Goal: Task Accomplishment & Management: Use online tool/utility

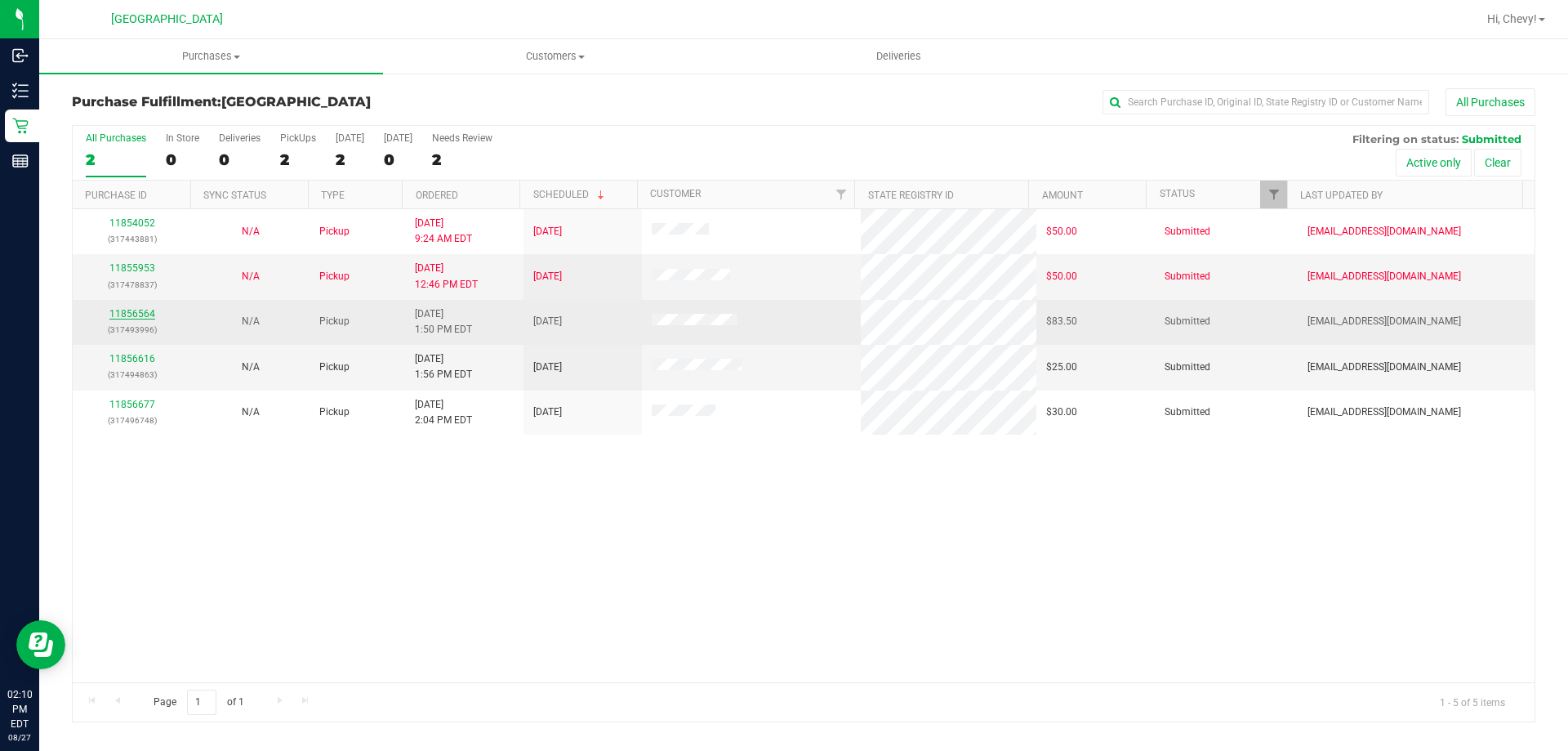
click at [123, 314] on link "11856564" at bounding box center [132, 313] width 46 height 11
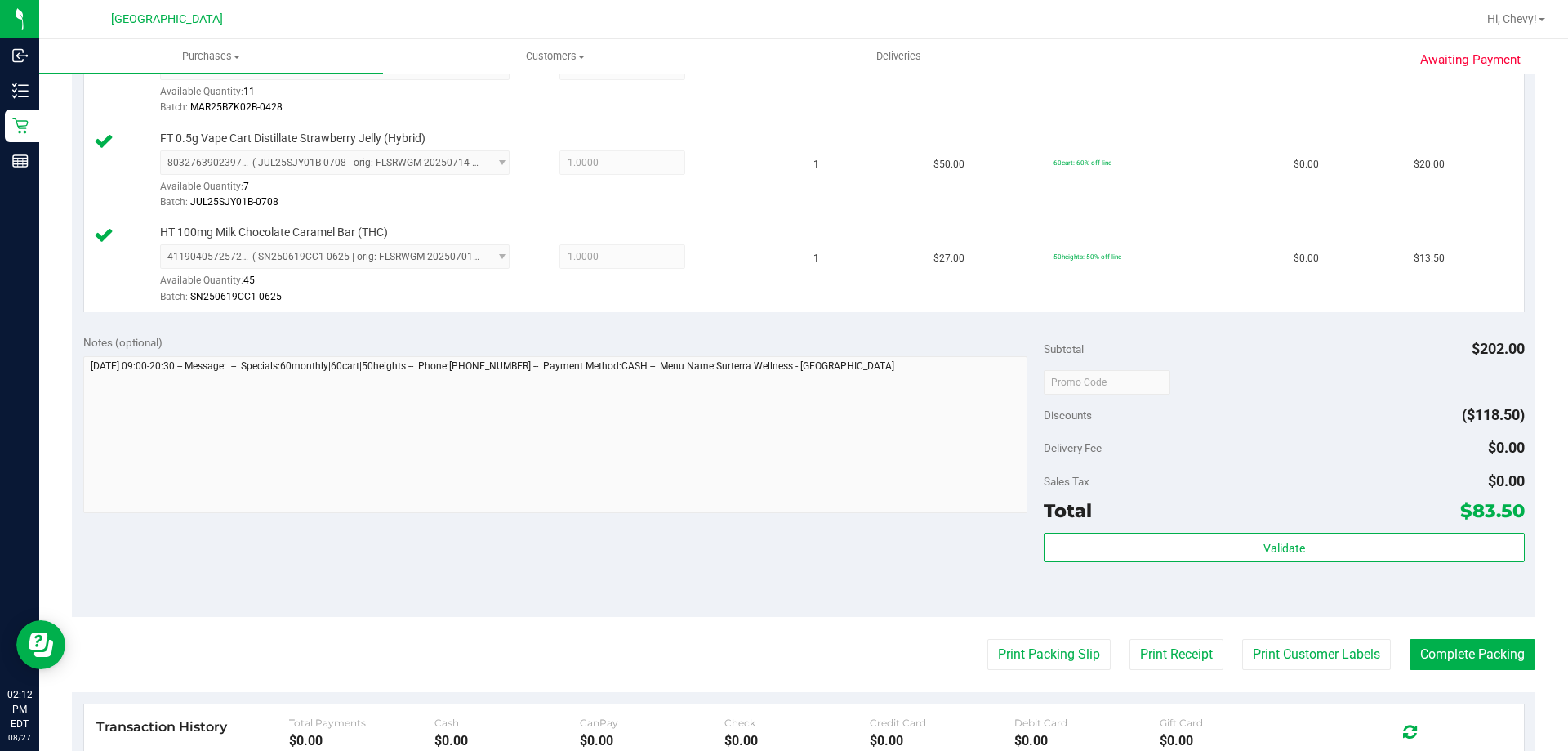
scroll to position [654, 0]
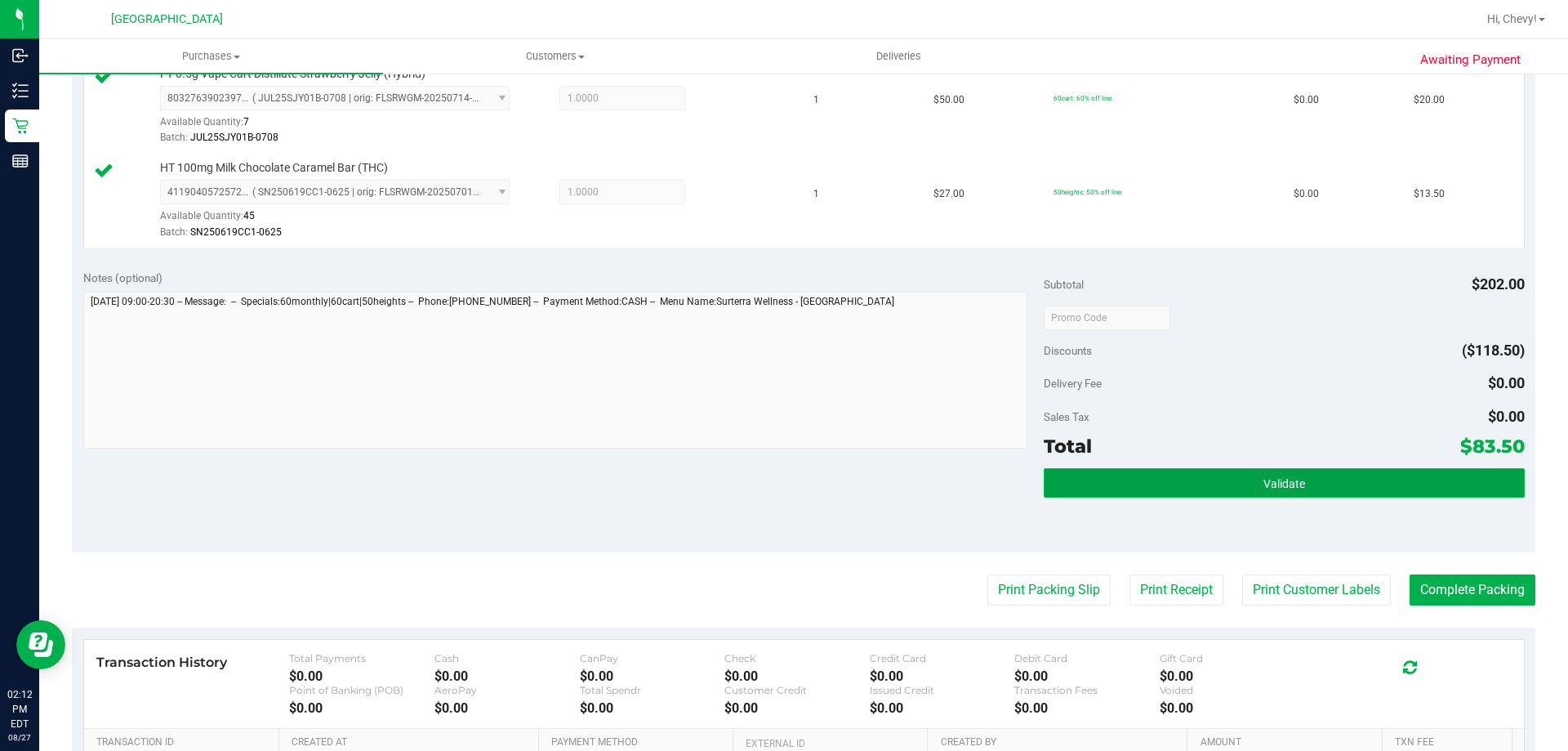
click at [1206, 481] on button "Validate" at bounding box center [1284, 483] width 480 height 29
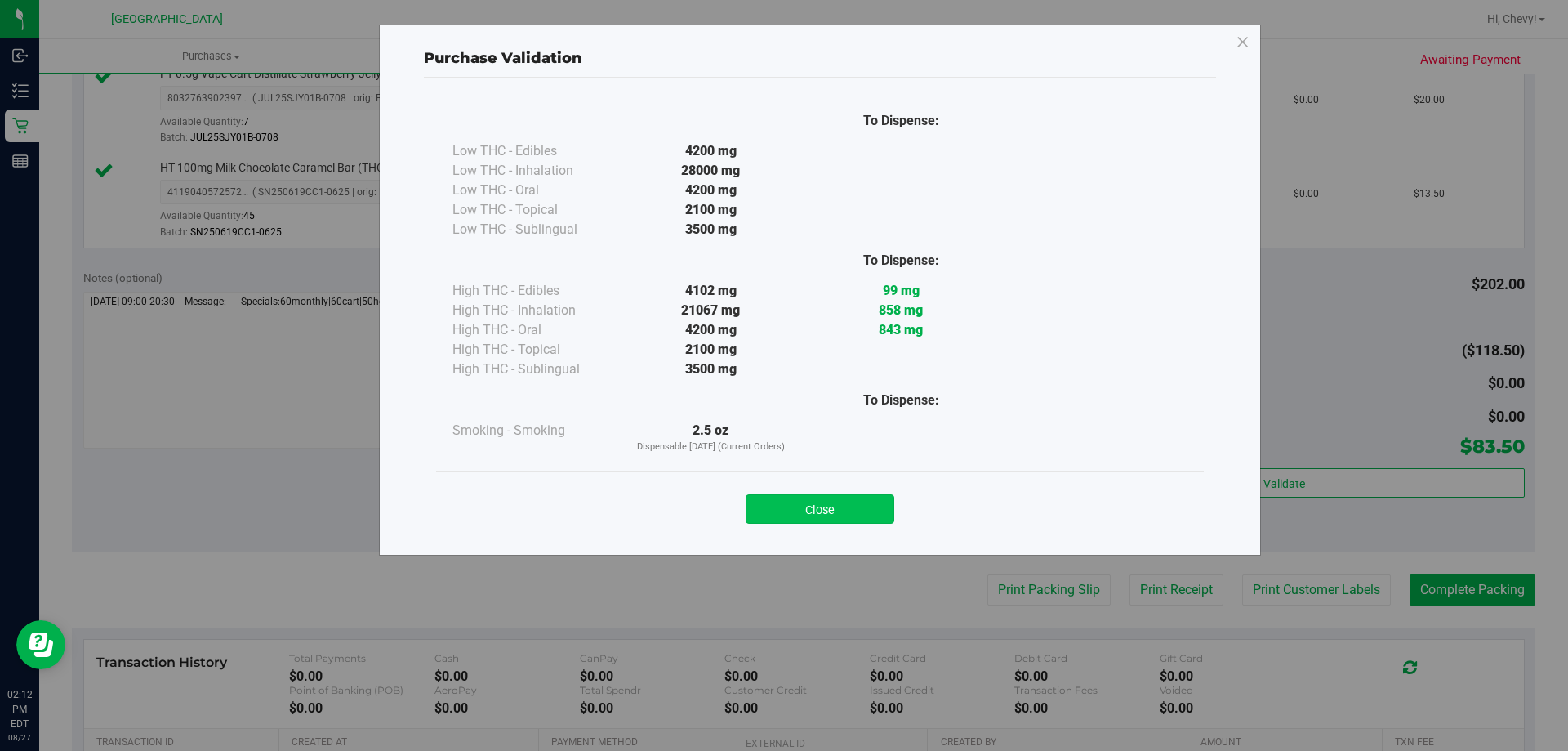
click at [869, 511] on button "Close" at bounding box center [820, 508] width 149 height 29
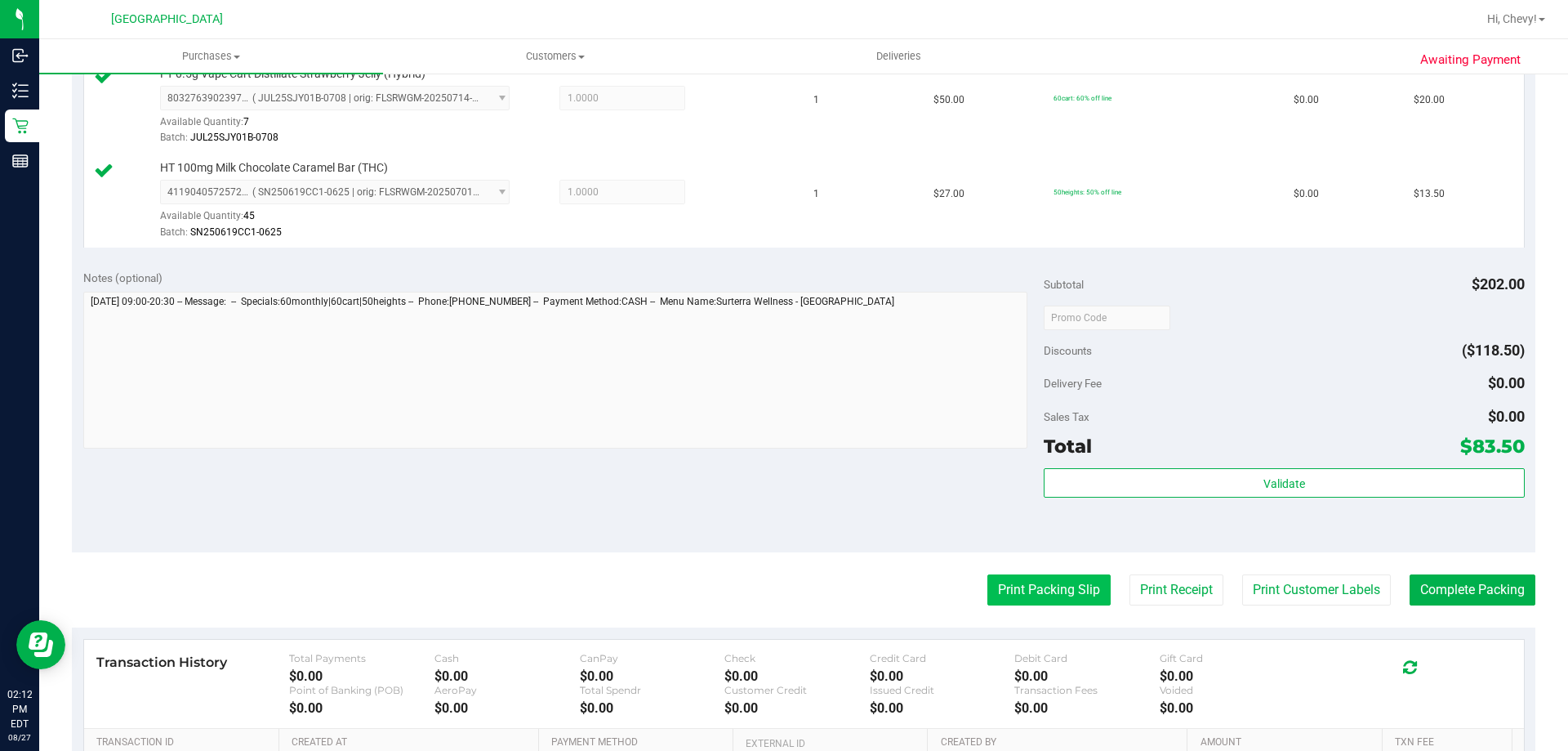
click at [1010, 588] on button "Print Packing Slip" at bounding box center [1048, 590] width 123 height 31
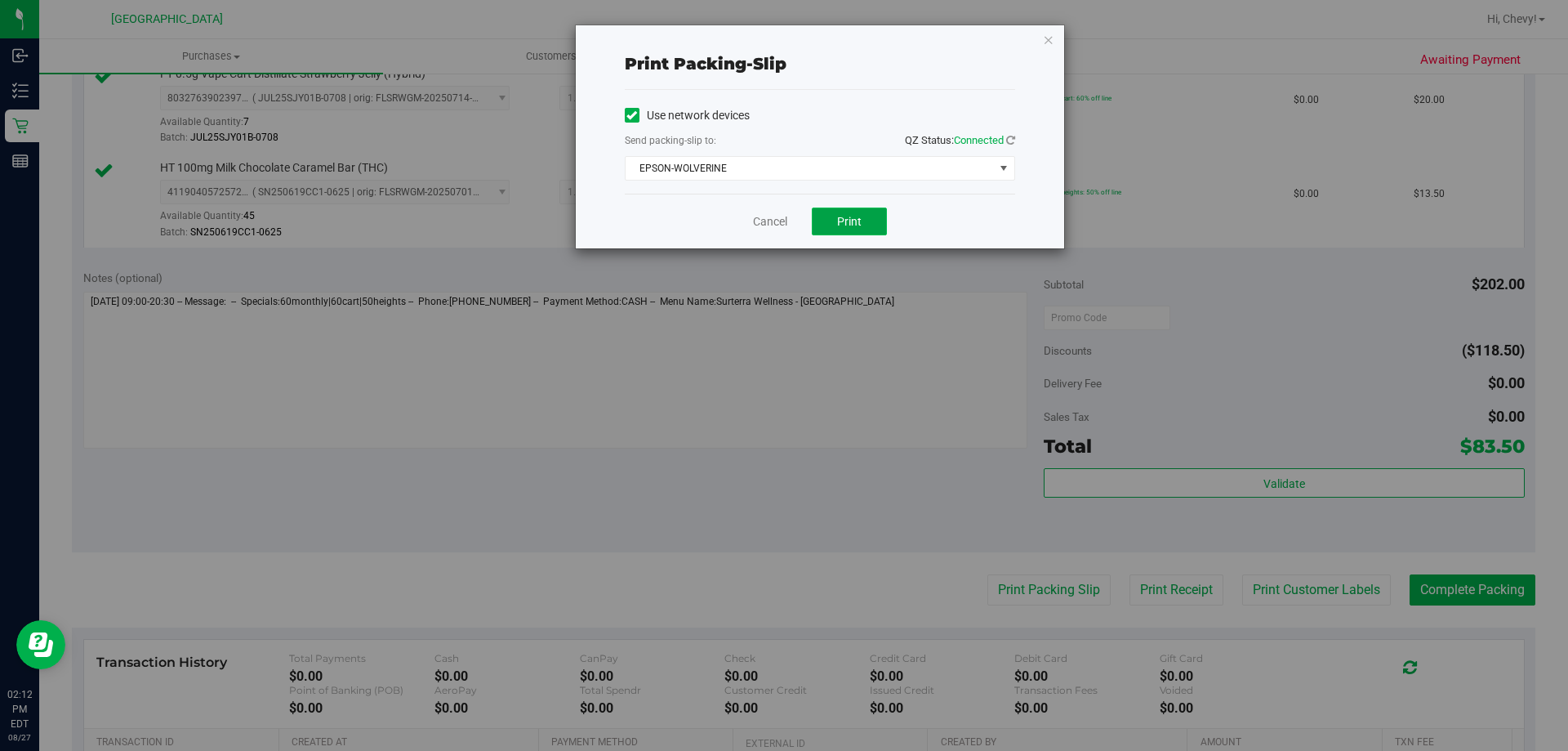
click at [841, 213] on button "Print" at bounding box center [849, 221] width 75 height 28
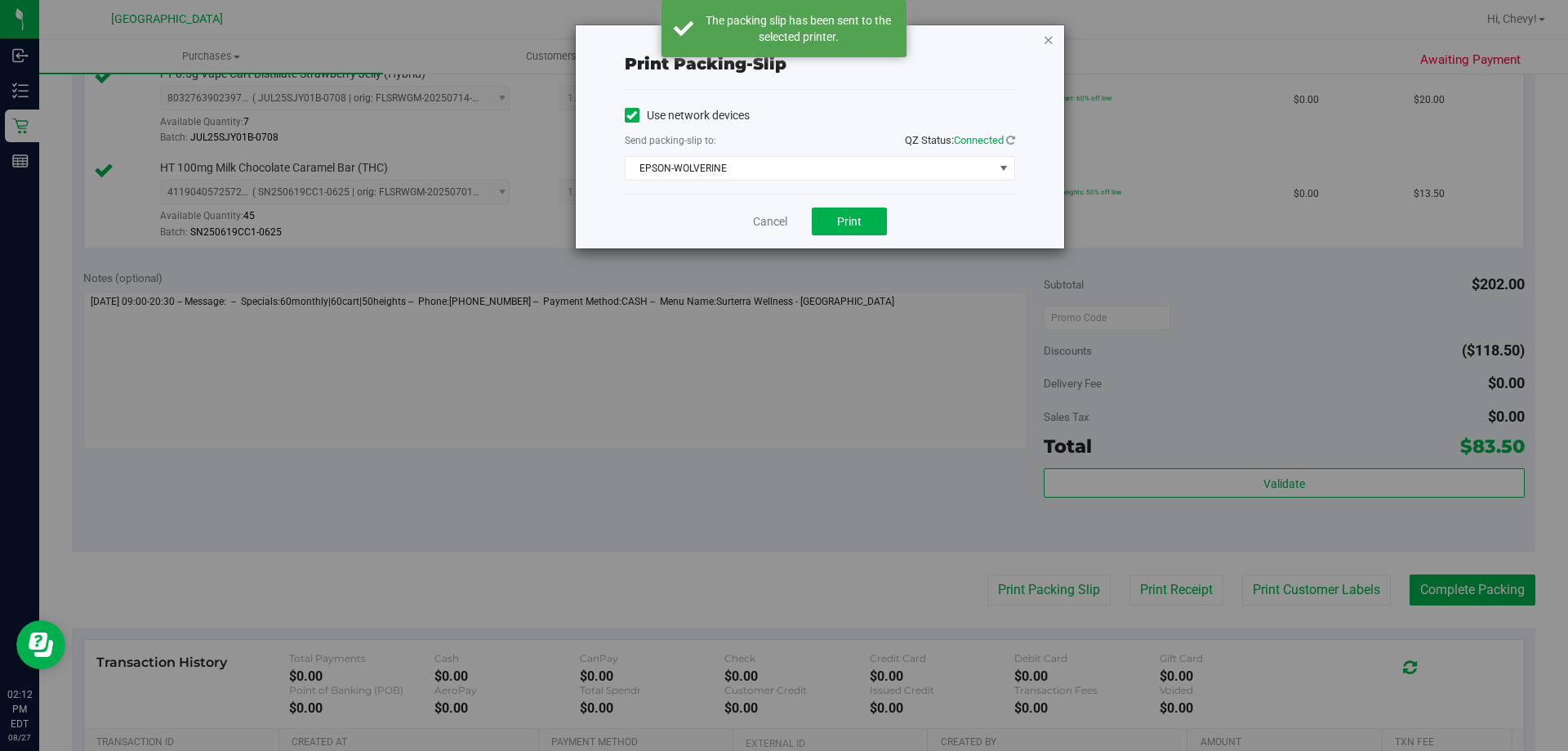
click at [1048, 37] on icon "button" at bounding box center [1048, 39] width 11 height 20
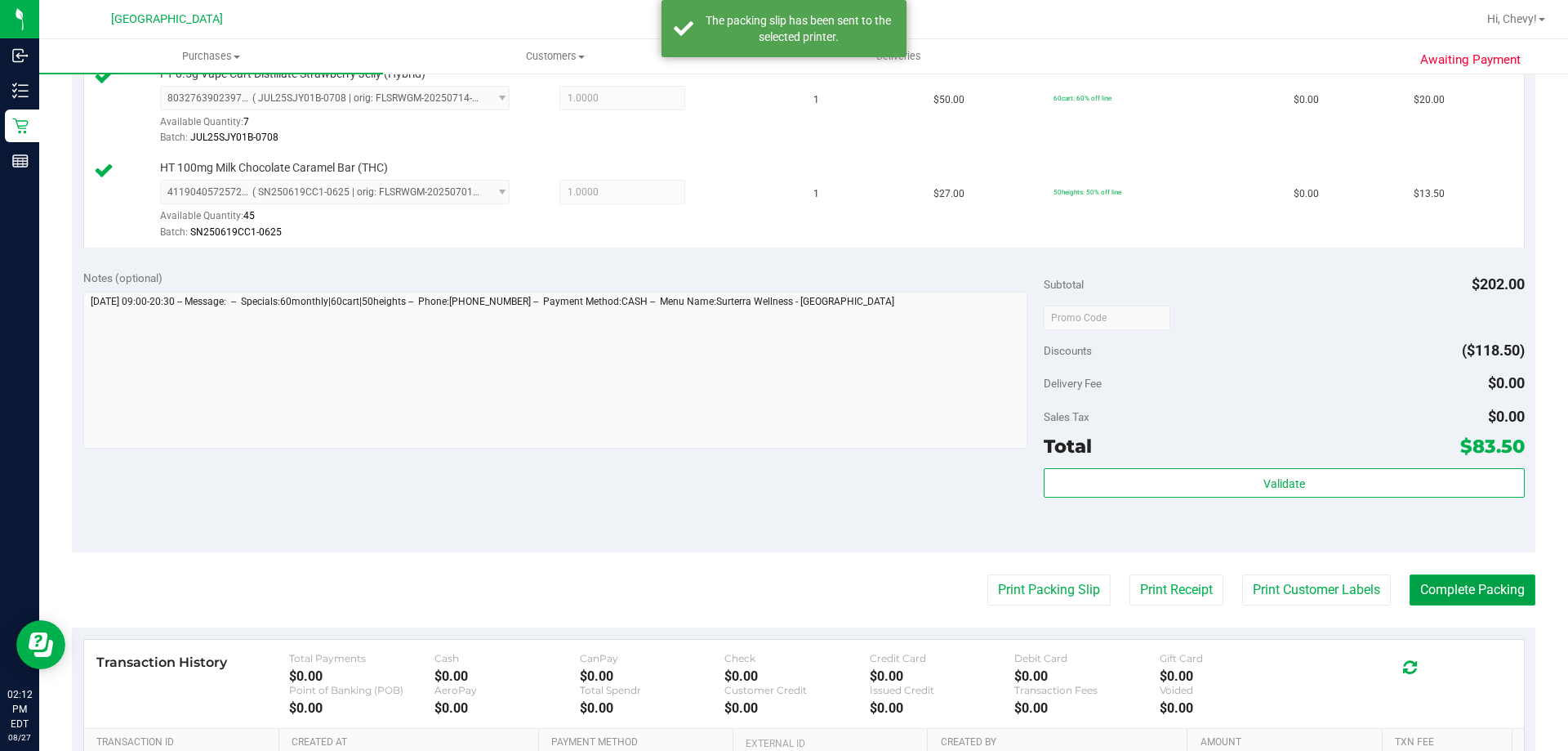
click at [1440, 593] on button "Complete Packing" at bounding box center [1473, 590] width 126 height 31
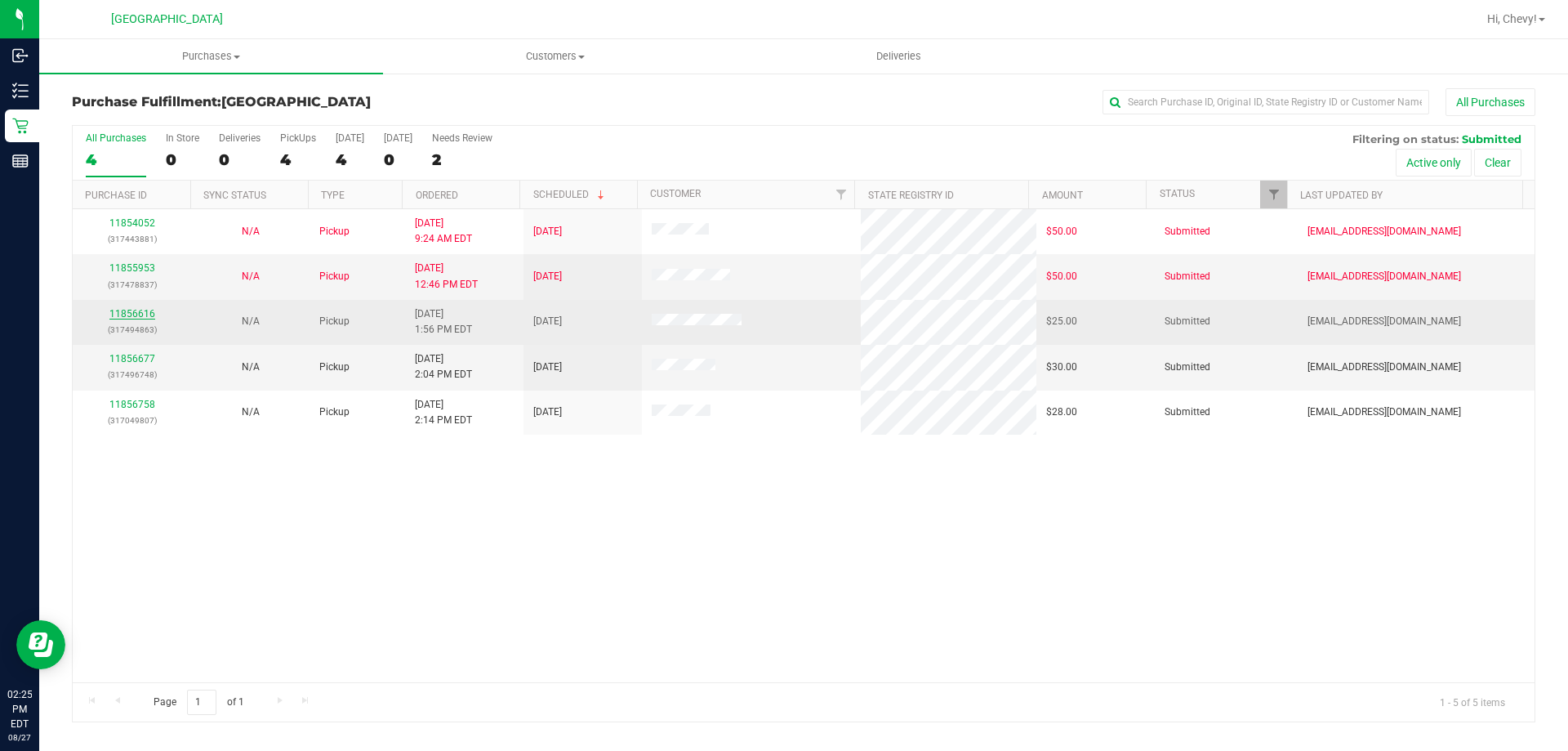
click at [110, 311] on link "11856616" at bounding box center [132, 313] width 46 height 11
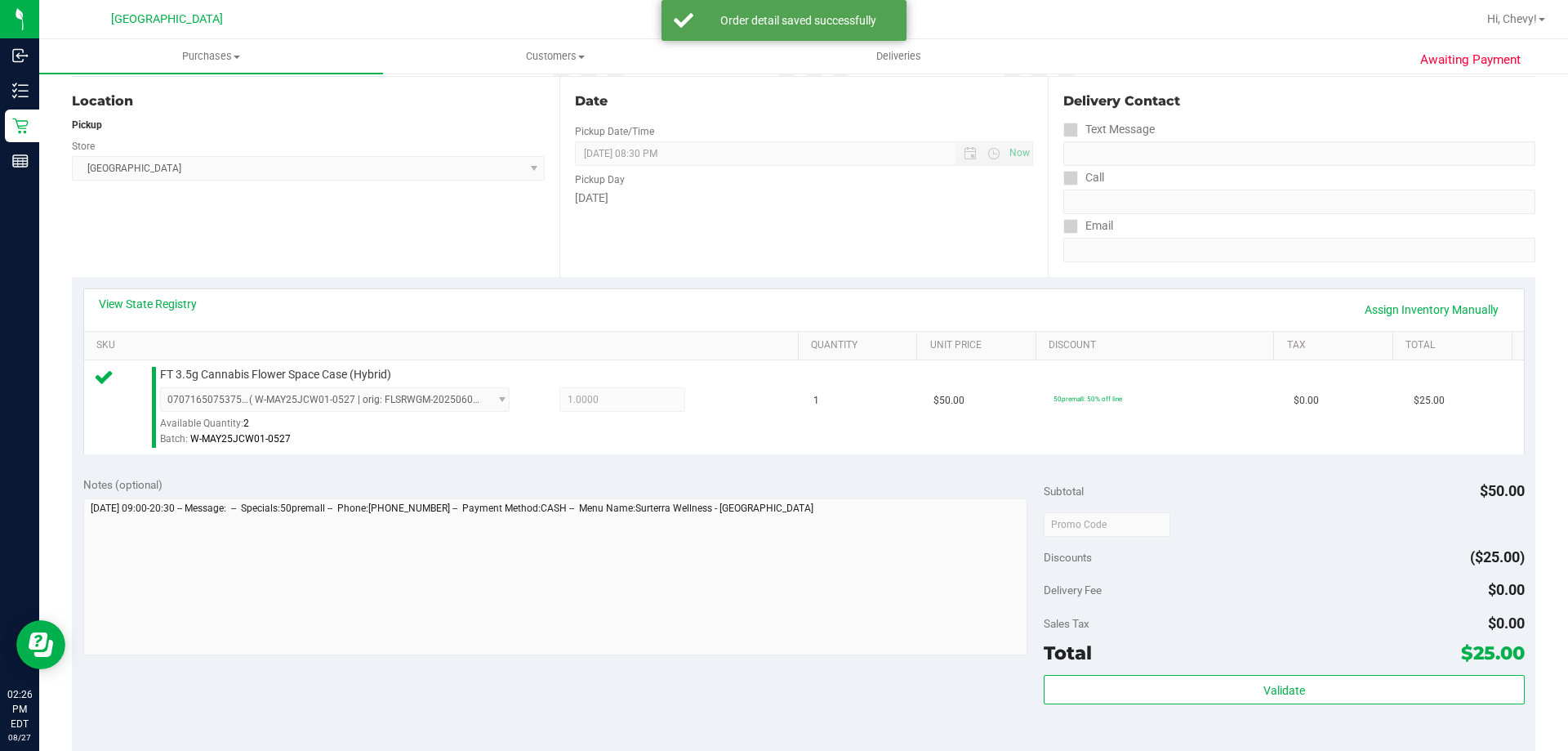
scroll to position [245, 0]
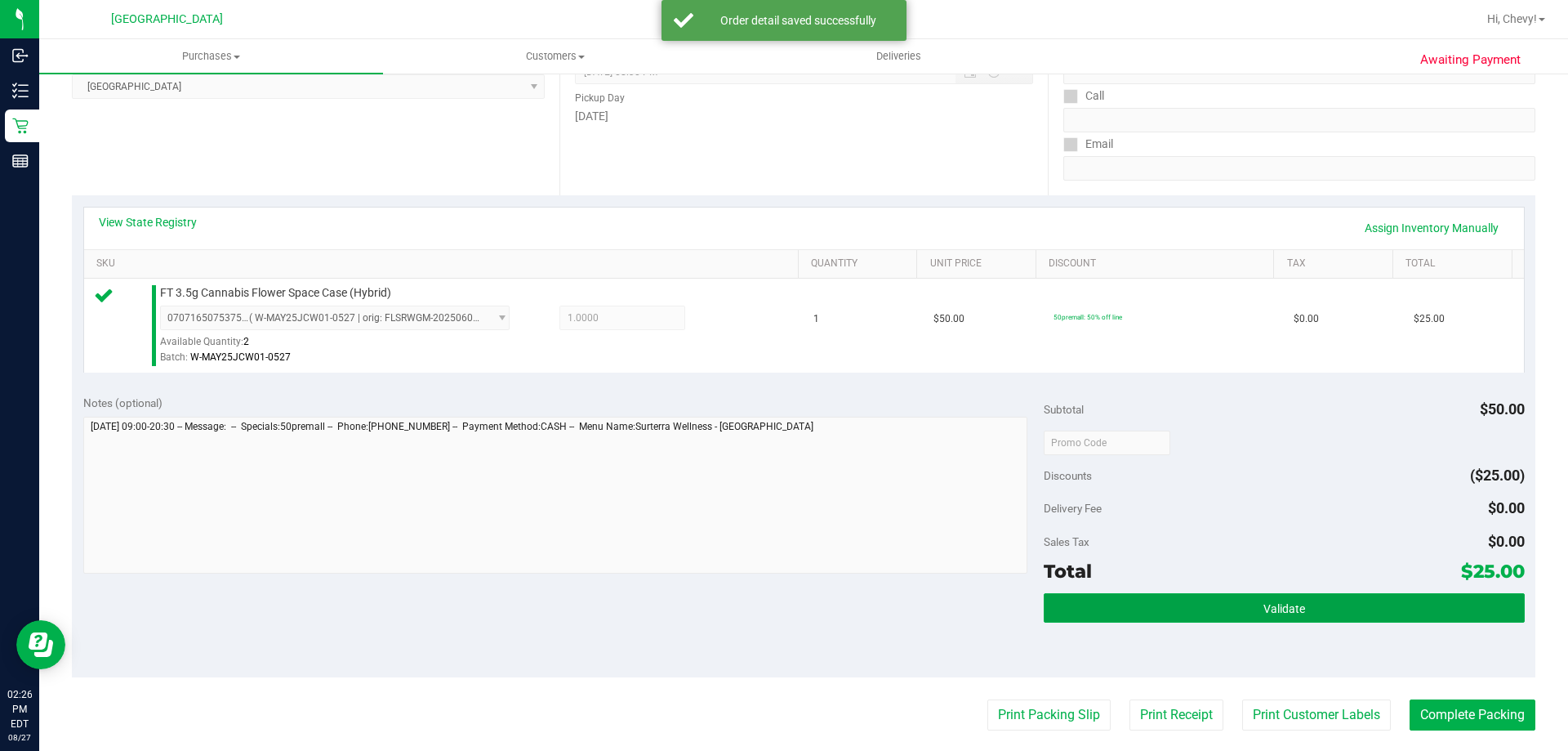
drag, startPoint x: 1274, startPoint y: 604, endPoint x: 1248, endPoint y: 587, distance: 31.1
click at [1273, 604] on span "Validate" at bounding box center [1284, 608] width 41 height 13
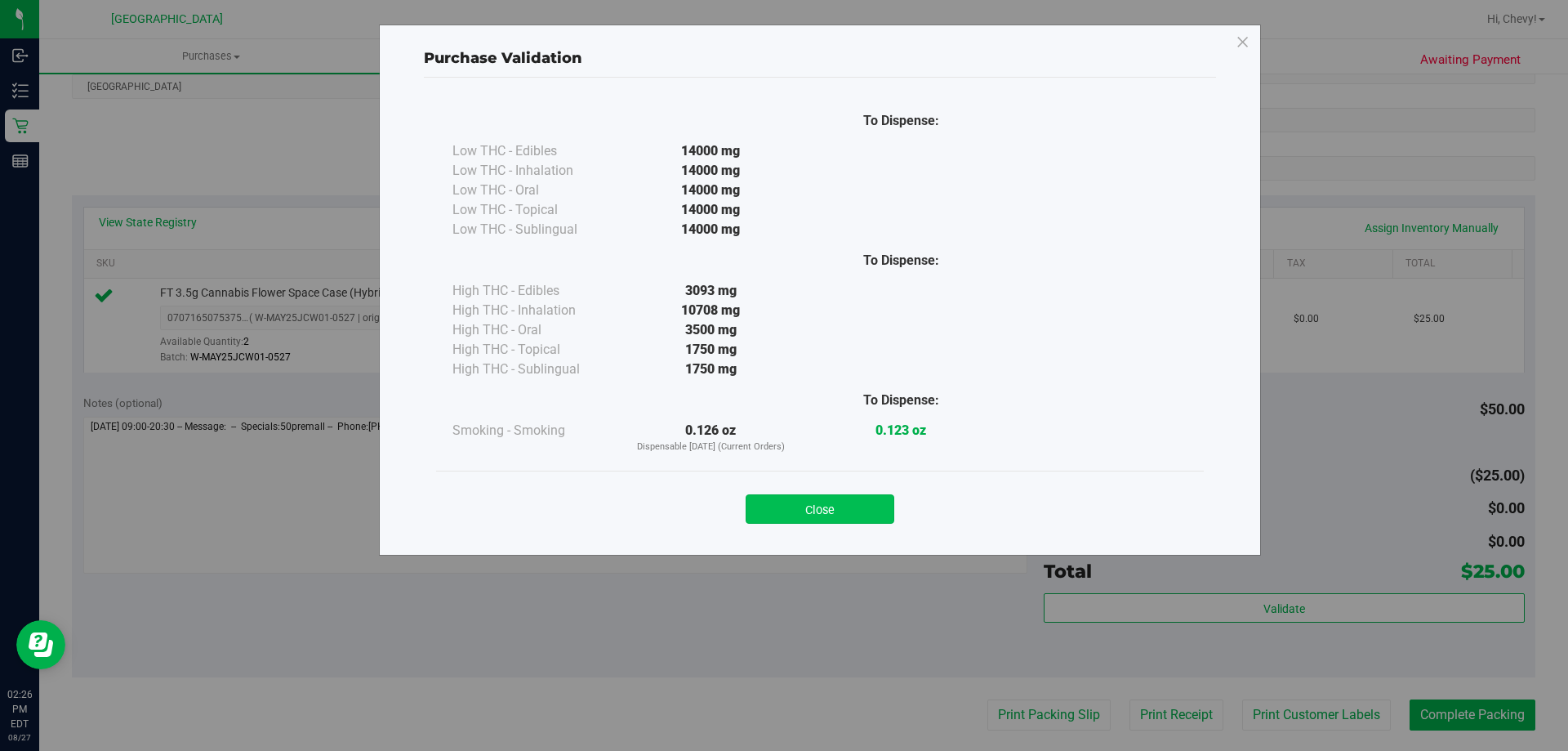
click at [853, 503] on button "Close" at bounding box center [820, 508] width 149 height 29
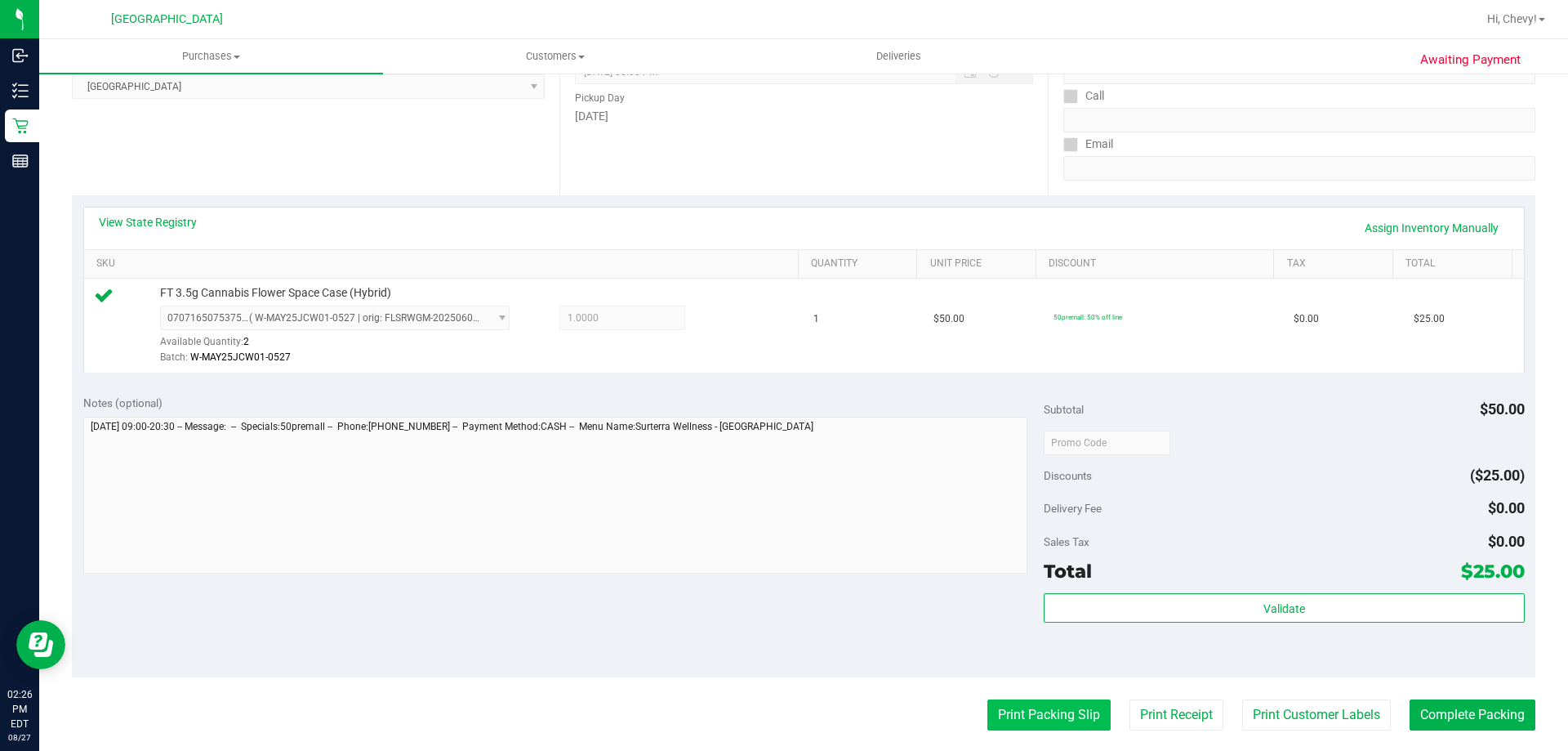
click at [1054, 717] on button "Print Packing Slip" at bounding box center [1048, 715] width 123 height 31
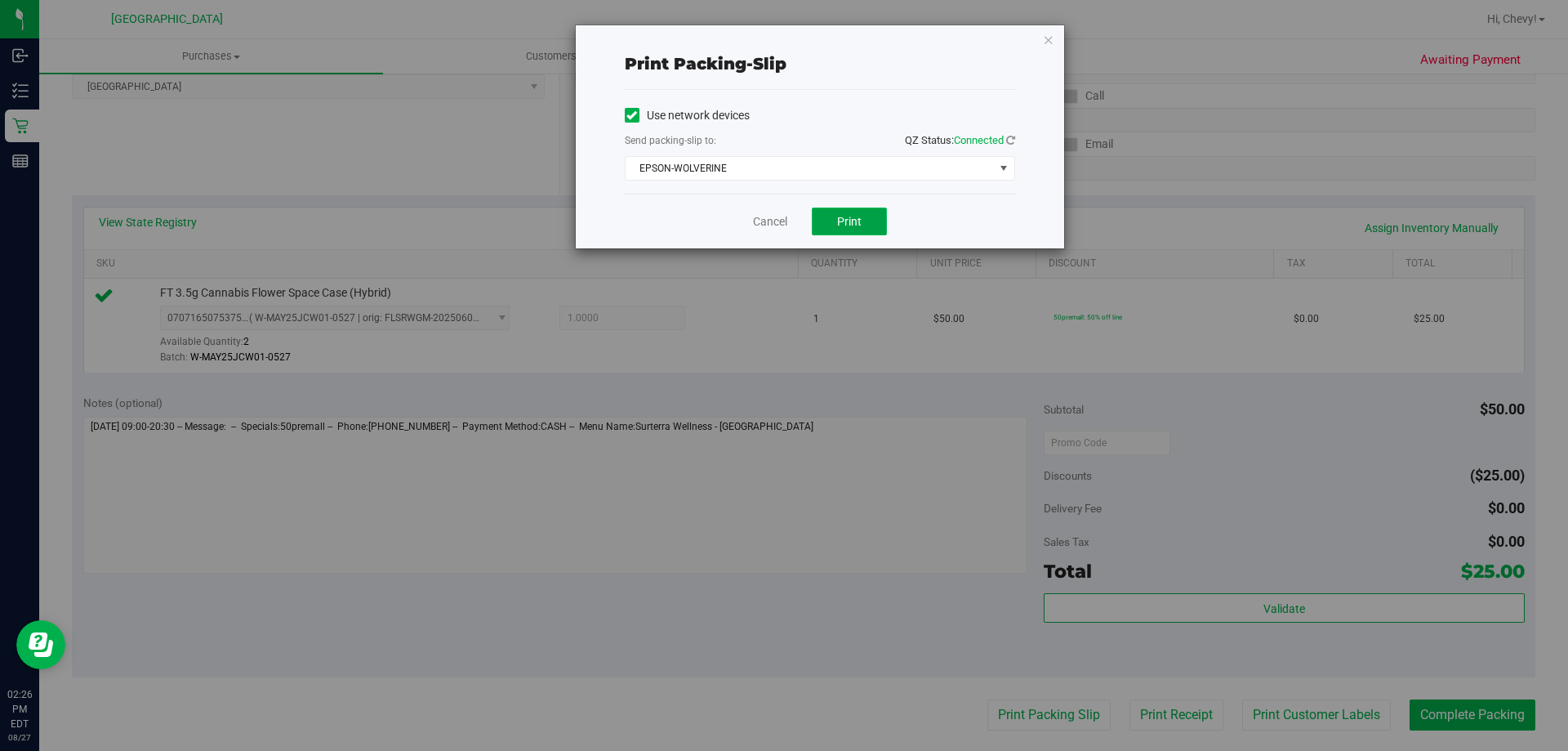
click at [838, 224] on span "Print" at bounding box center [849, 221] width 24 height 13
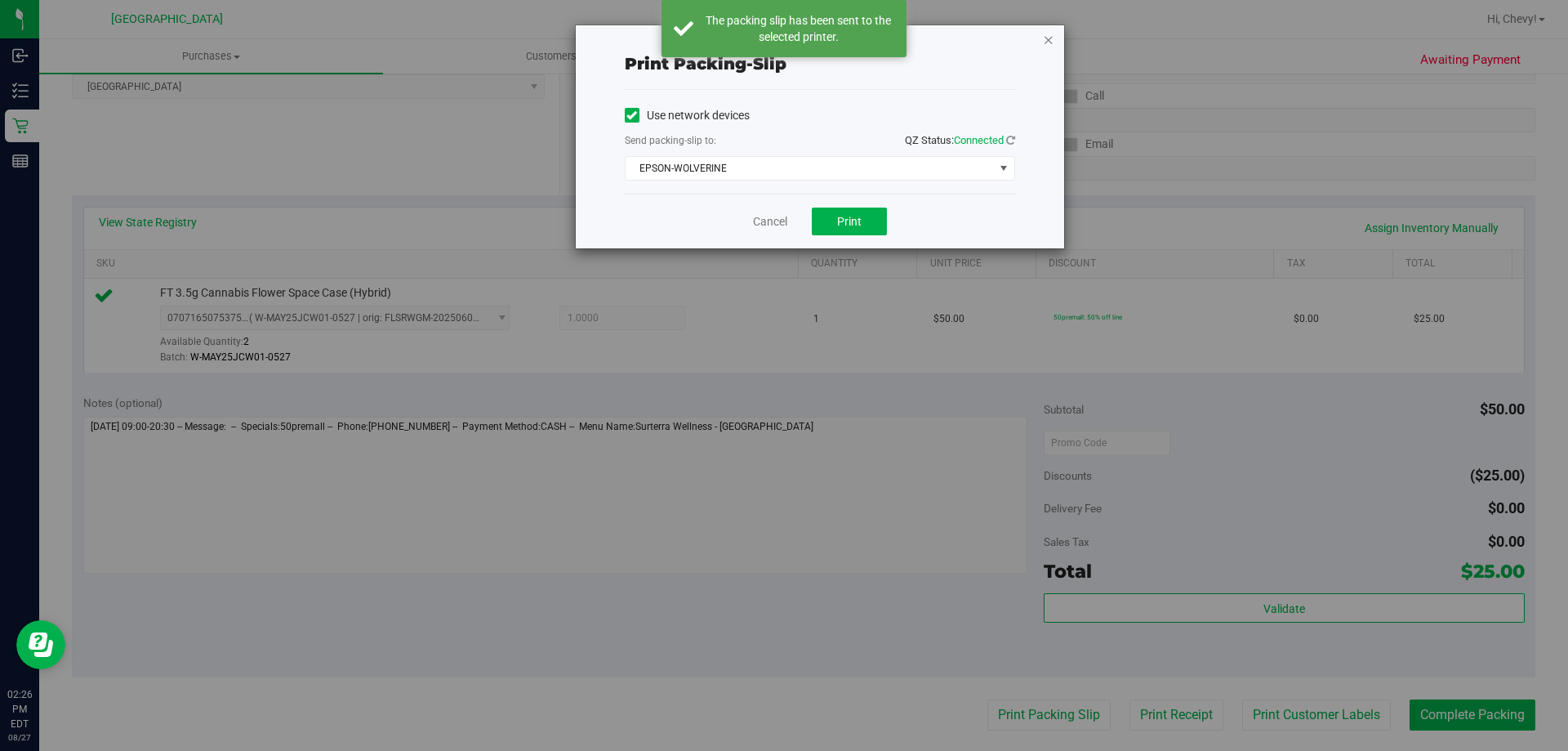
click at [1049, 40] on icon "button" at bounding box center [1048, 39] width 11 height 20
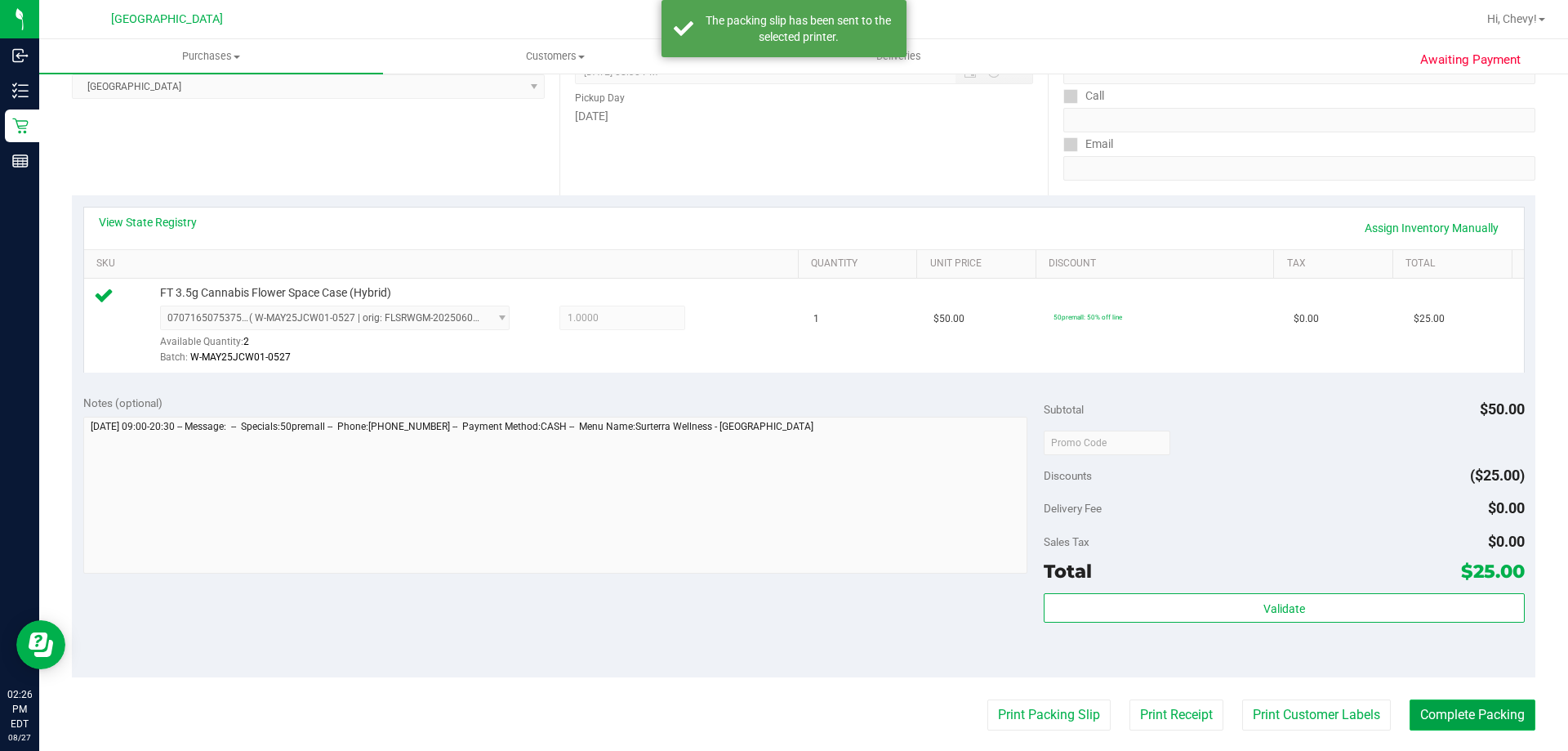
click at [1481, 706] on button "Complete Packing" at bounding box center [1473, 715] width 126 height 31
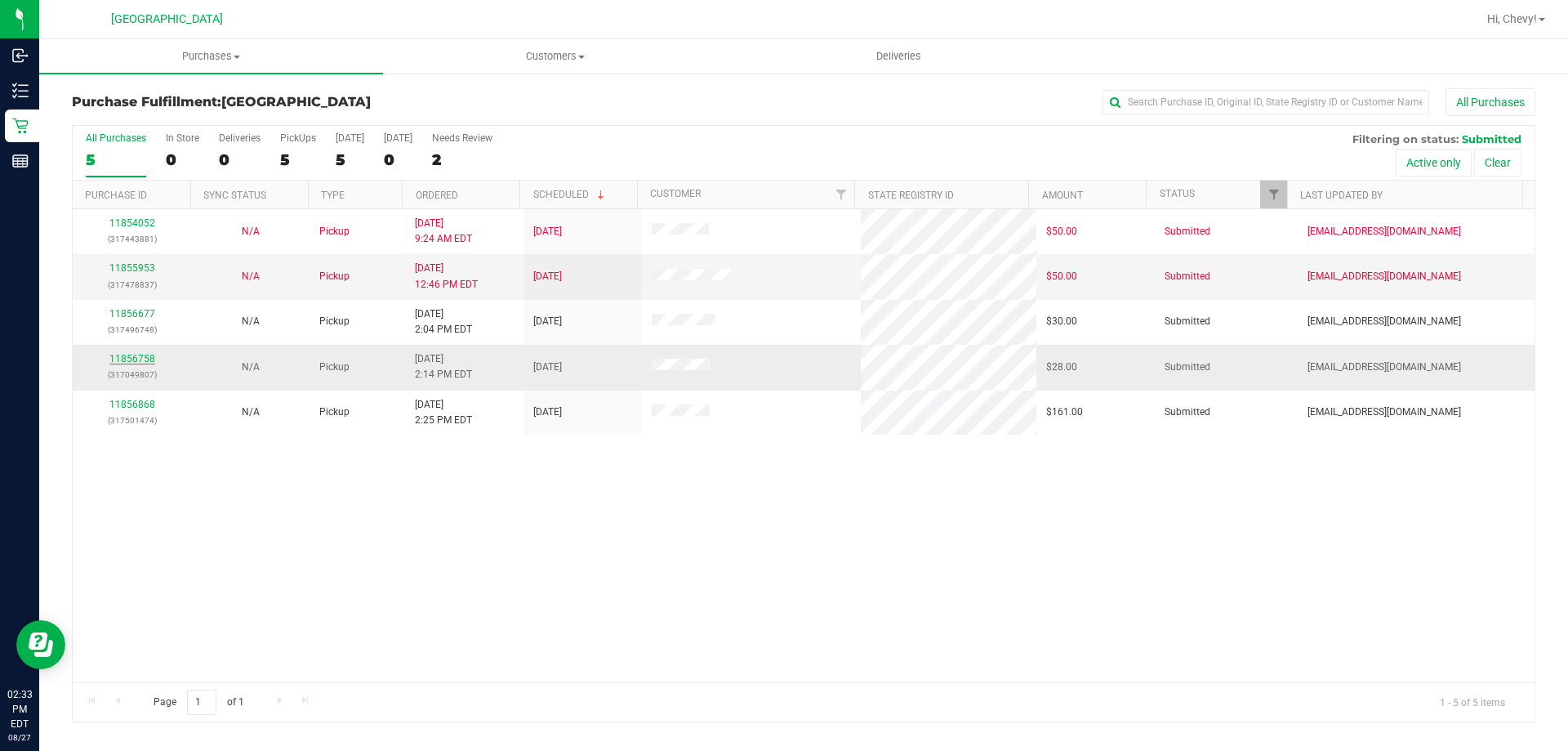
click at [151, 354] on link "11856758" at bounding box center [132, 358] width 46 height 11
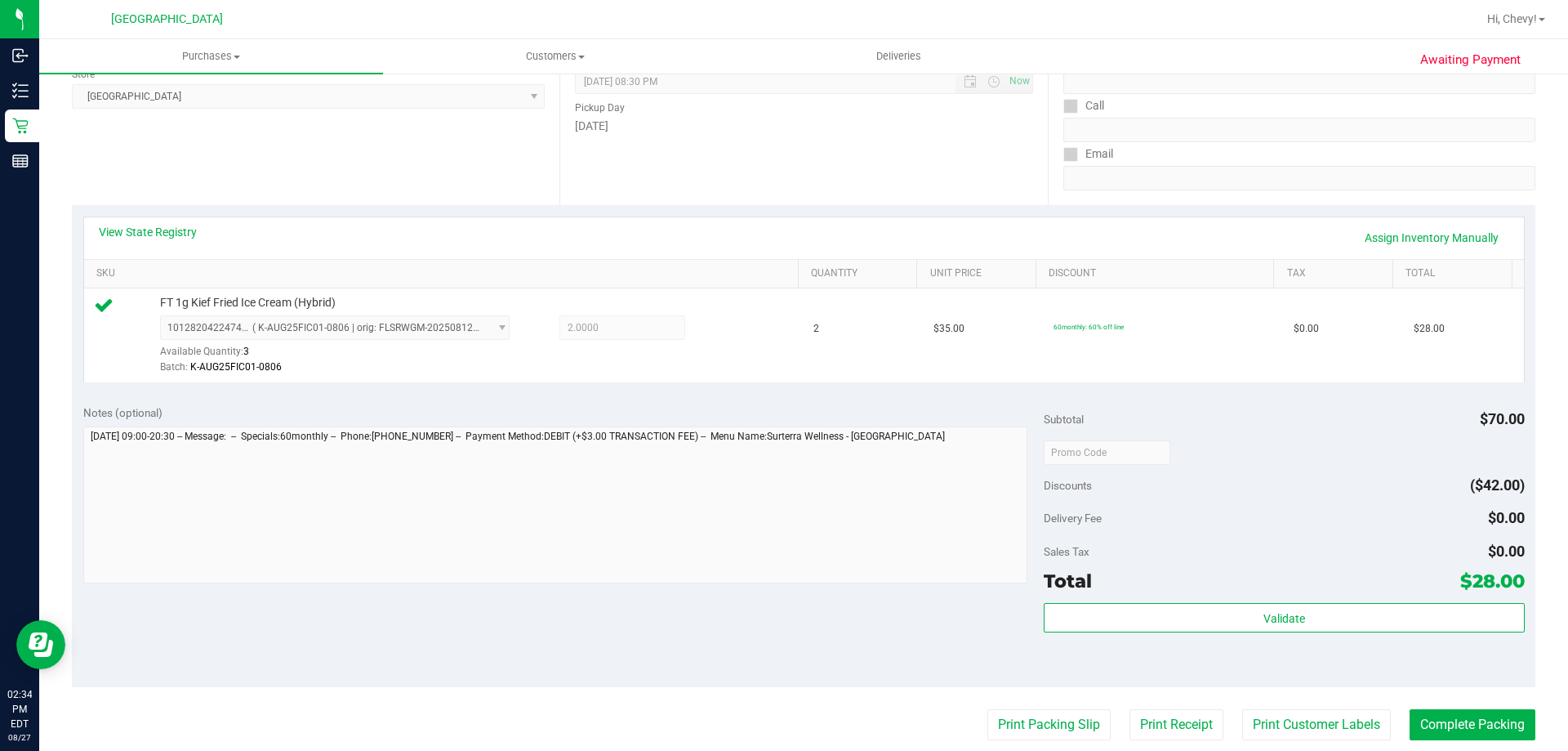
scroll to position [245, 0]
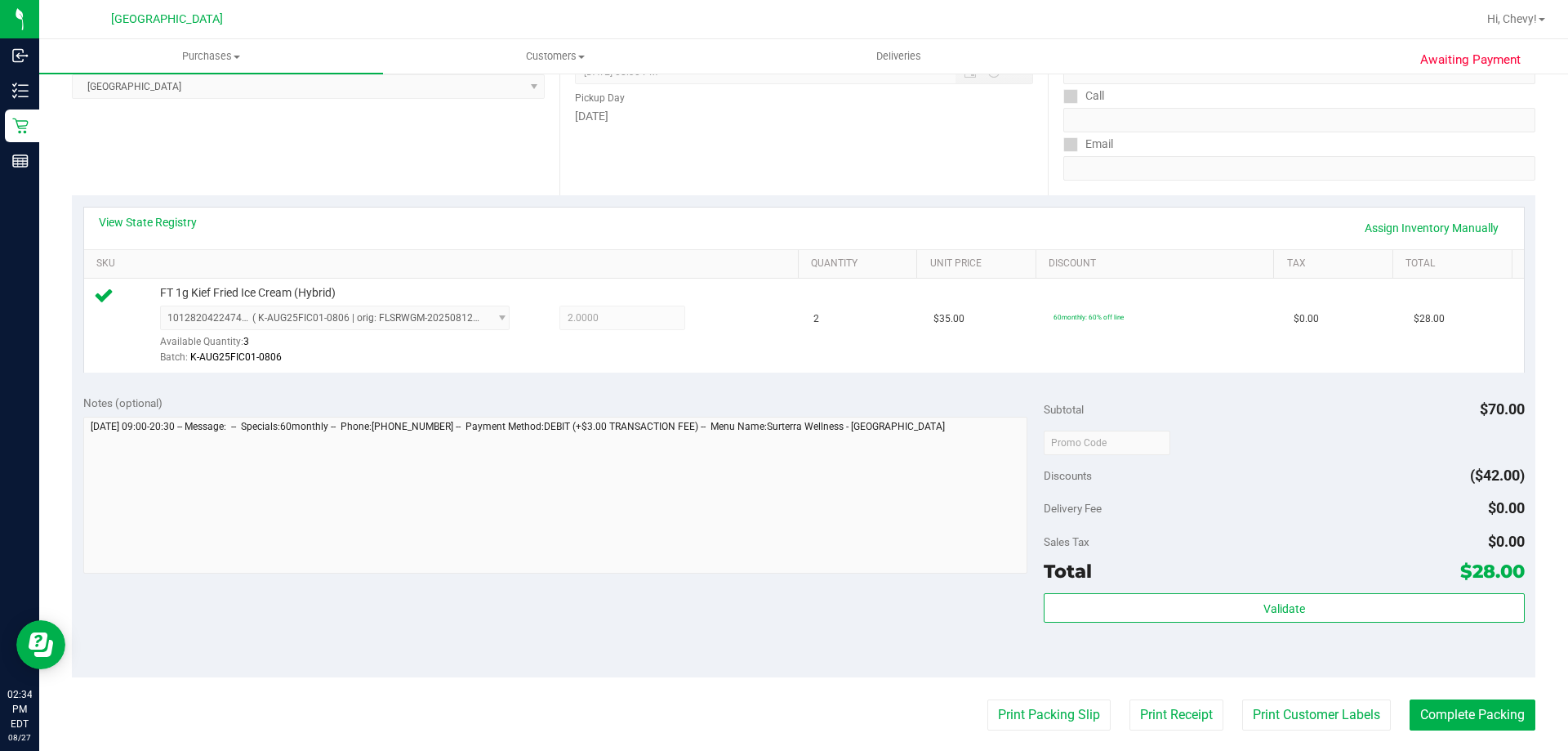
click at [1229, 591] on div "Subtotal $70.00 Discounts ($42.00) Delivery Fee $0.00 Sales Tax $0.00 Total $28…" at bounding box center [1284, 531] width 480 height 272
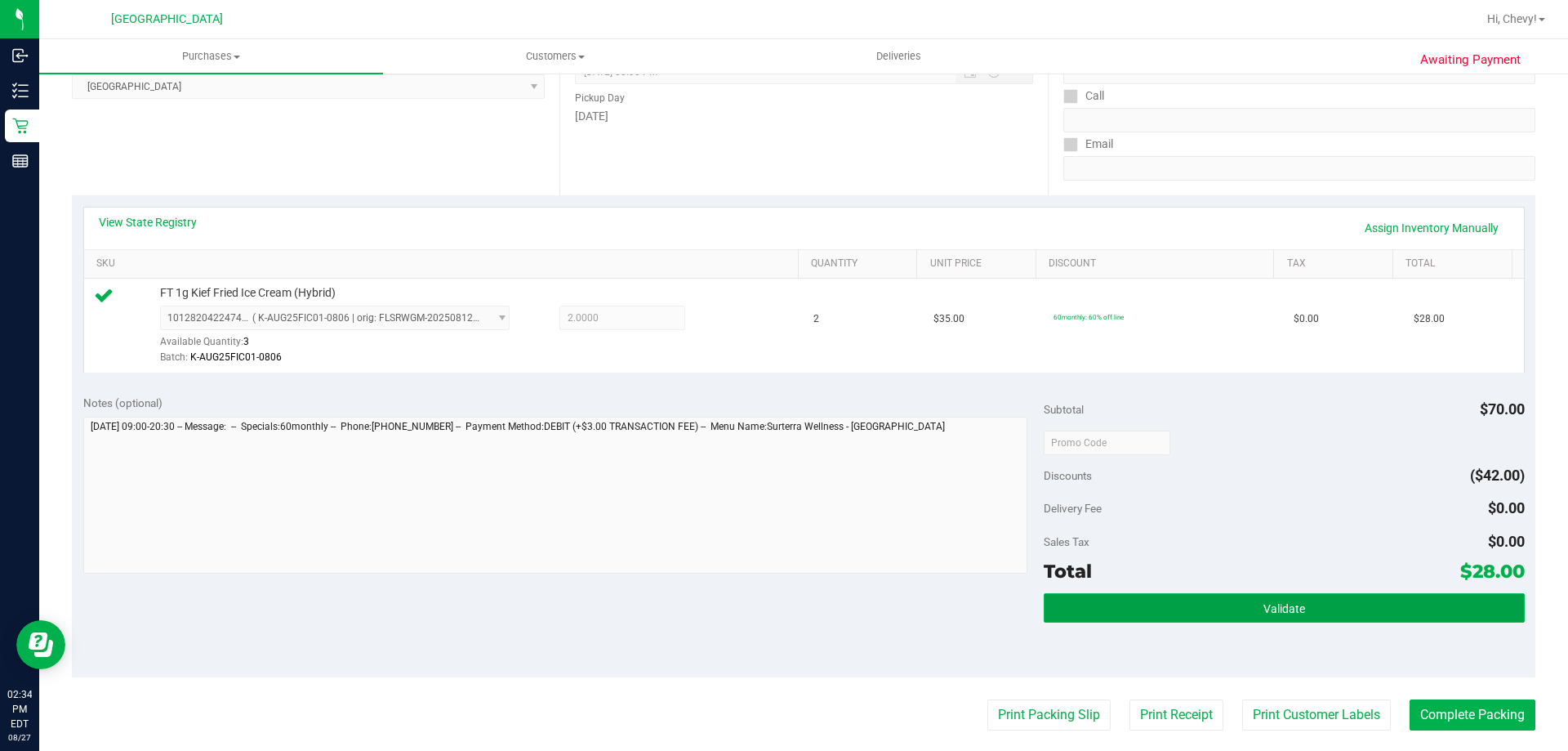
click at [1228, 596] on button "Validate" at bounding box center [1284, 607] width 480 height 29
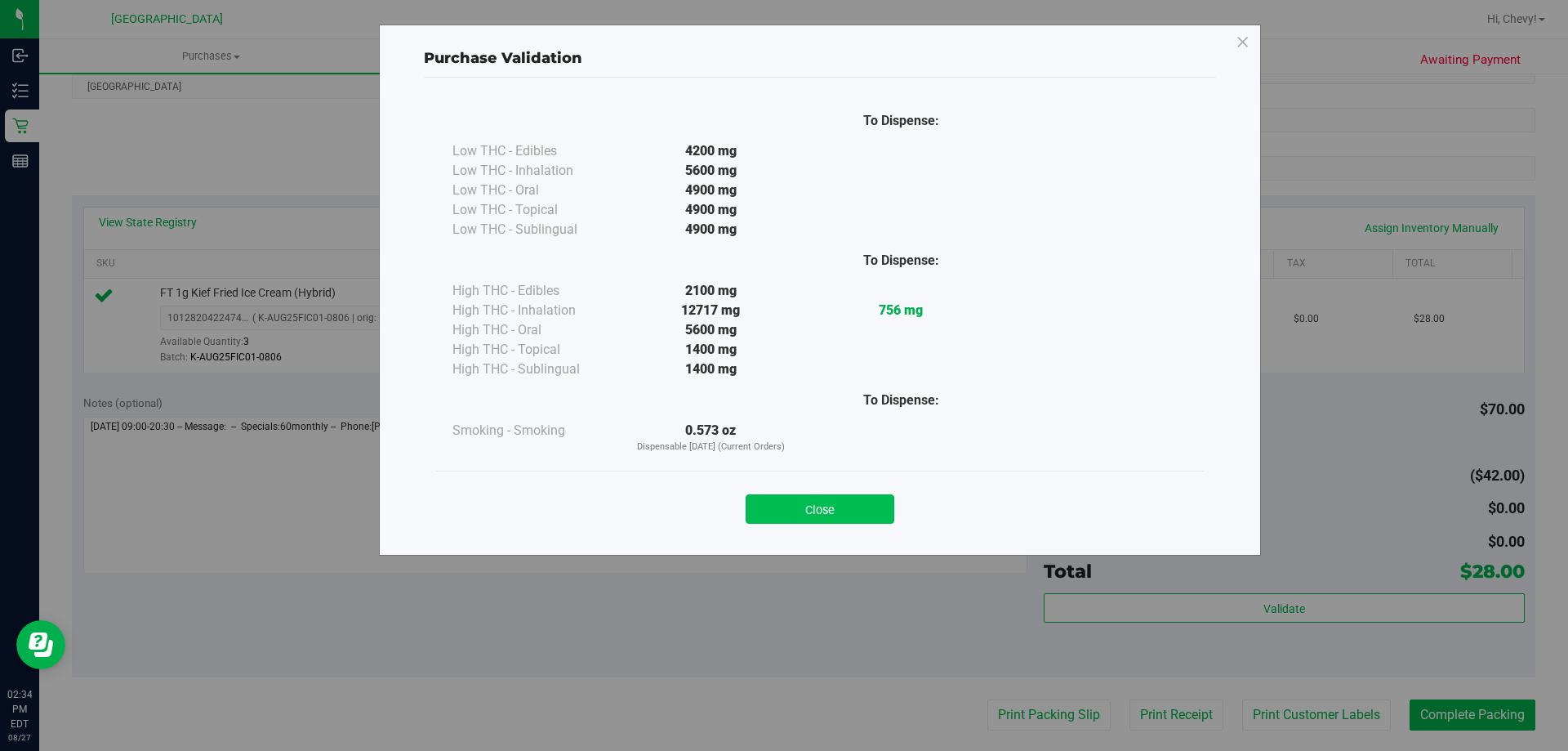
click at [830, 508] on button "Close" at bounding box center [820, 508] width 149 height 29
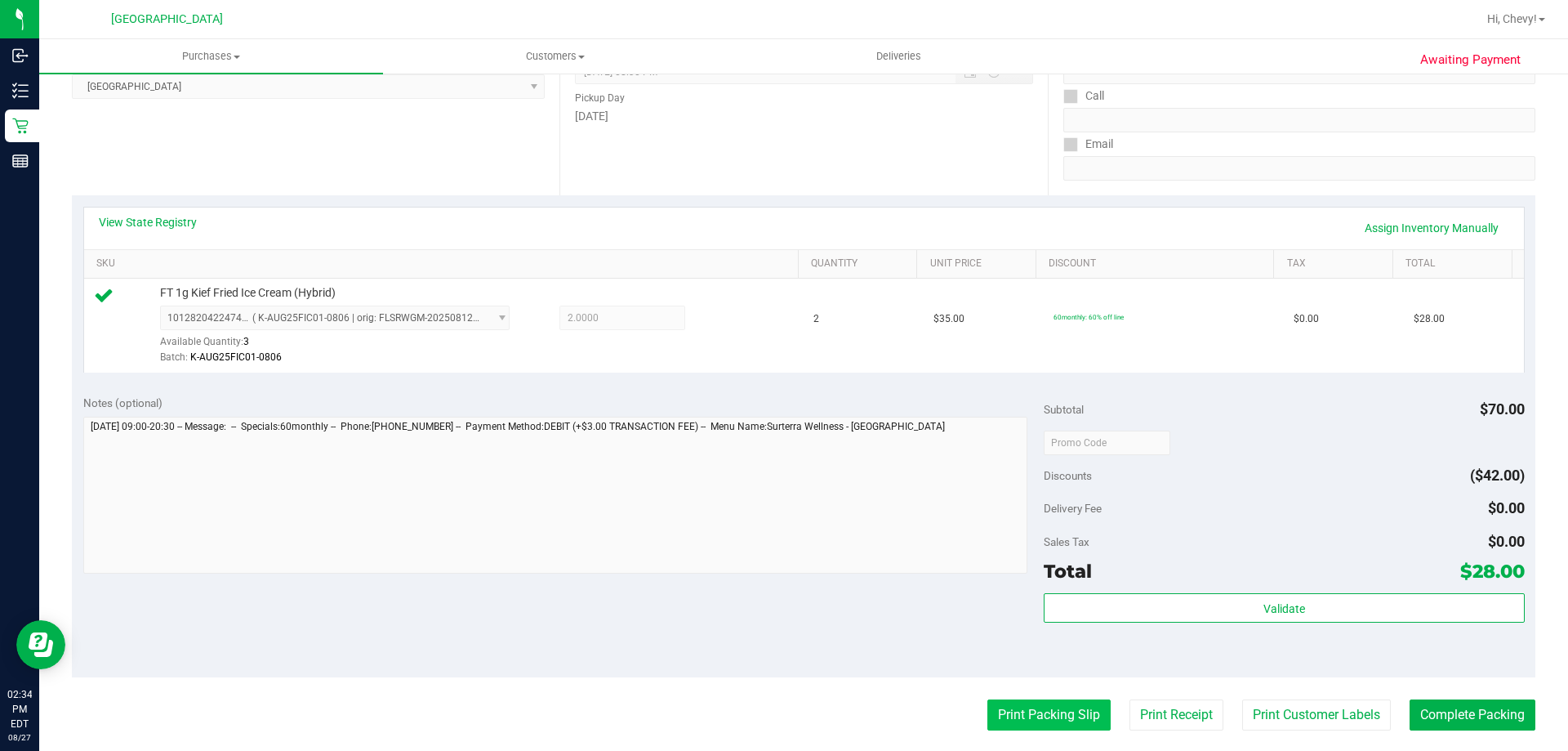
click at [1035, 711] on button "Print Packing Slip" at bounding box center [1048, 715] width 123 height 31
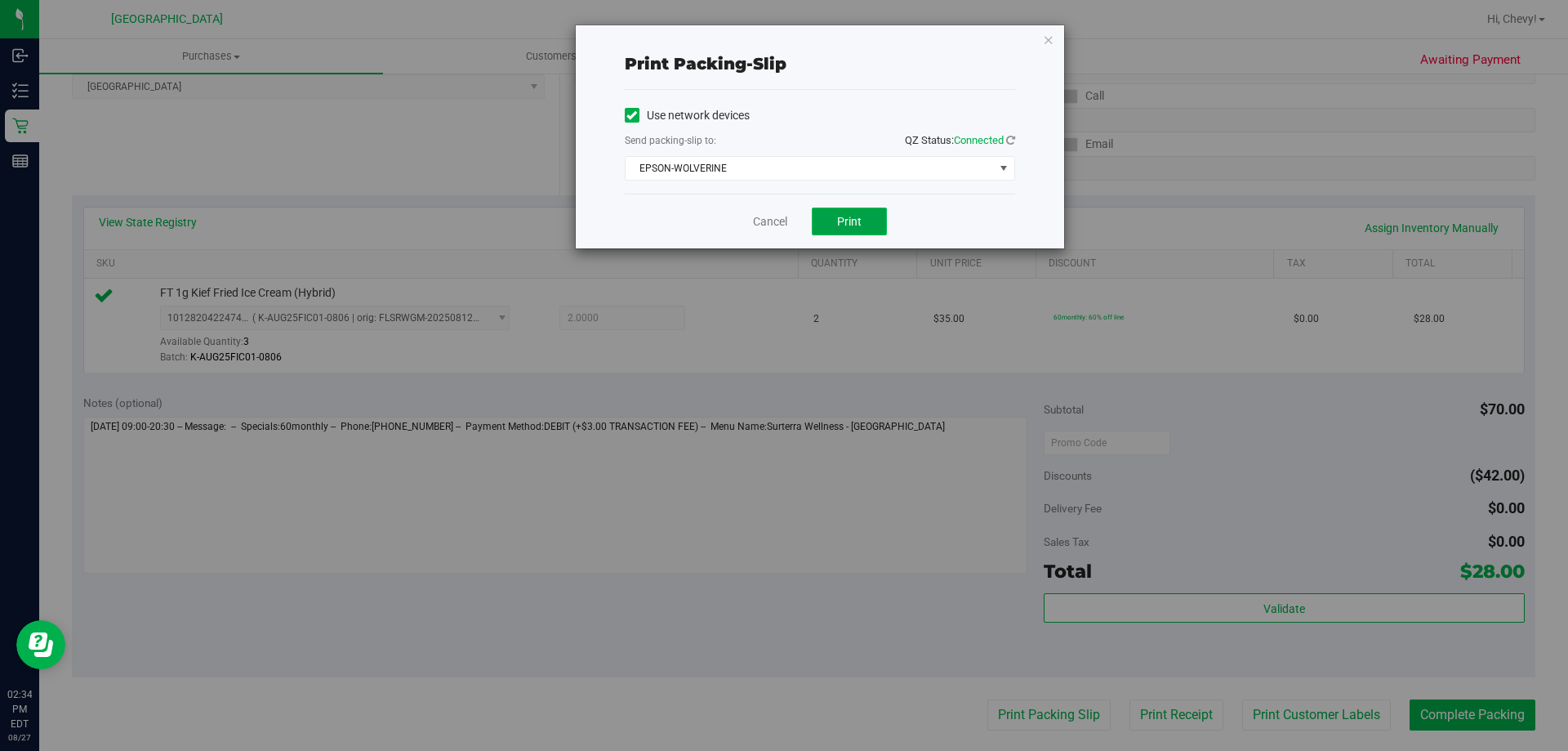
click at [840, 217] on span "Print" at bounding box center [849, 221] width 24 height 13
click at [1048, 34] on icon "button" at bounding box center [1048, 39] width 11 height 20
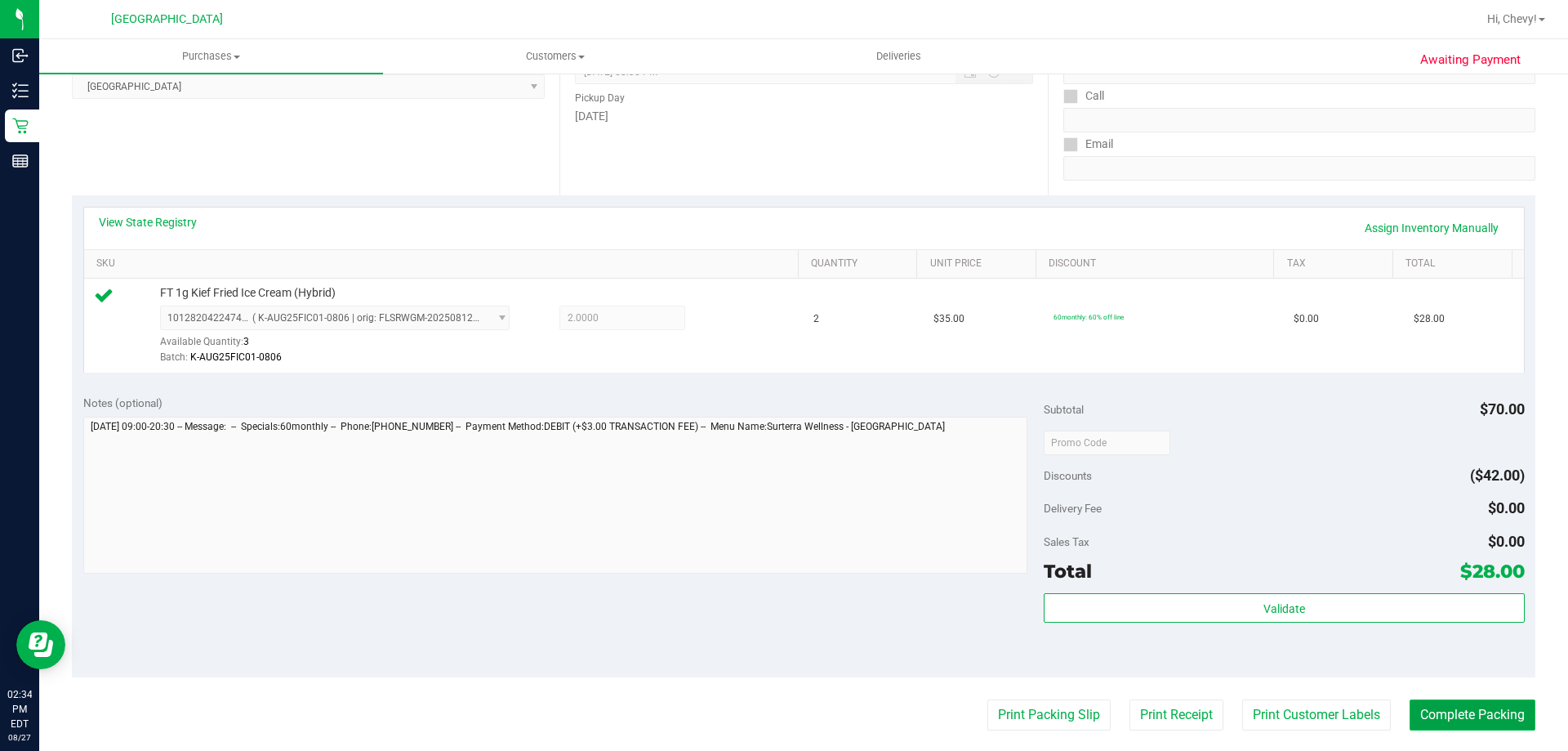
click at [1488, 723] on button "Complete Packing" at bounding box center [1473, 715] width 126 height 31
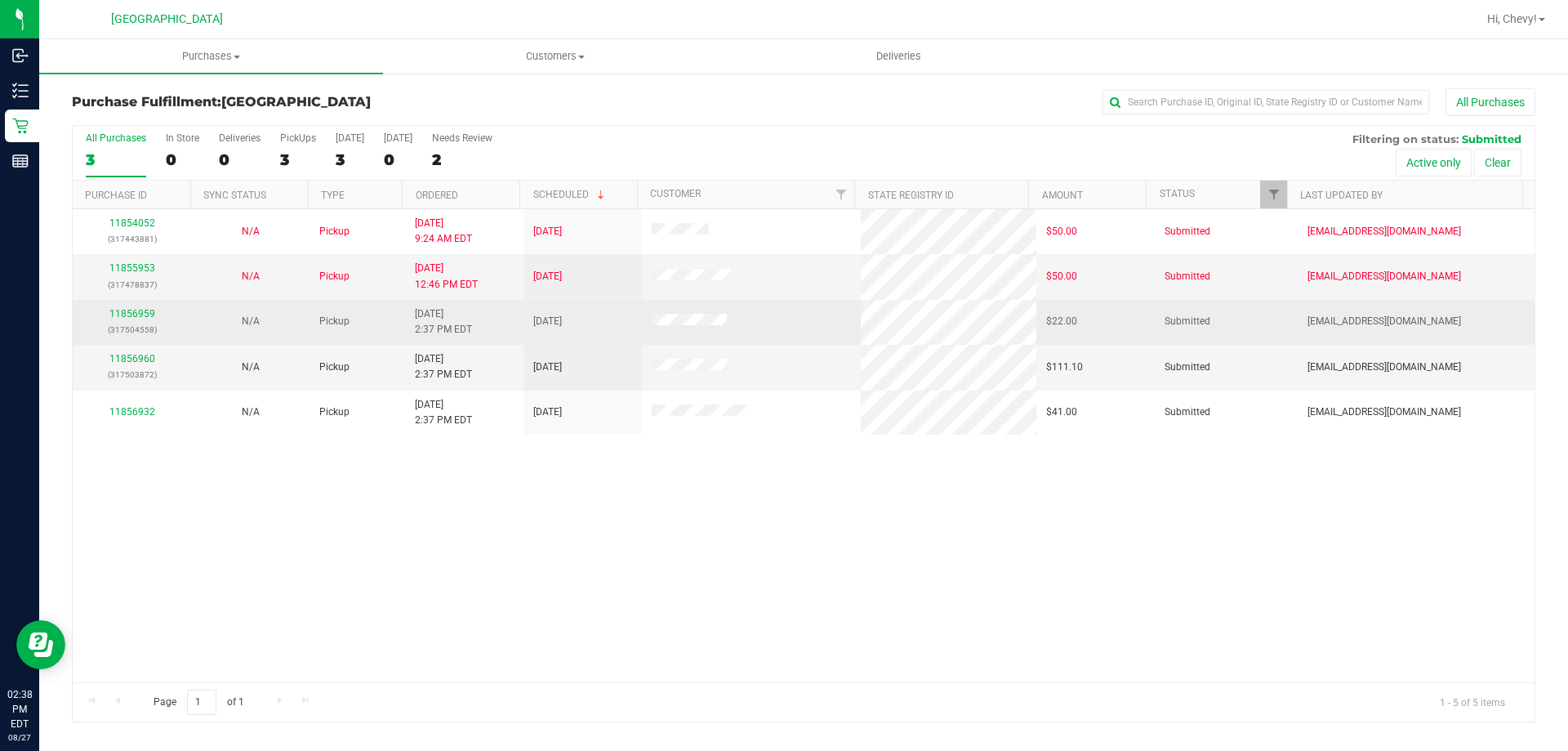
click at [130, 320] on div "11856959 (317504558)" at bounding box center [132, 322] width 99 height 31
click at [130, 308] on link "11856959" at bounding box center [132, 313] width 46 height 11
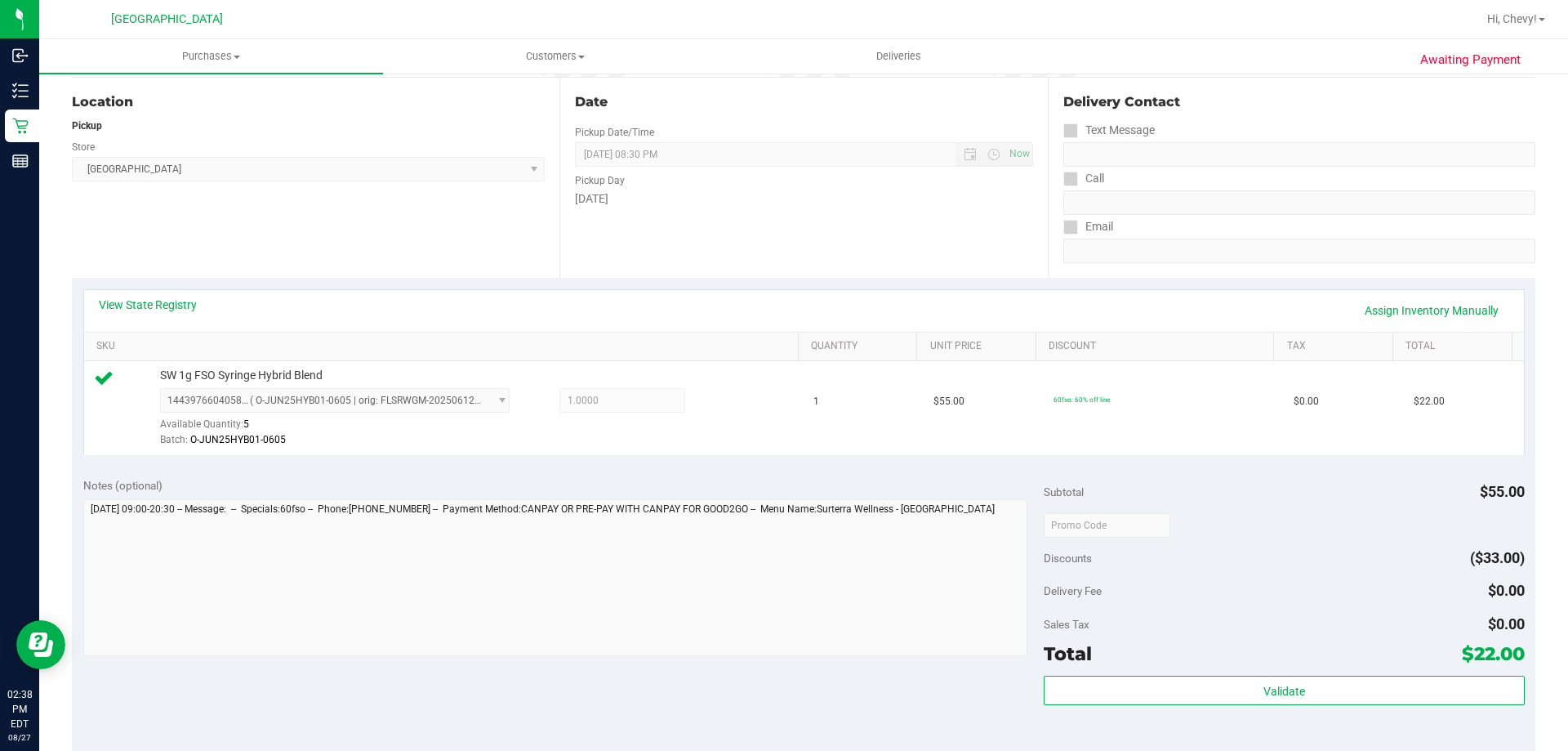
scroll to position [163, 0]
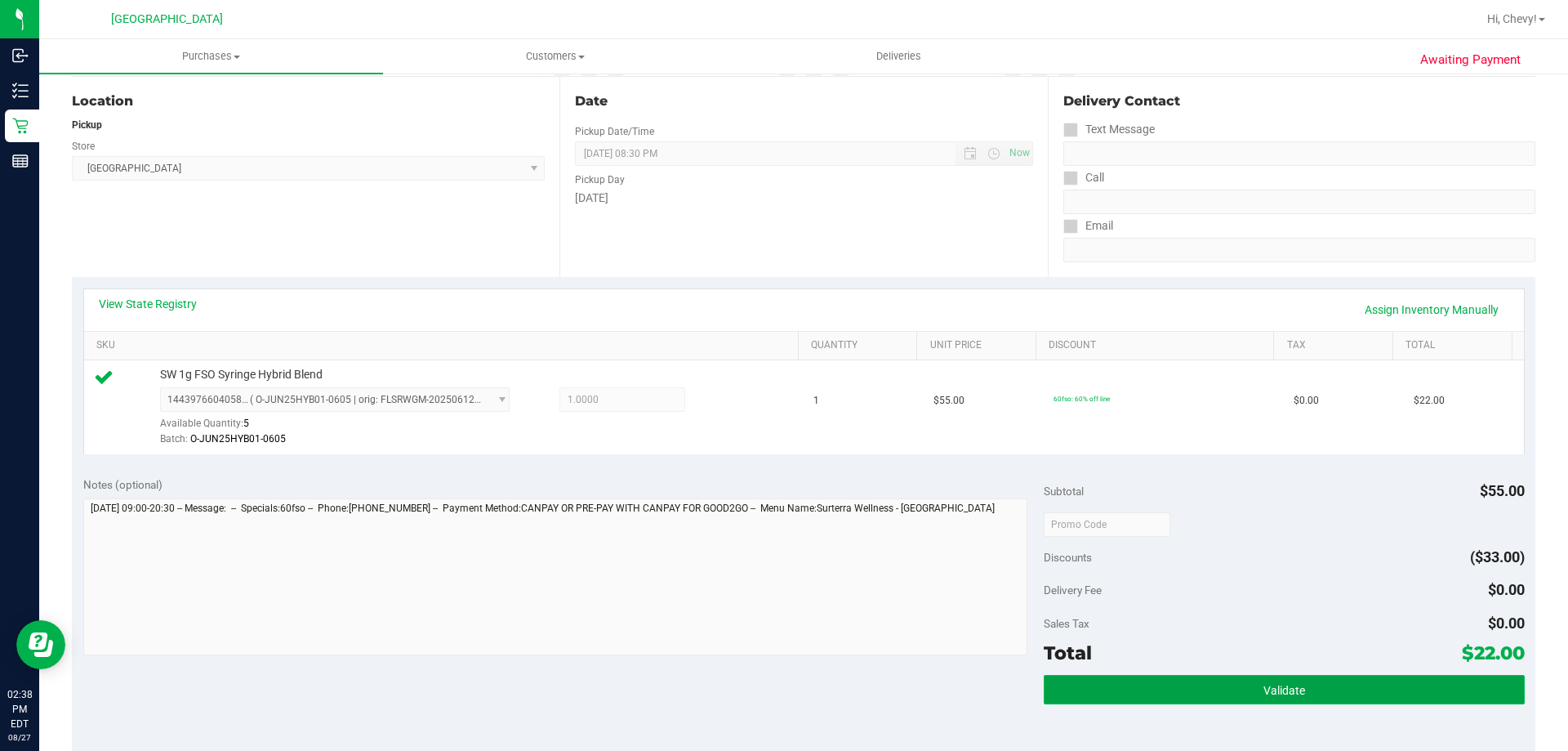
click at [1202, 688] on button "Validate" at bounding box center [1284, 689] width 480 height 29
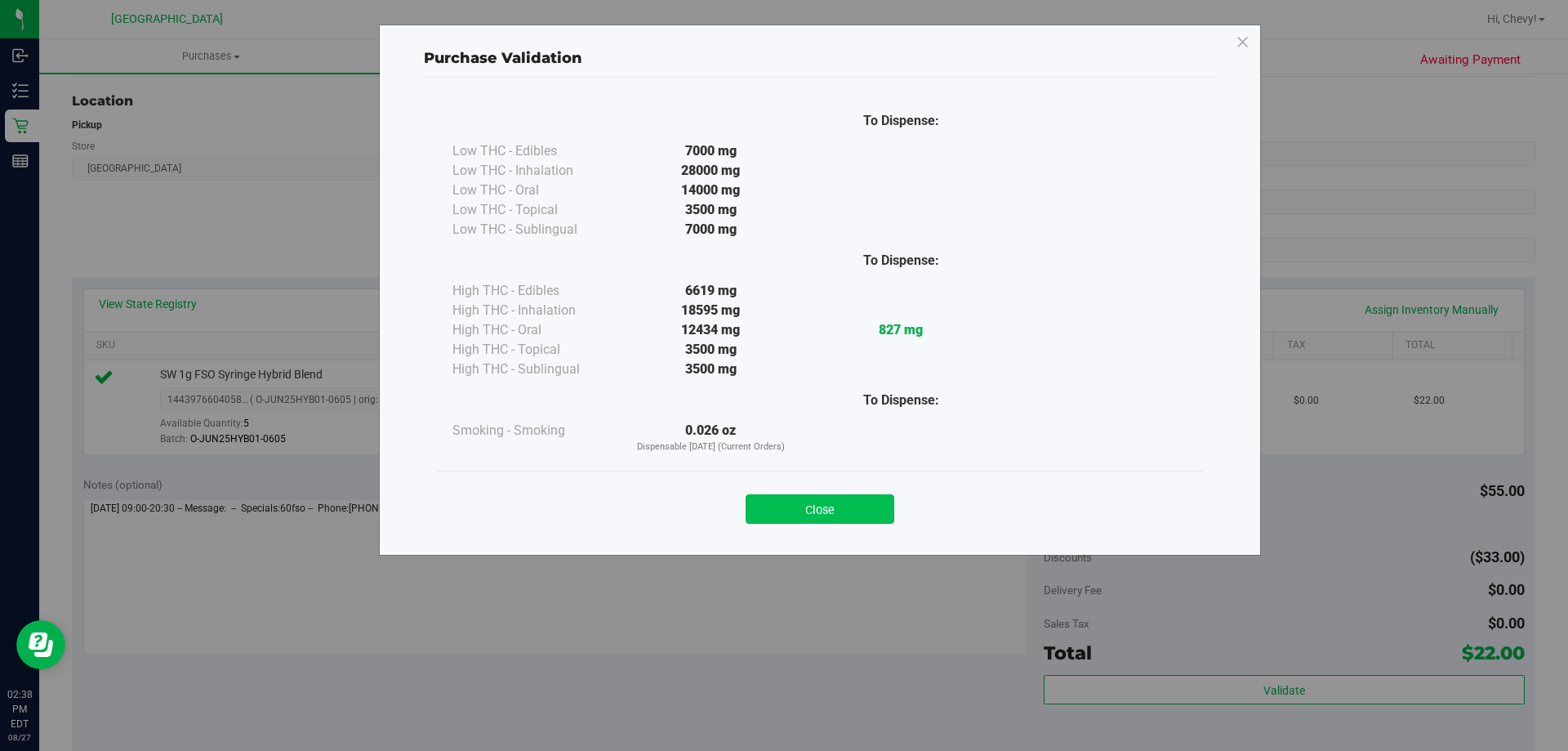
click at [780, 505] on button "Close" at bounding box center [820, 508] width 149 height 29
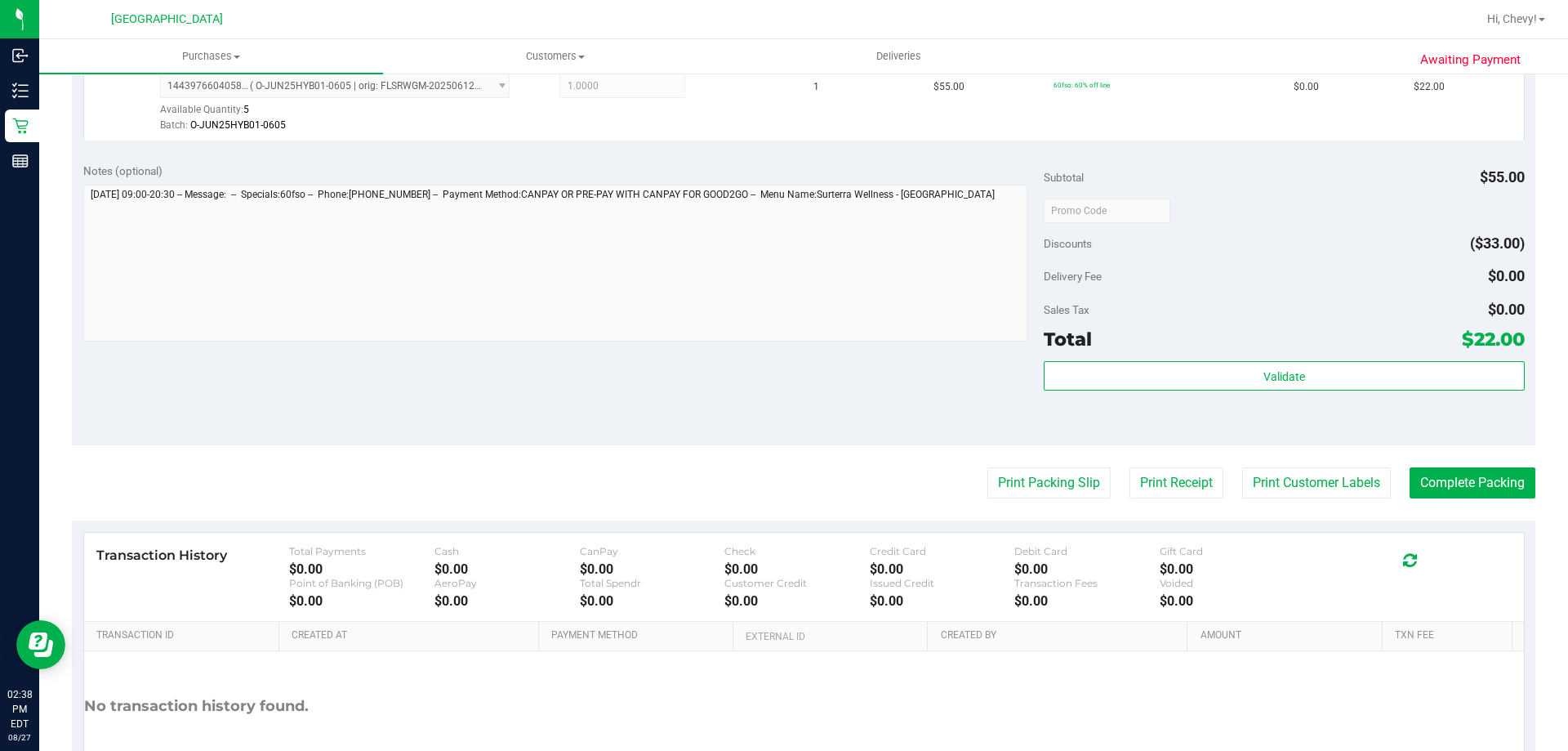
scroll to position [490, 0]
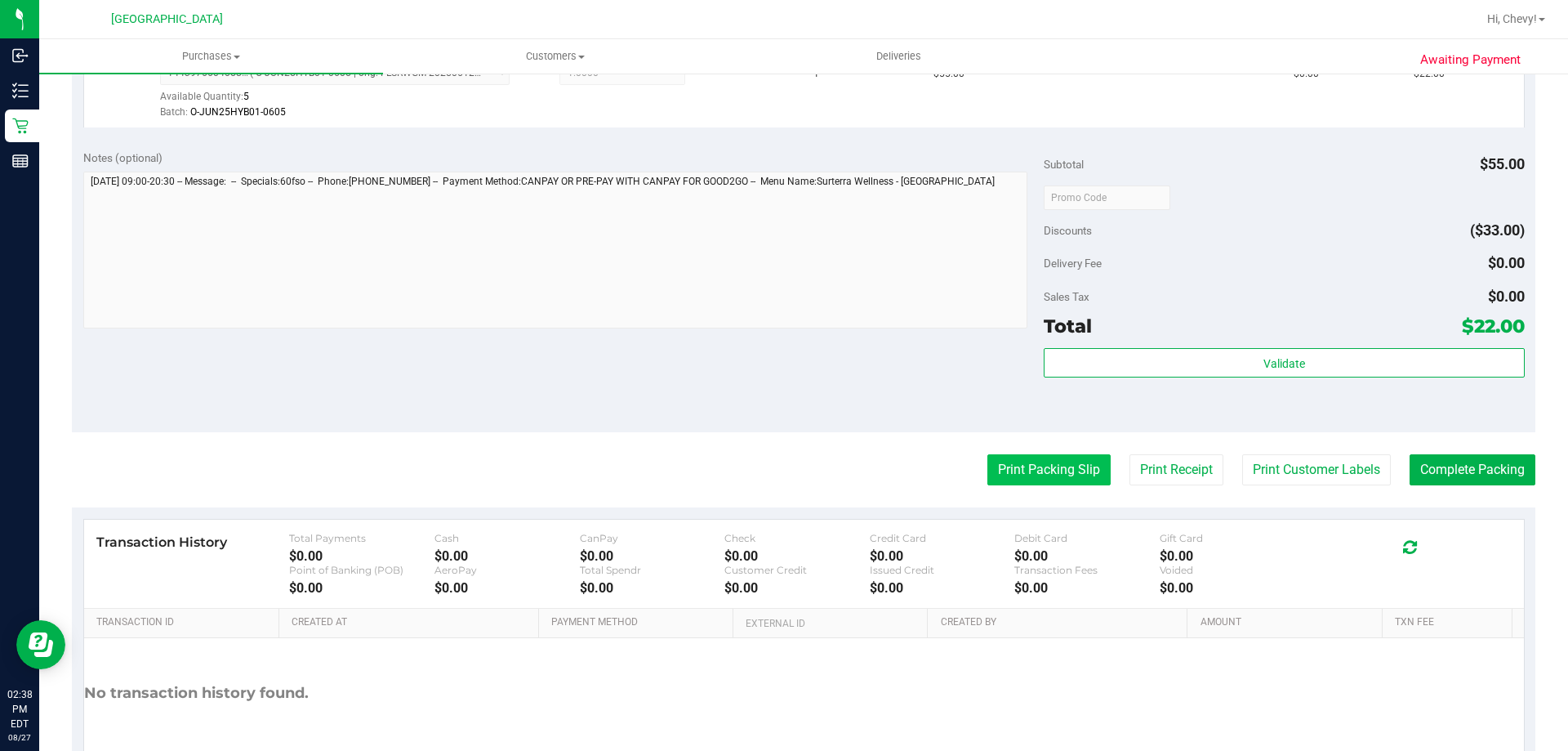
click at [1018, 462] on button "Print Packing Slip" at bounding box center [1048, 470] width 123 height 31
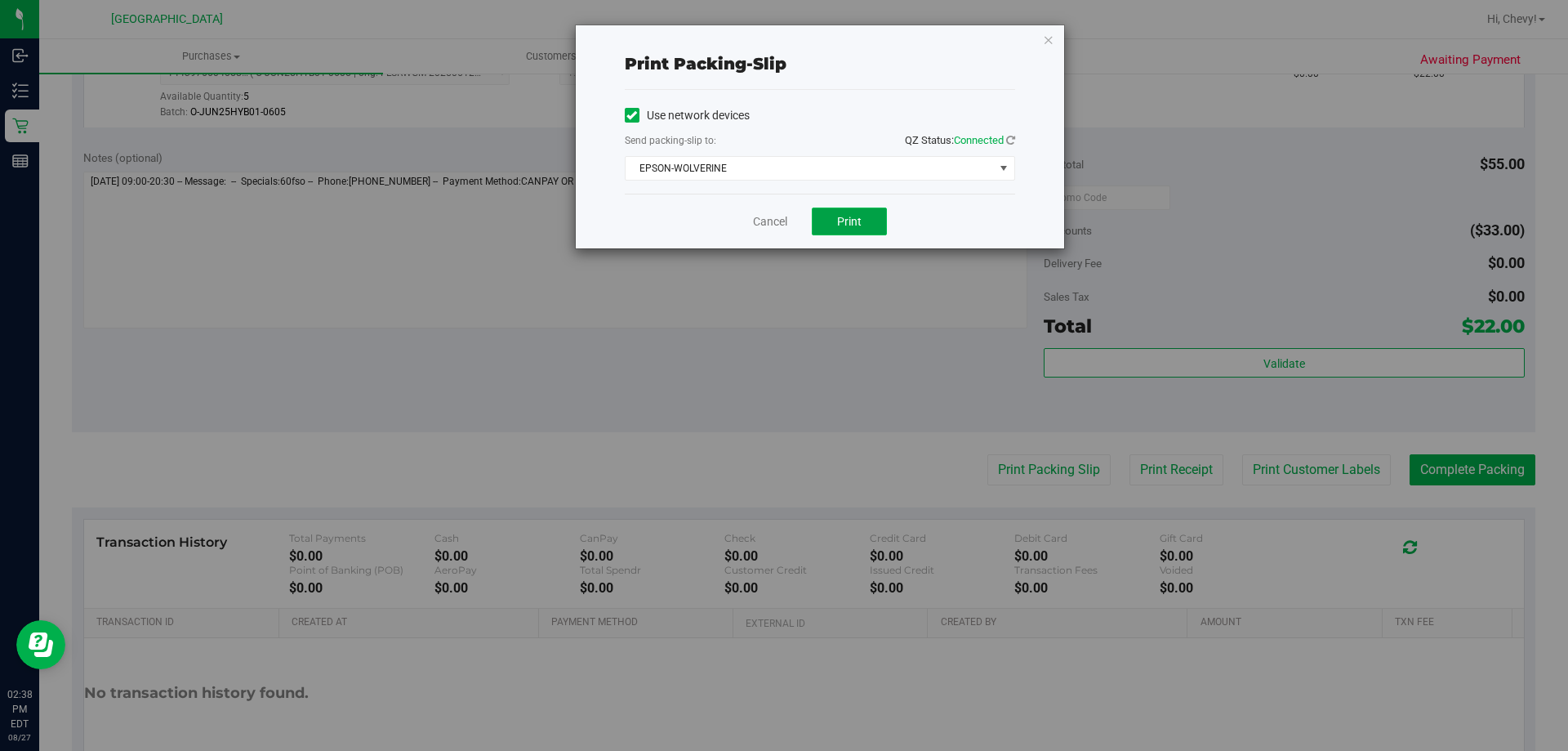
click at [854, 216] on span "Print" at bounding box center [849, 221] width 24 height 13
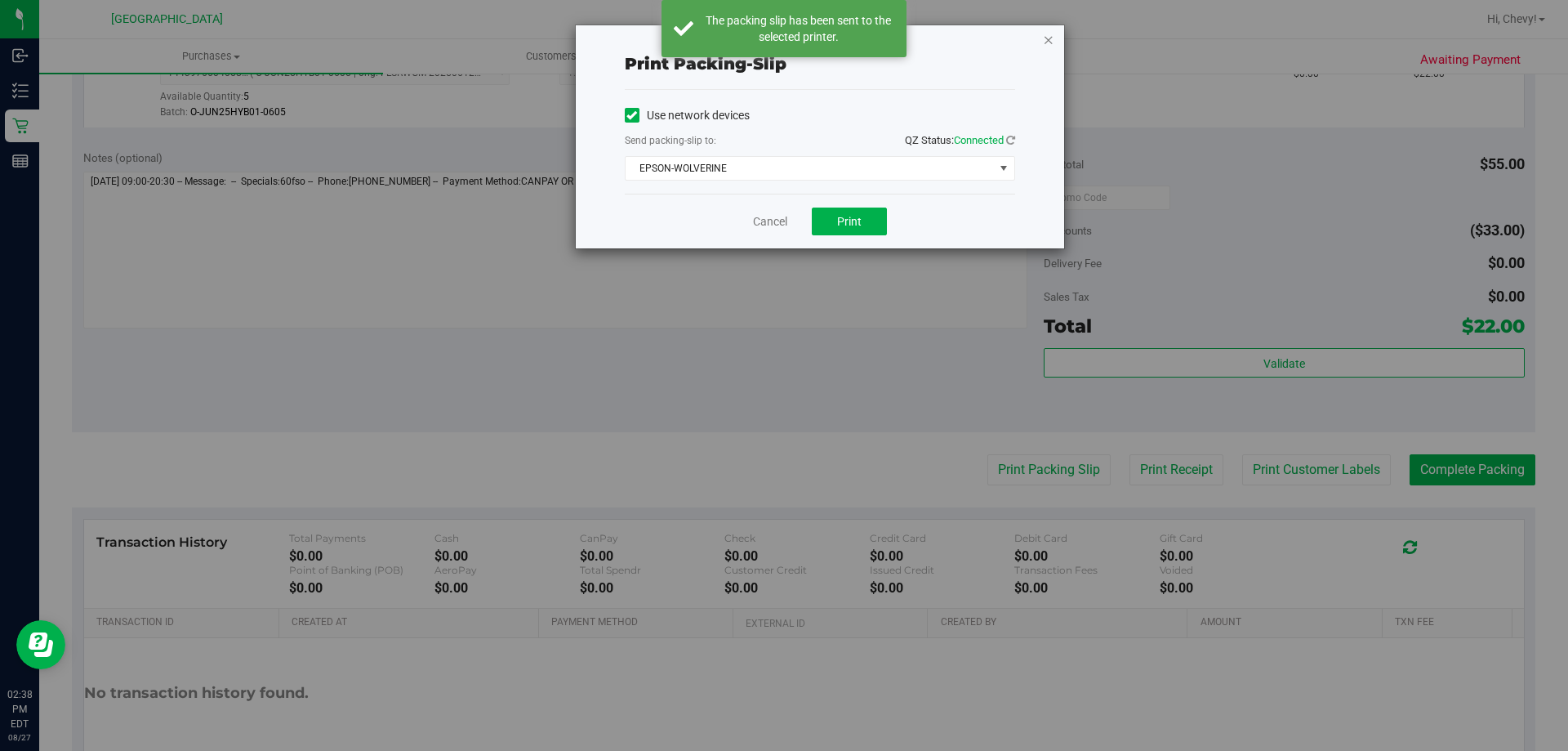
click at [1048, 44] on icon "button" at bounding box center [1048, 39] width 11 height 20
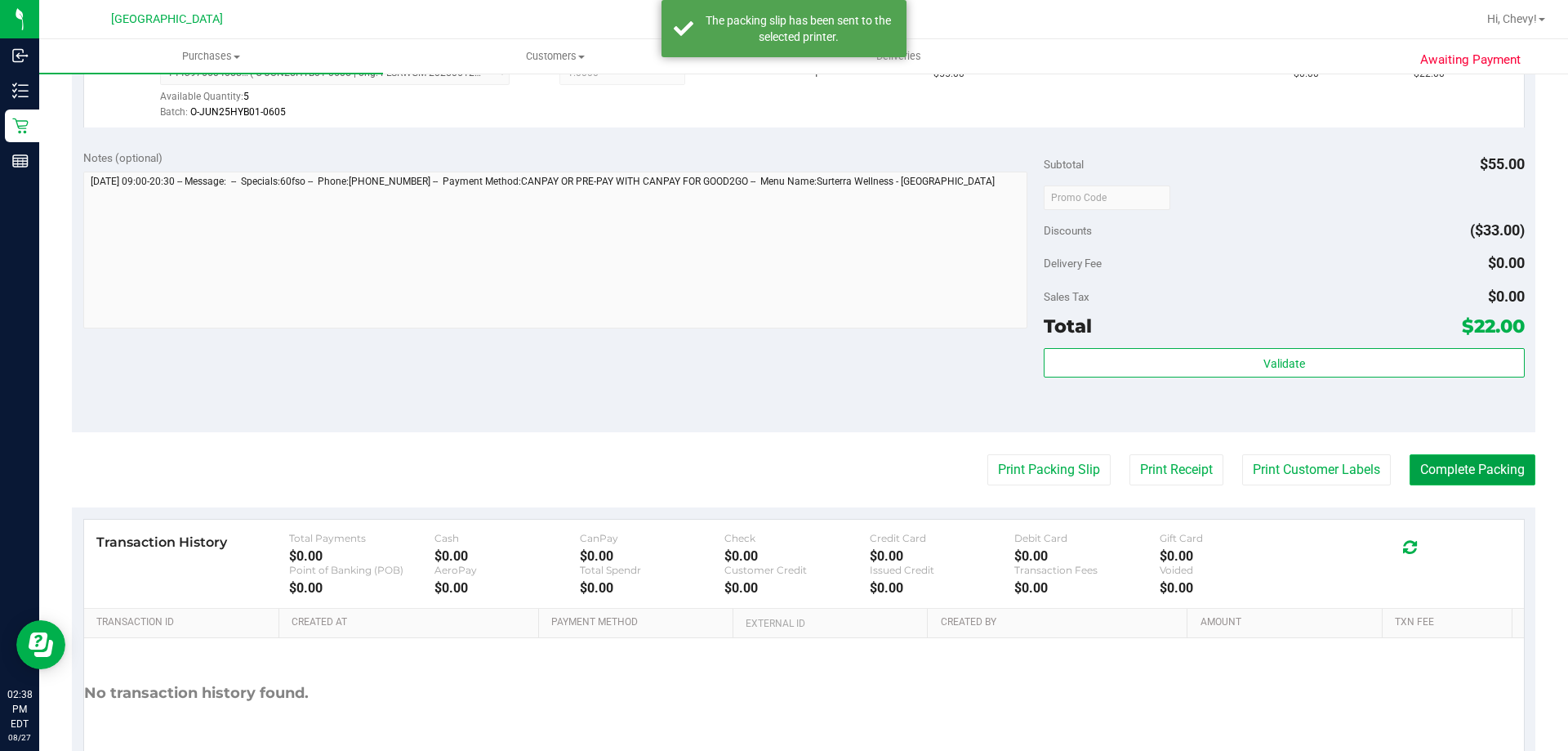
click at [1471, 472] on button "Complete Packing" at bounding box center [1473, 470] width 126 height 31
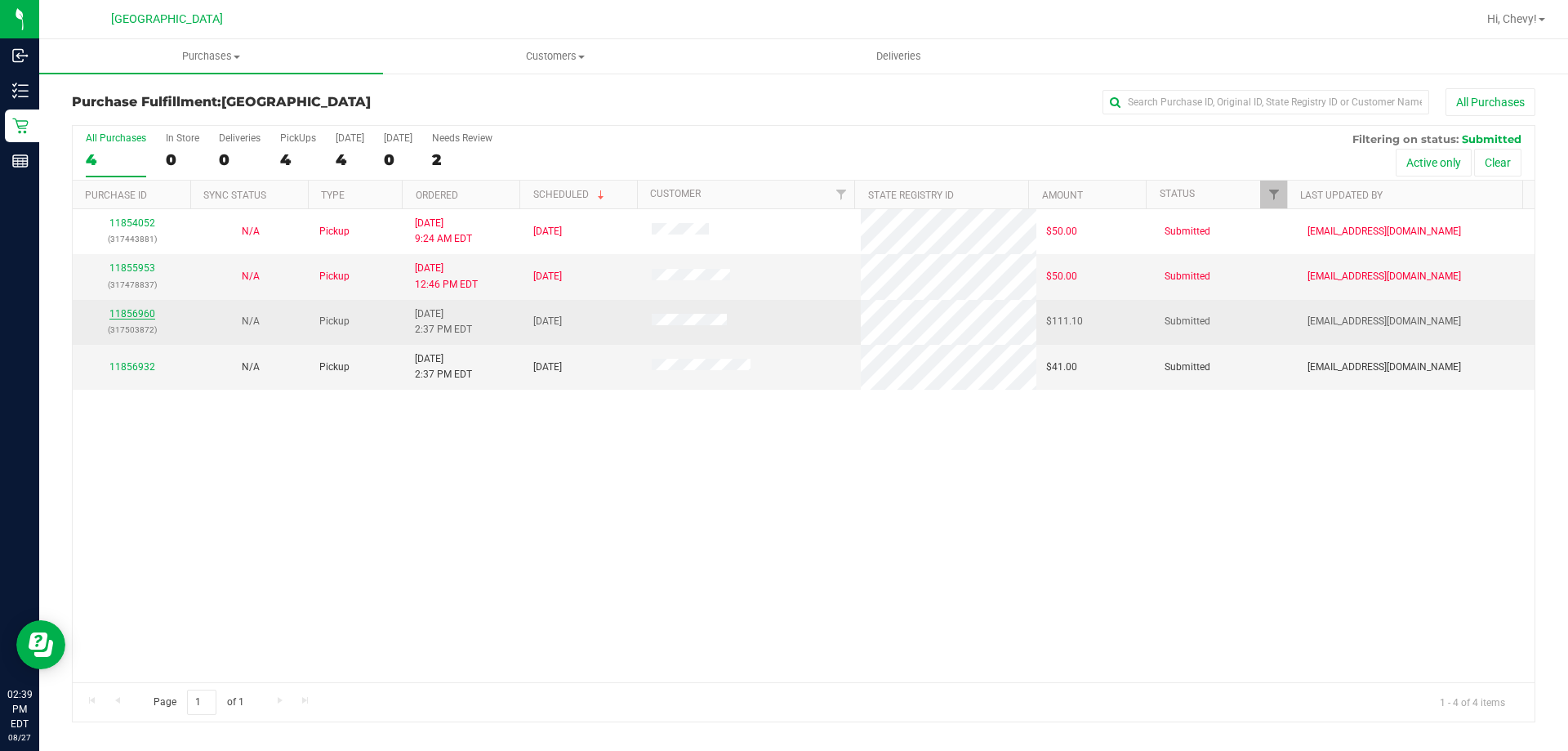
click at [144, 316] on link "11856960" at bounding box center [132, 313] width 46 height 11
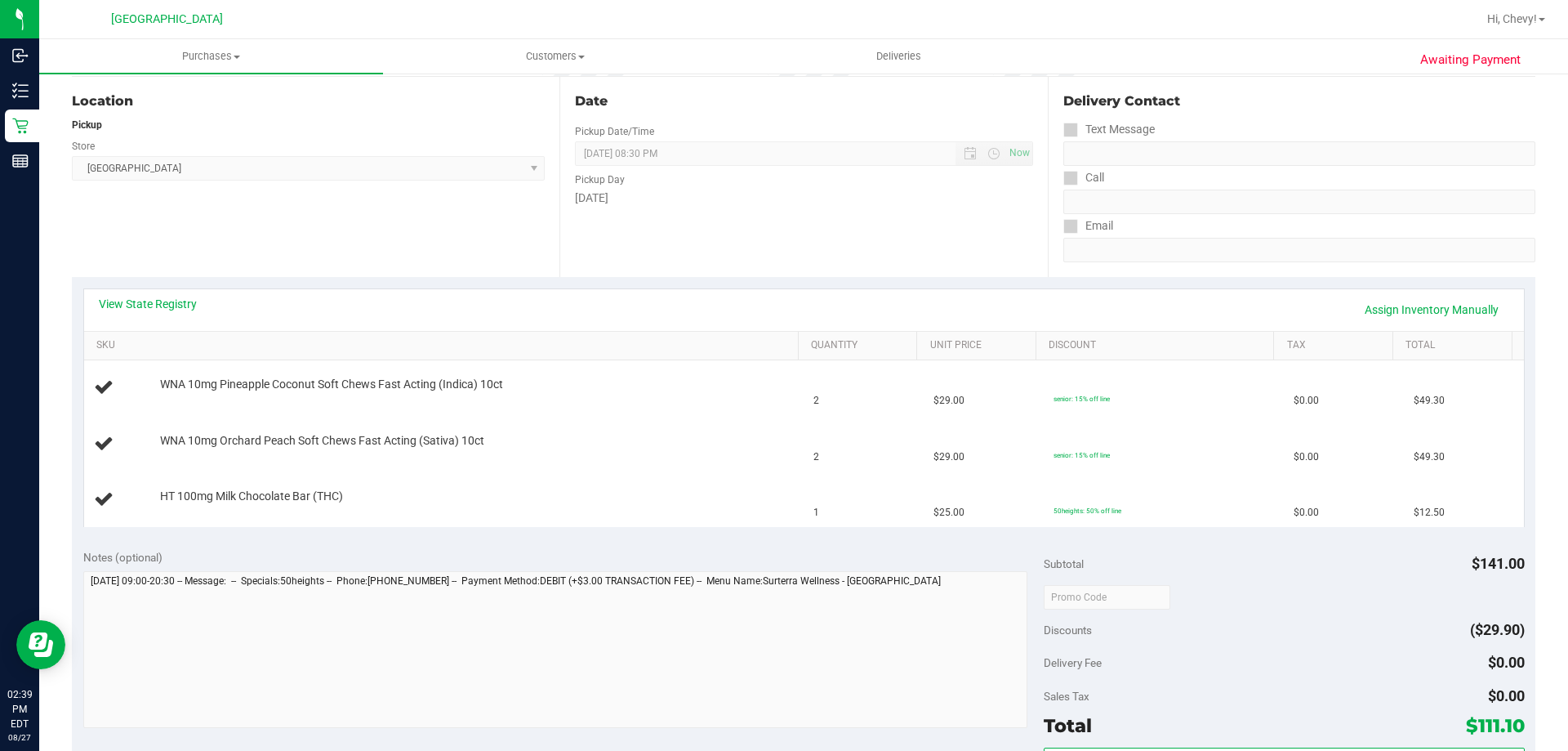
scroll to position [327, 0]
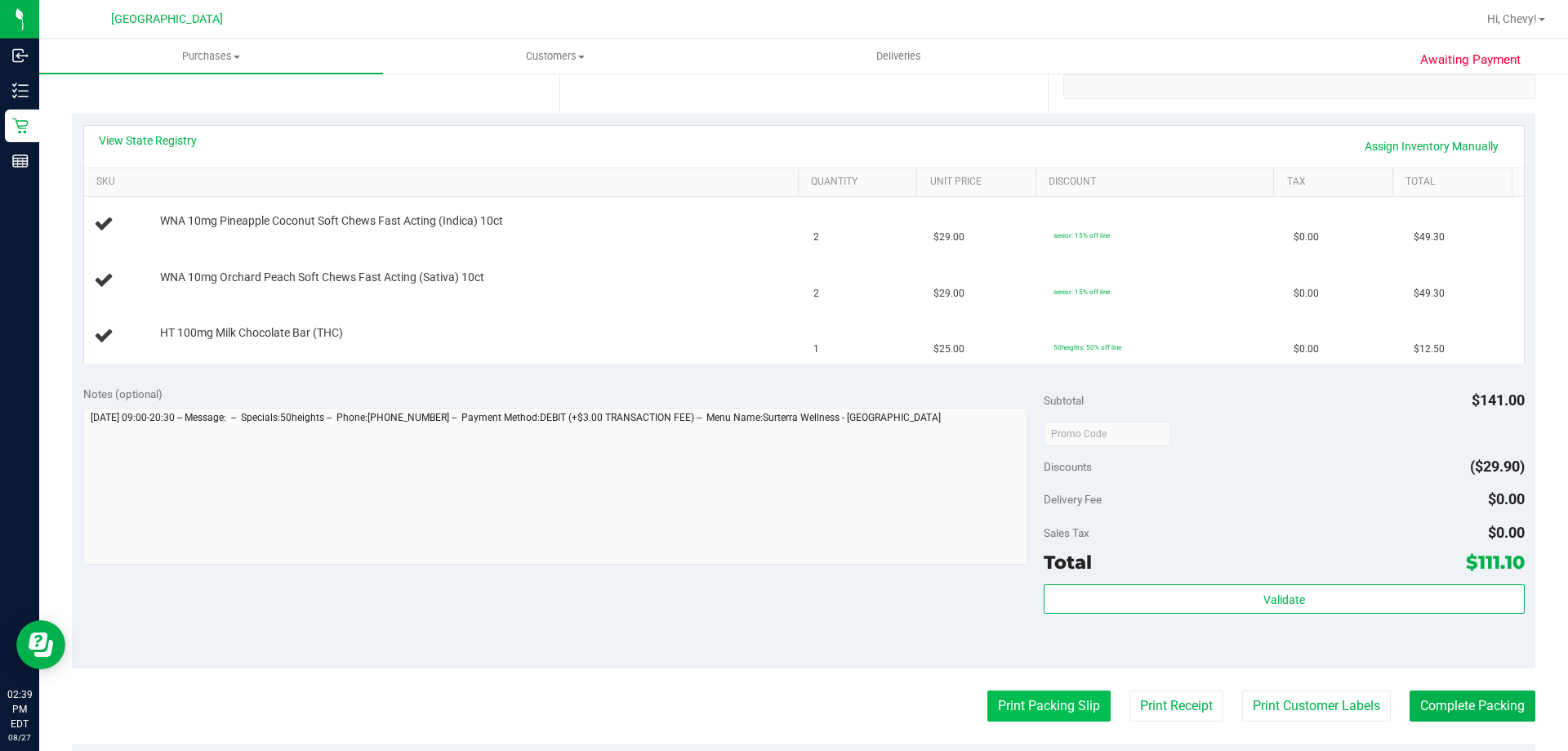
click at [1055, 708] on button "Print Packing Slip" at bounding box center [1048, 705] width 123 height 31
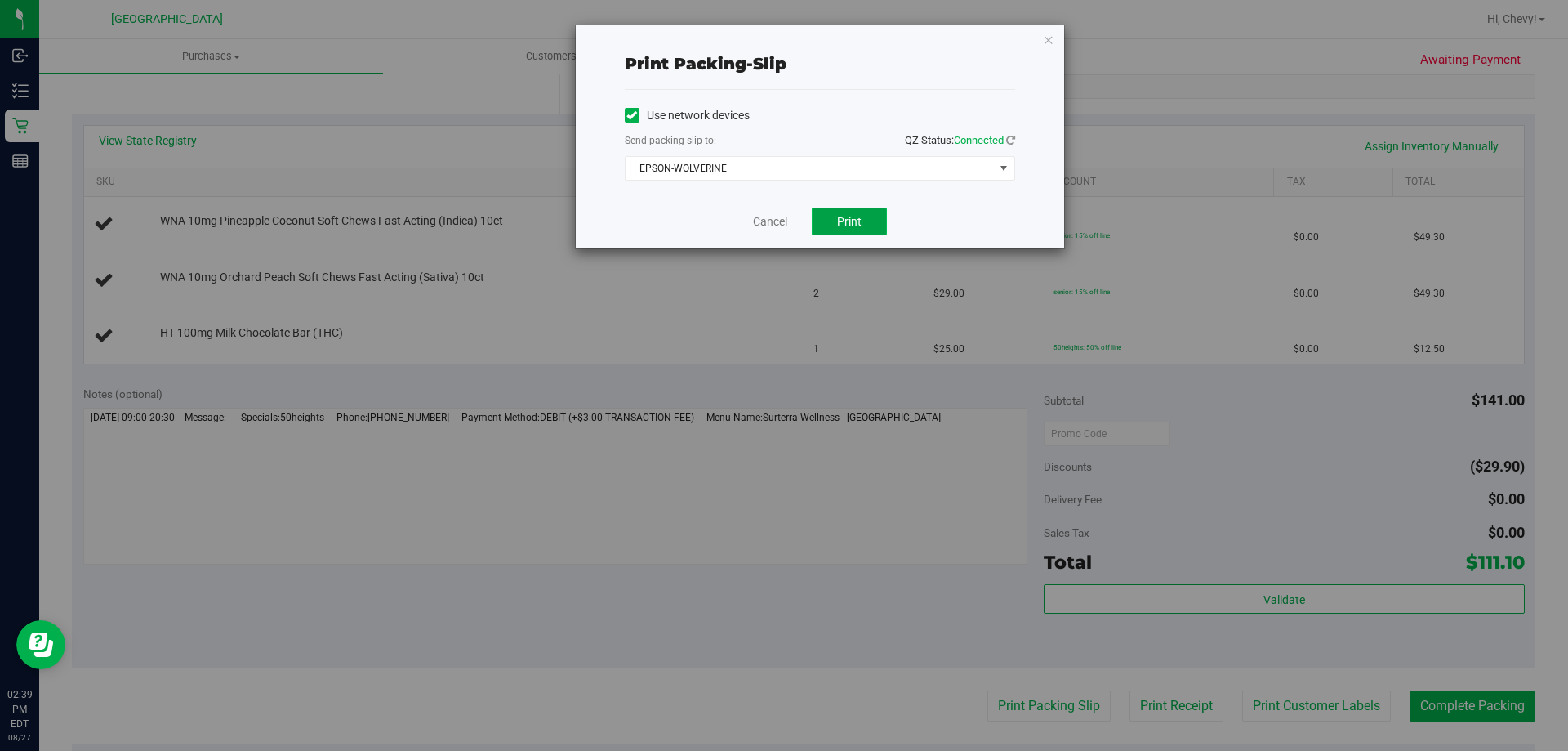
click at [868, 220] on button "Print" at bounding box center [849, 221] width 75 height 28
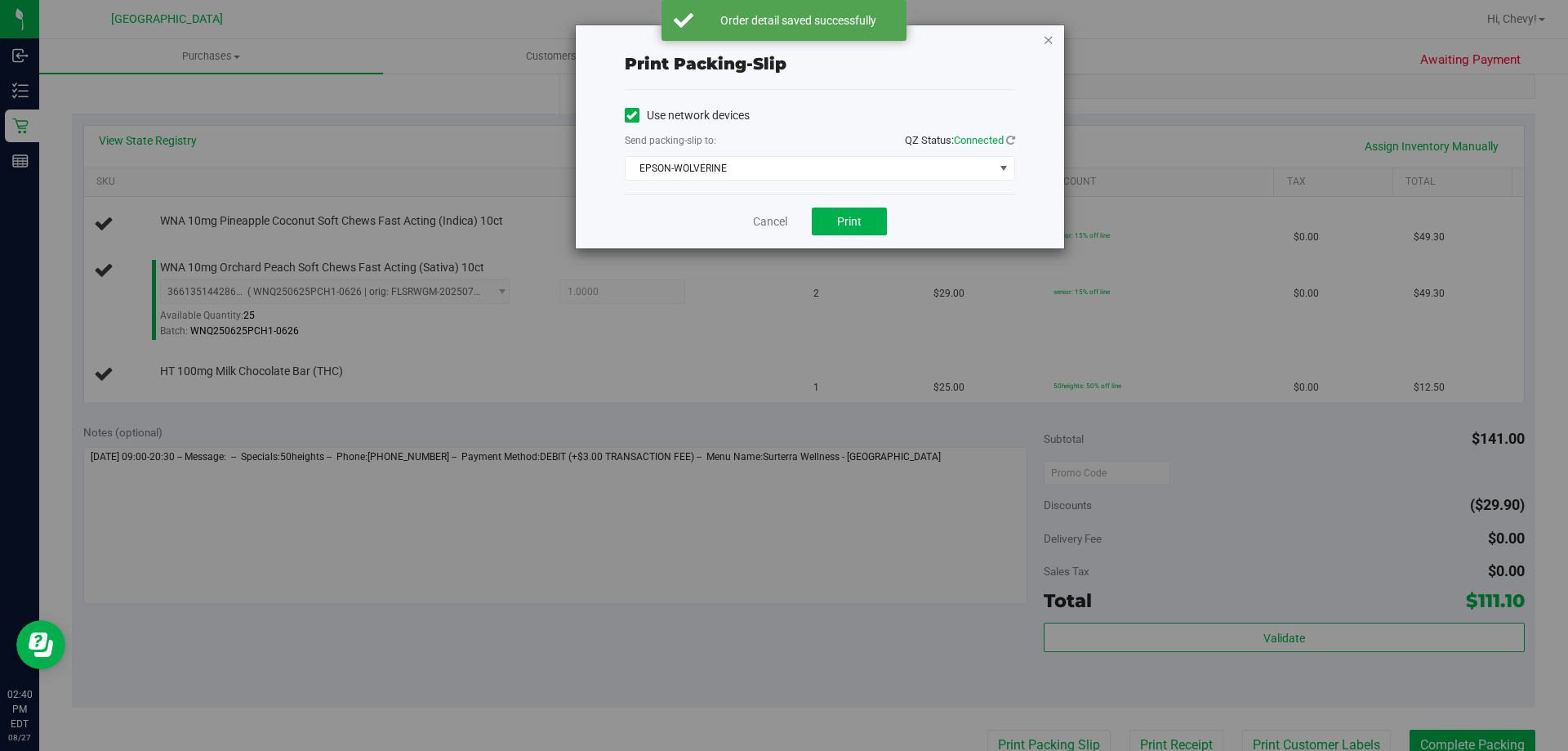
click at [1050, 40] on icon "button" at bounding box center [1048, 39] width 11 height 20
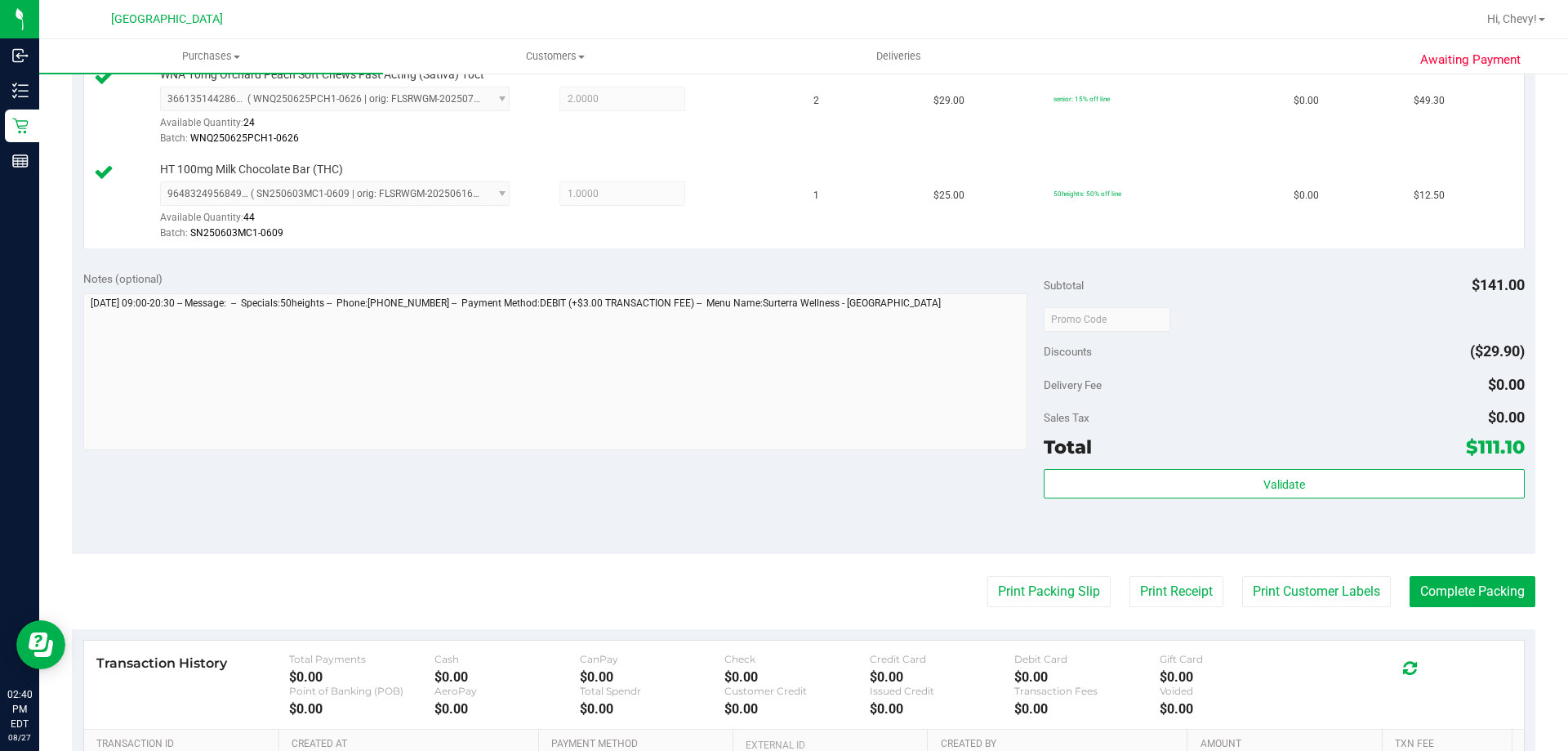
scroll to position [582, 0]
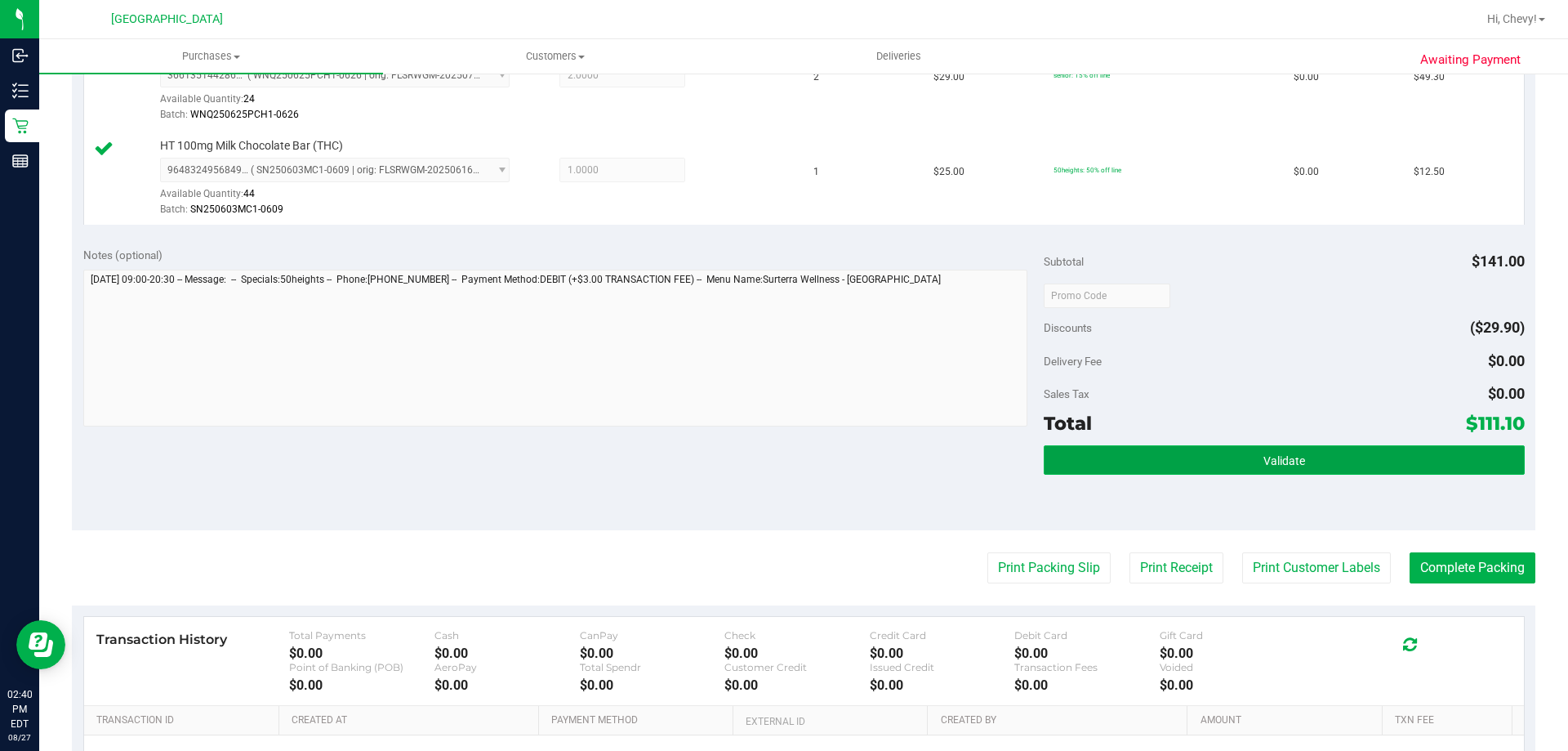
click at [1178, 470] on button "Validate" at bounding box center [1284, 460] width 480 height 29
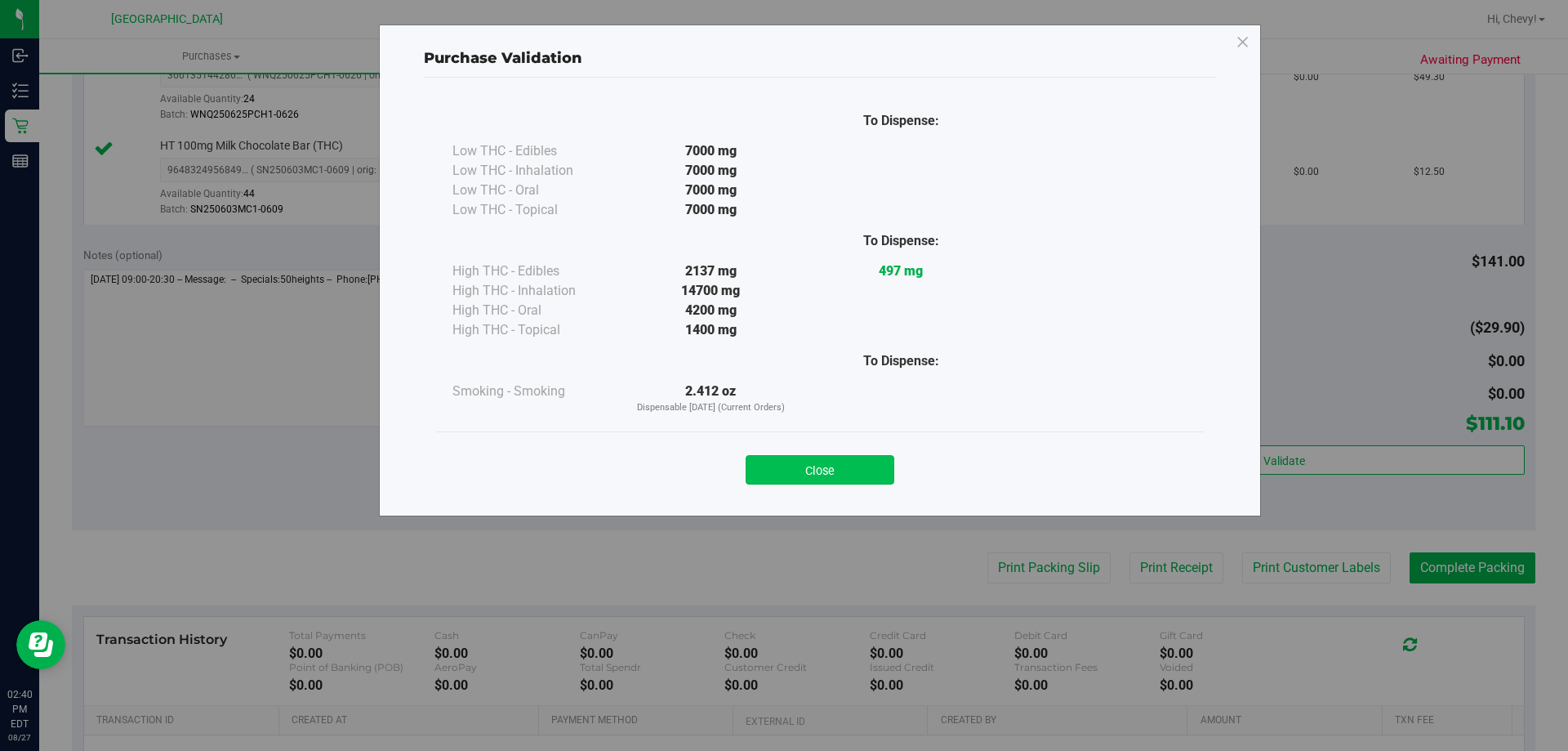
click at [837, 465] on button "Close" at bounding box center [820, 470] width 149 height 29
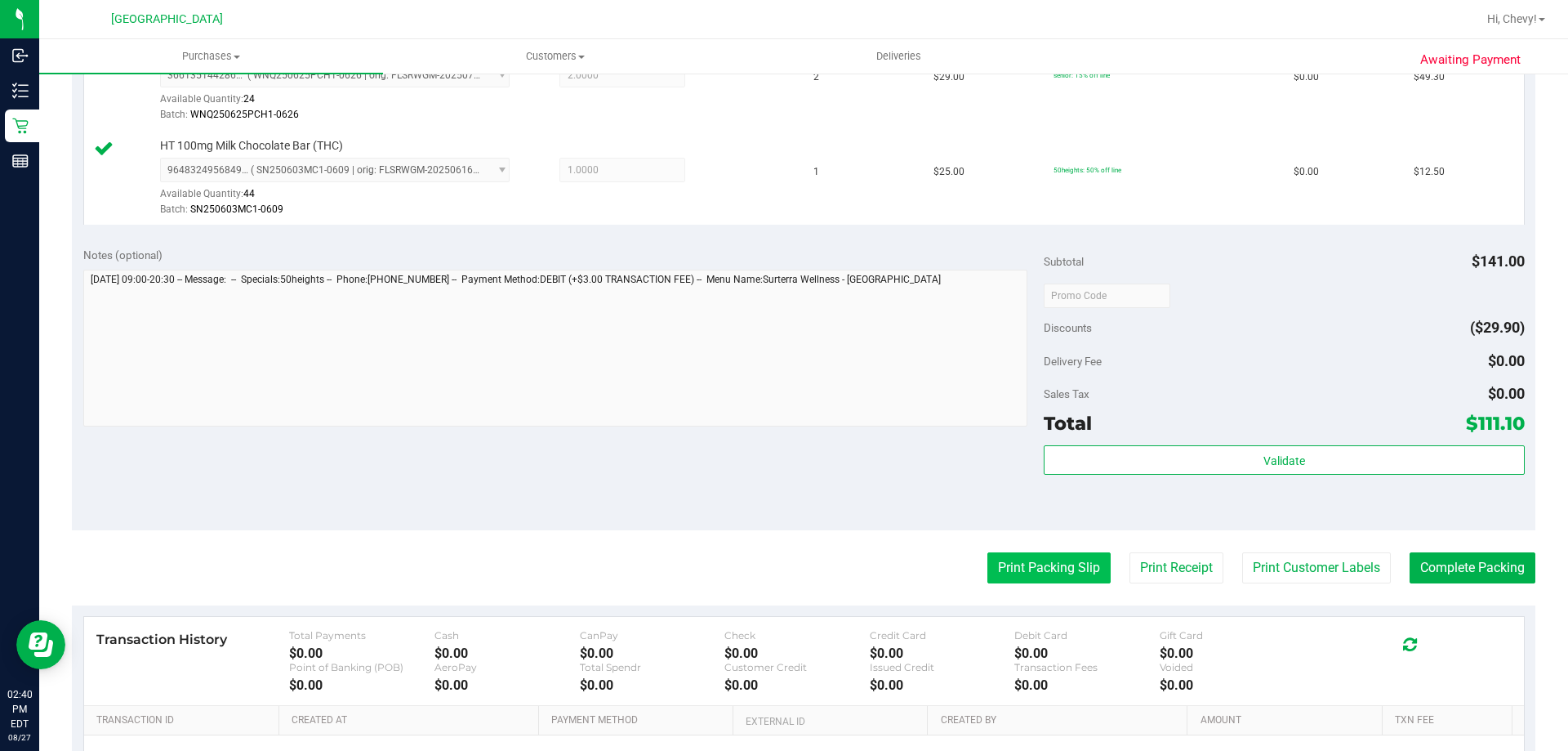
click at [1033, 573] on button "Print Packing Slip" at bounding box center [1048, 568] width 123 height 31
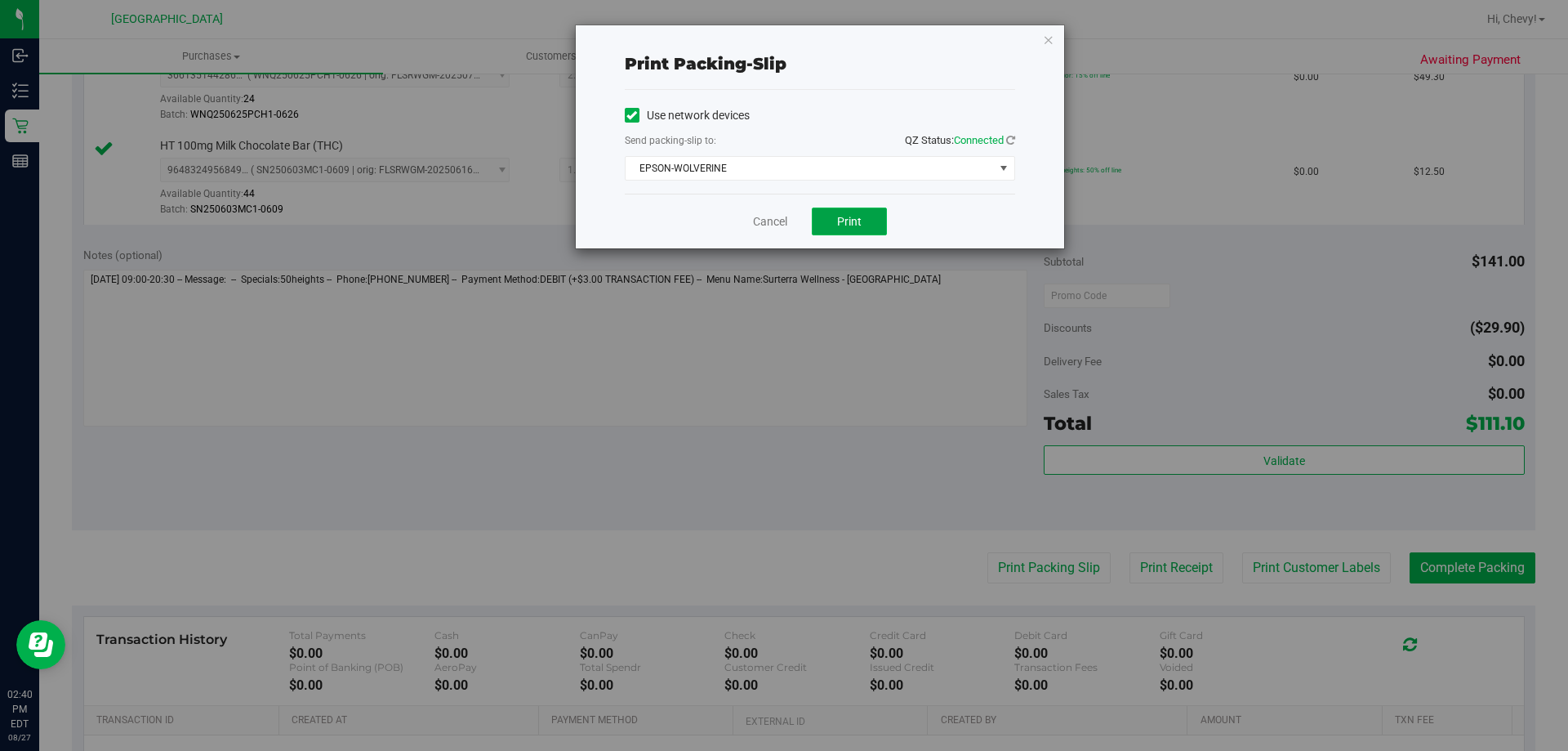
click at [830, 219] on button "Print" at bounding box center [849, 221] width 75 height 28
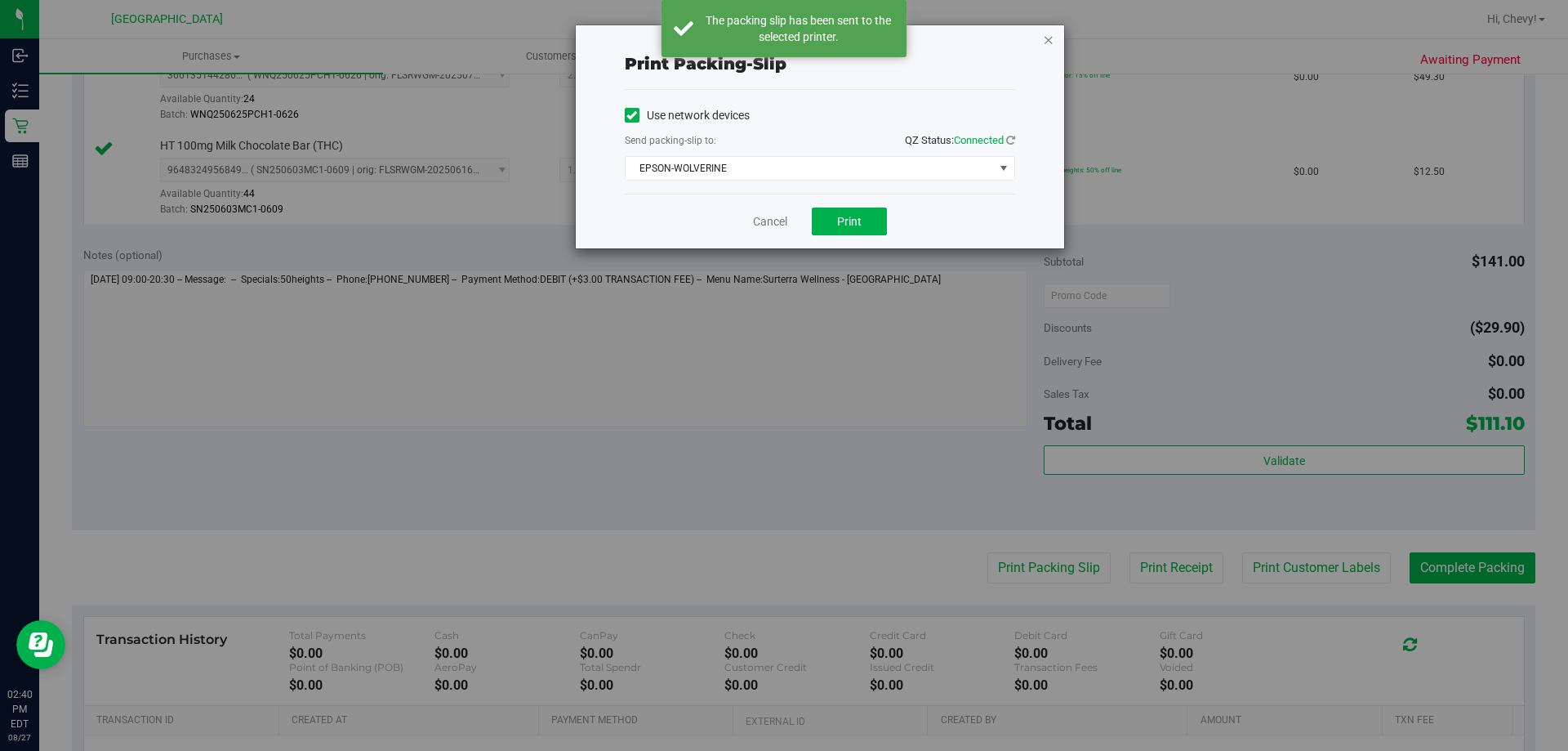
click at [1049, 36] on icon "button" at bounding box center [1048, 39] width 11 height 20
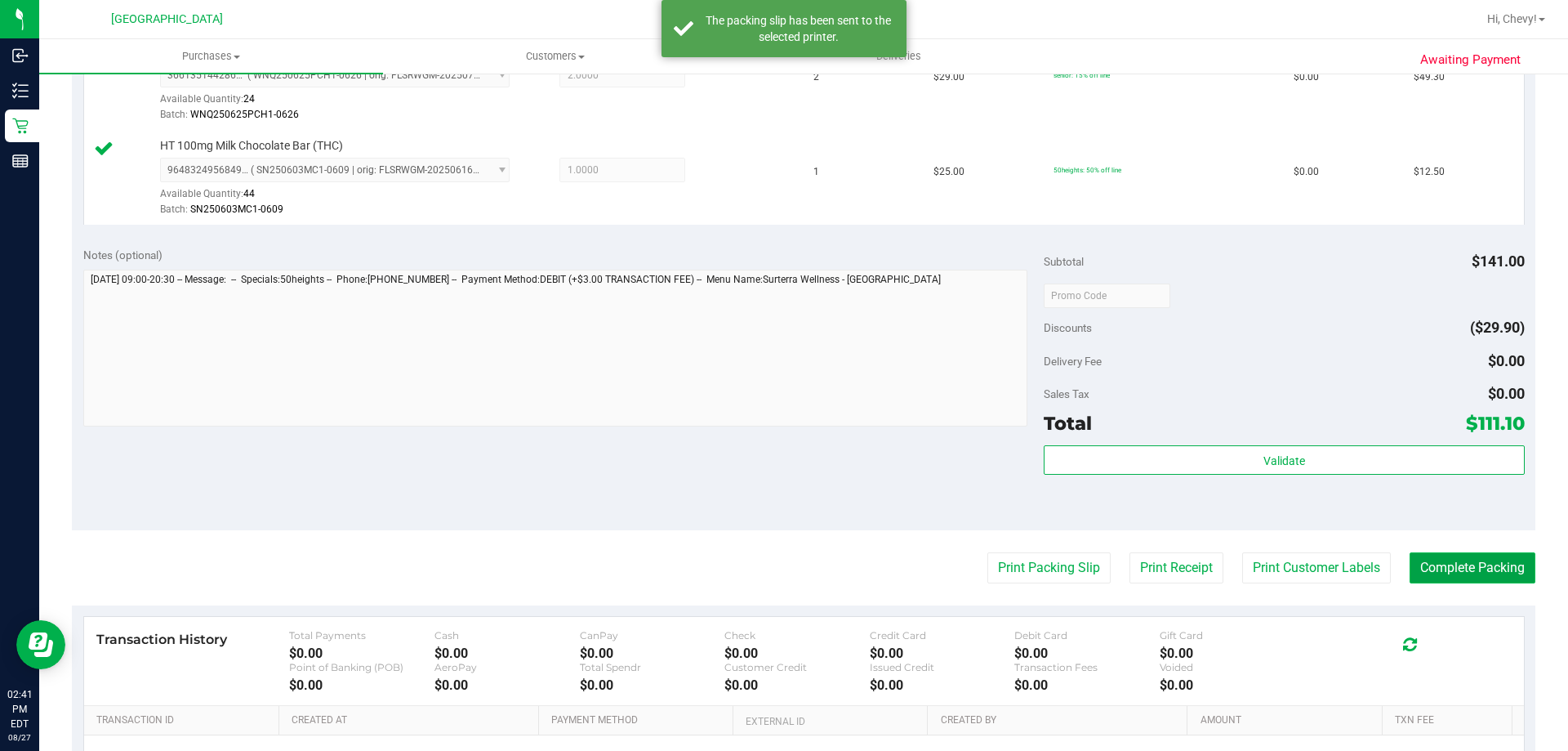
click at [1435, 573] on button "Complete Packing" at bounding box center [1473, 568] width 126 height 31
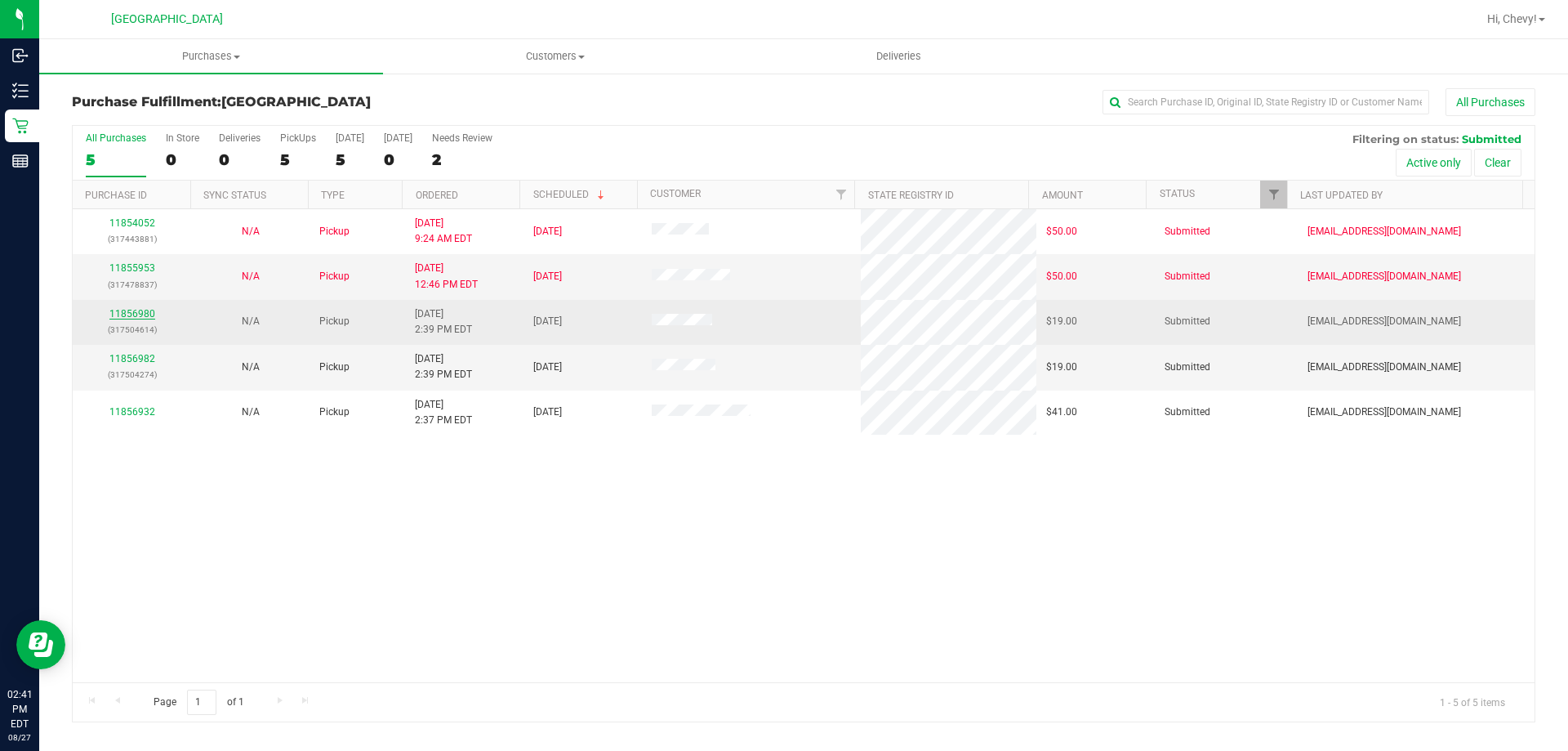
click at [126, 316] on link "11856980" at bounding box center [132, 313] width 46 height 11
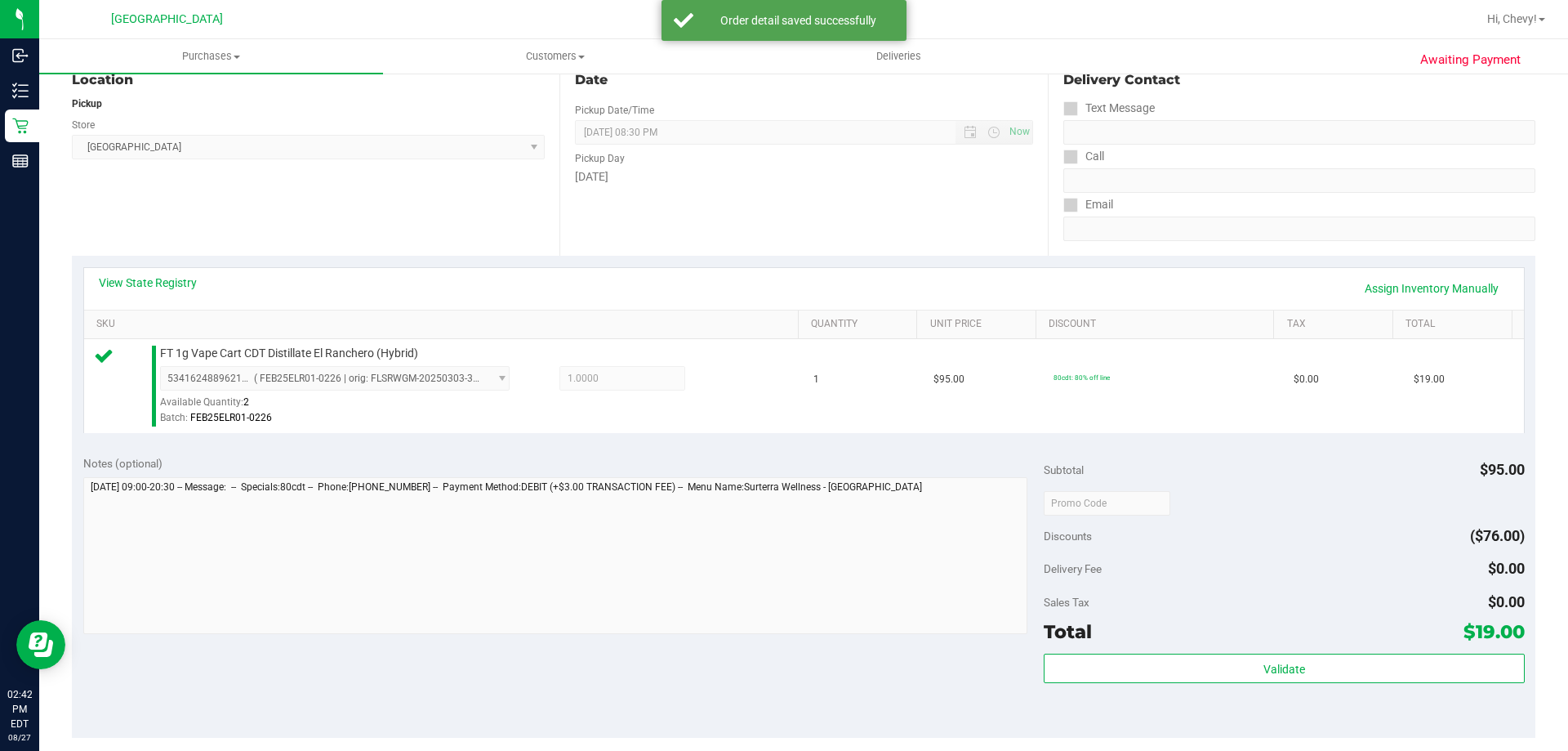
scroll to position [245, 0]
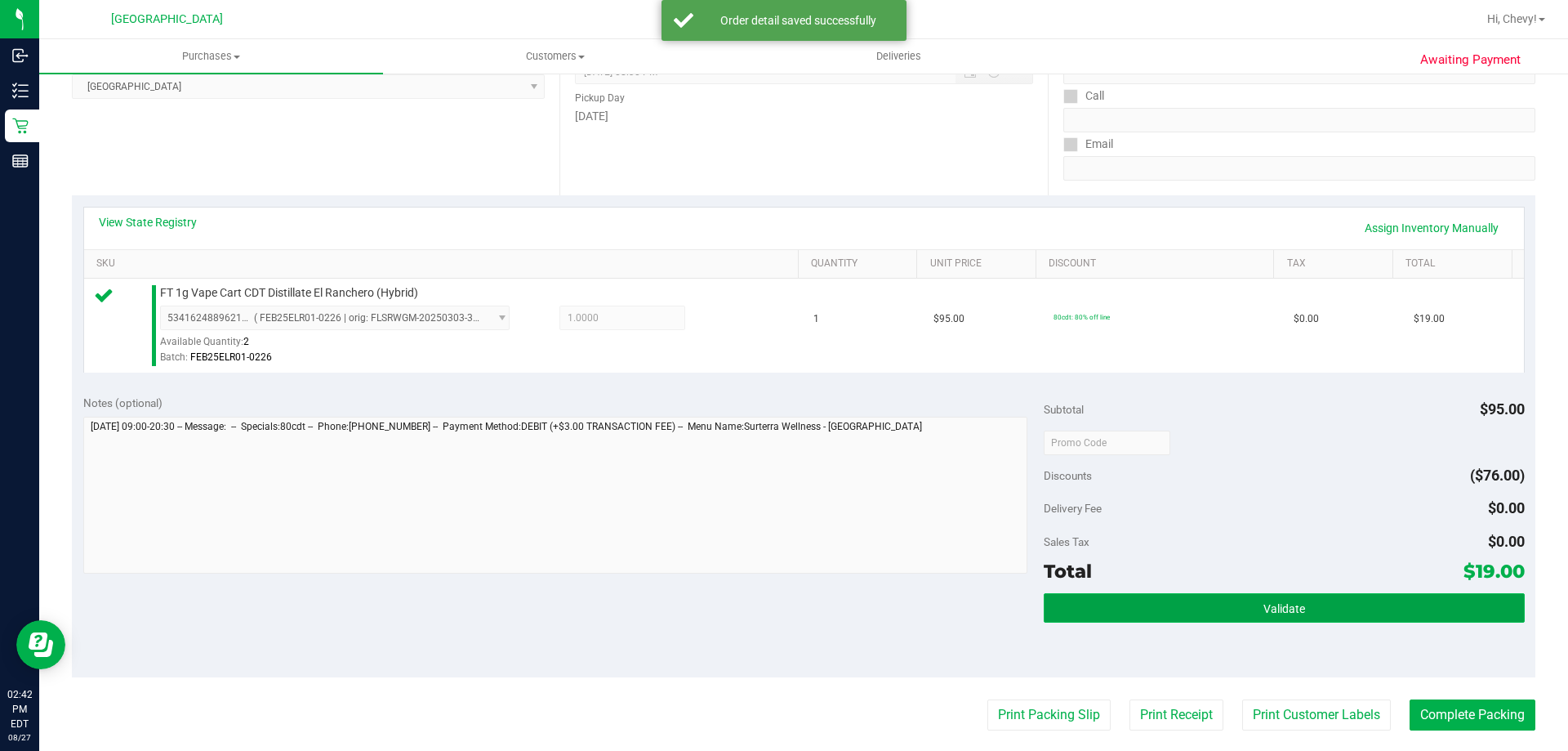
click at [1174, 610] on button "Validate" at bounding box center [1284, 607] width 480 height 29
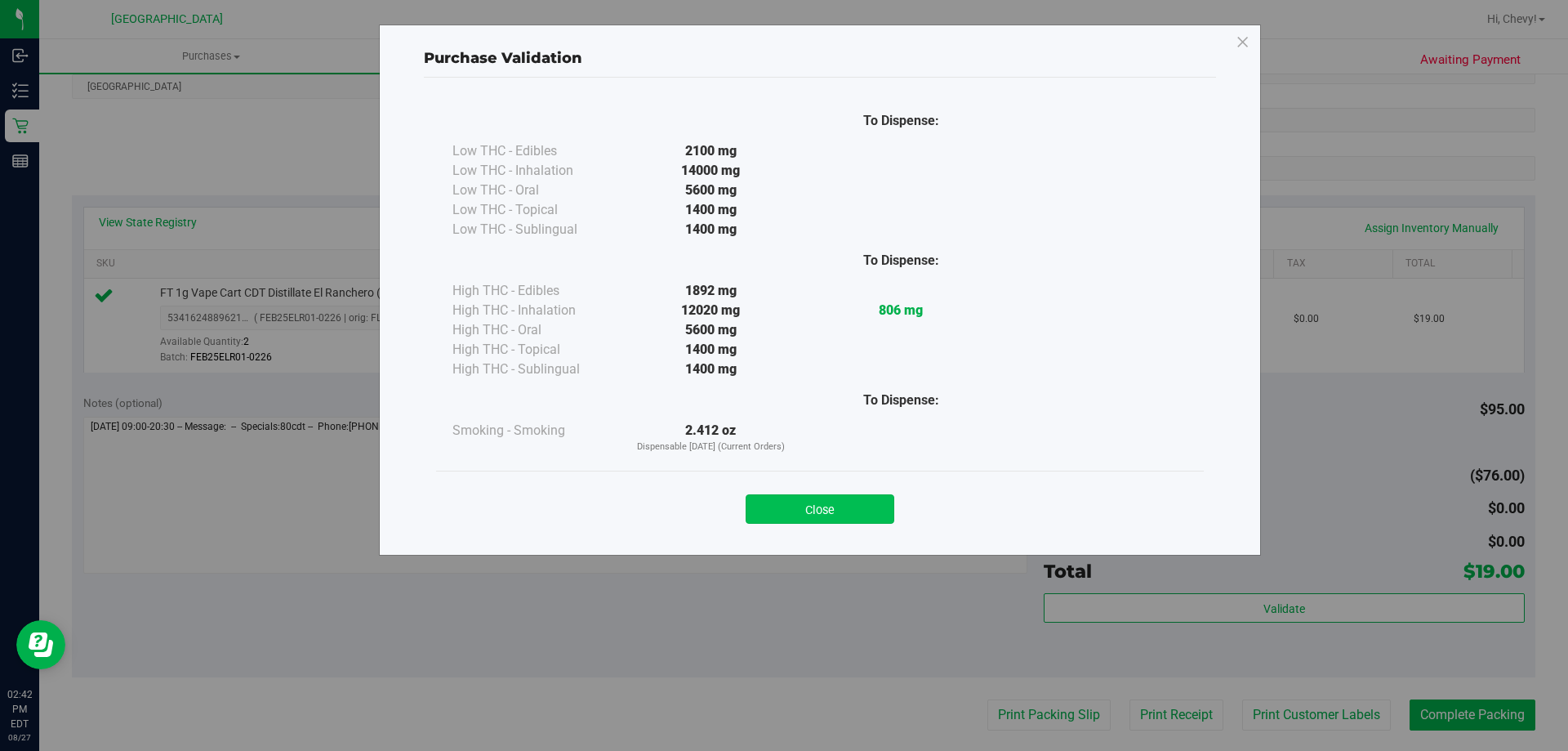
click at [826, 516] on button "Close" at bounding box center [820, 508] width 149 height 29
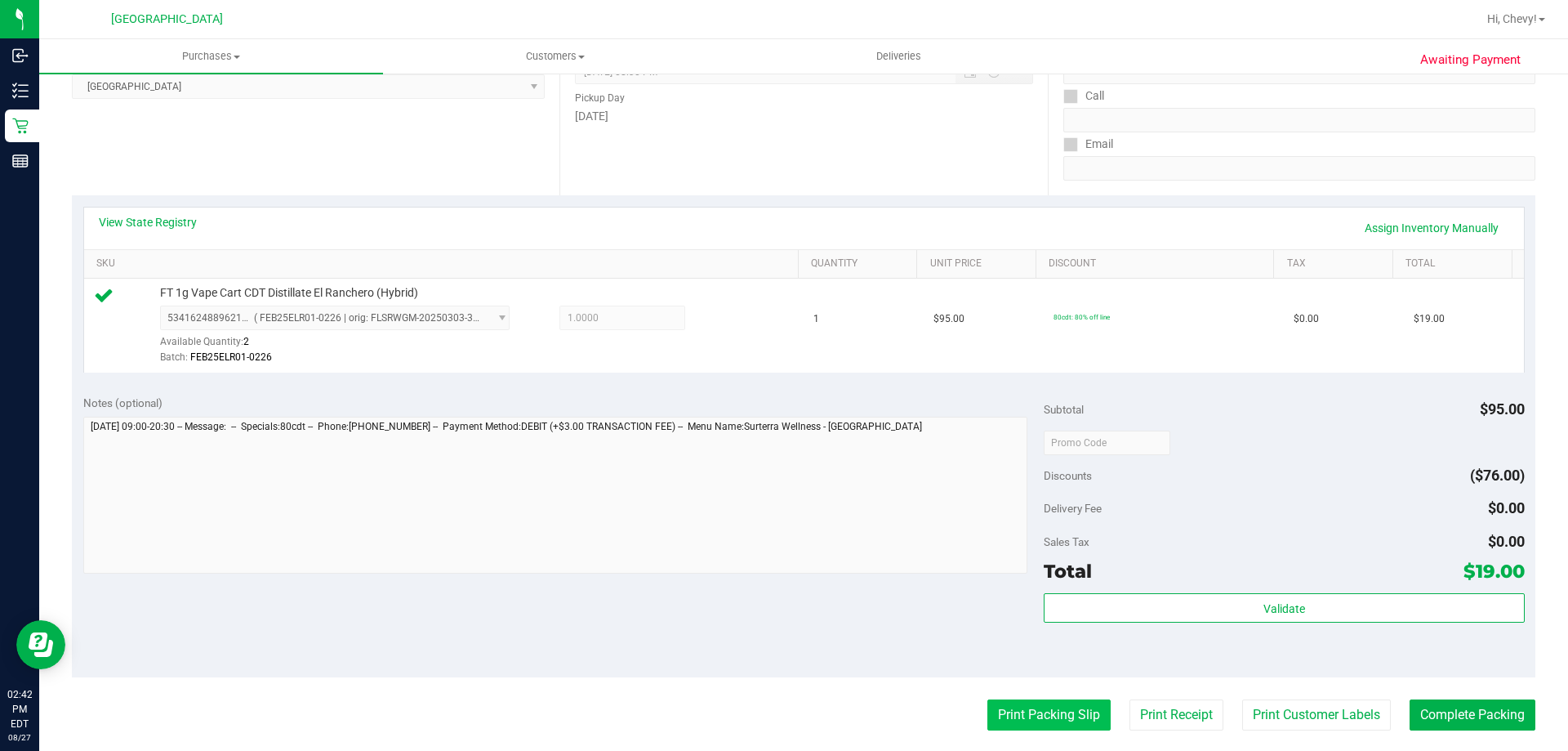
click at [1004, 711] on button "Print Packing Slip" at bounding box center [1048, 715] width 123 height 31
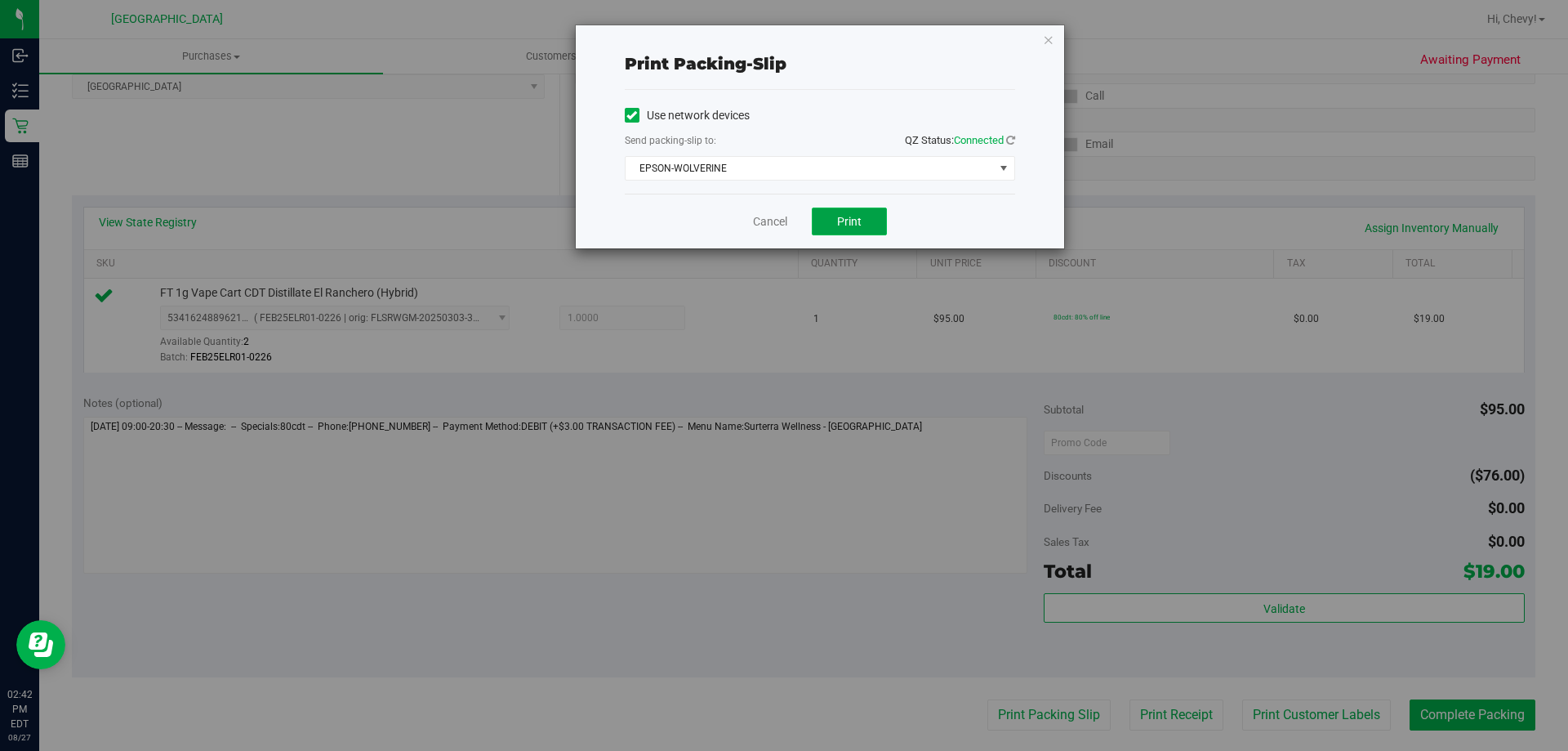
click at [847, 221] on span "Print" at bounding box center [849, 221] width 24 height 13
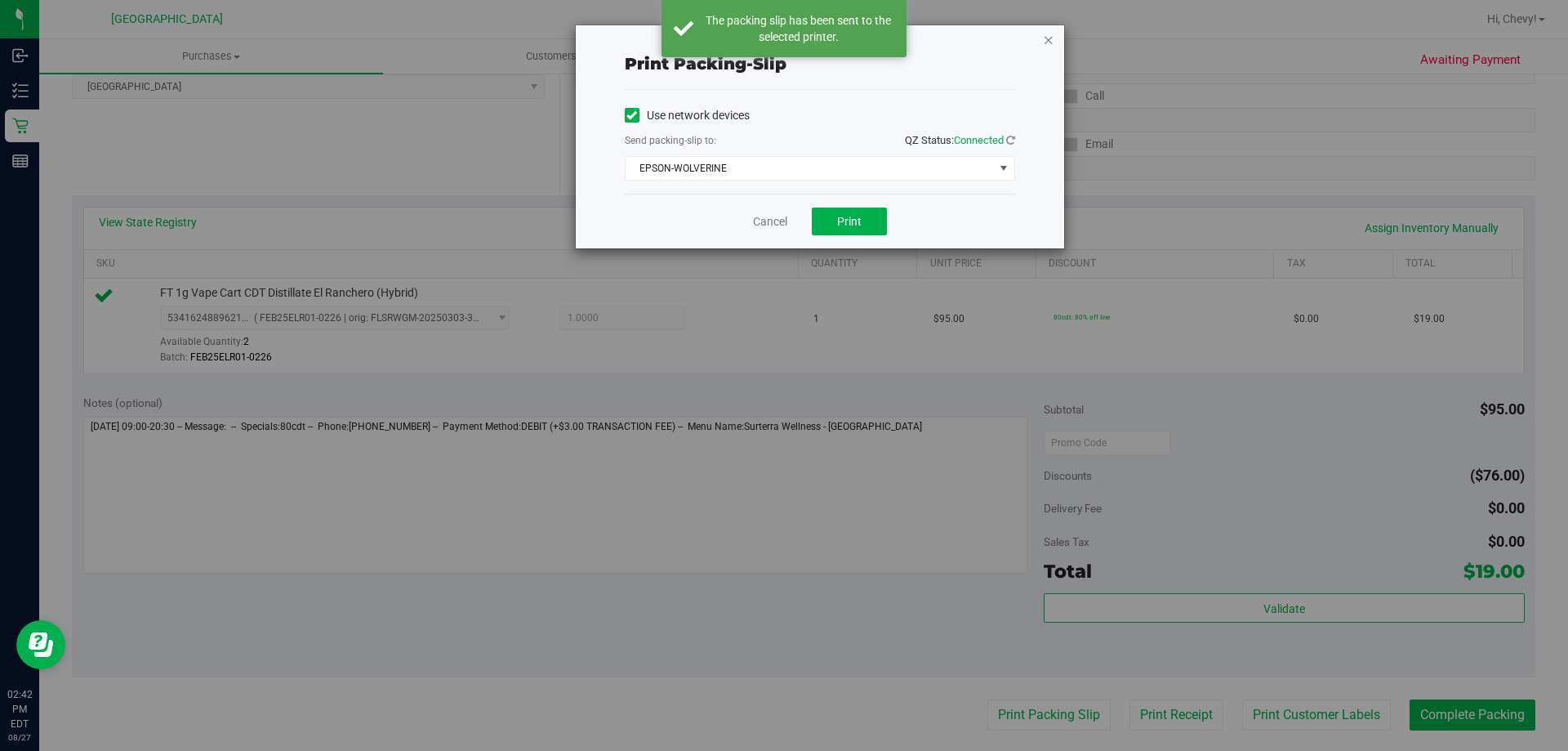
click at [1054, 37] on icon "button" at bounding box center [1048, 39] width 11 height 20
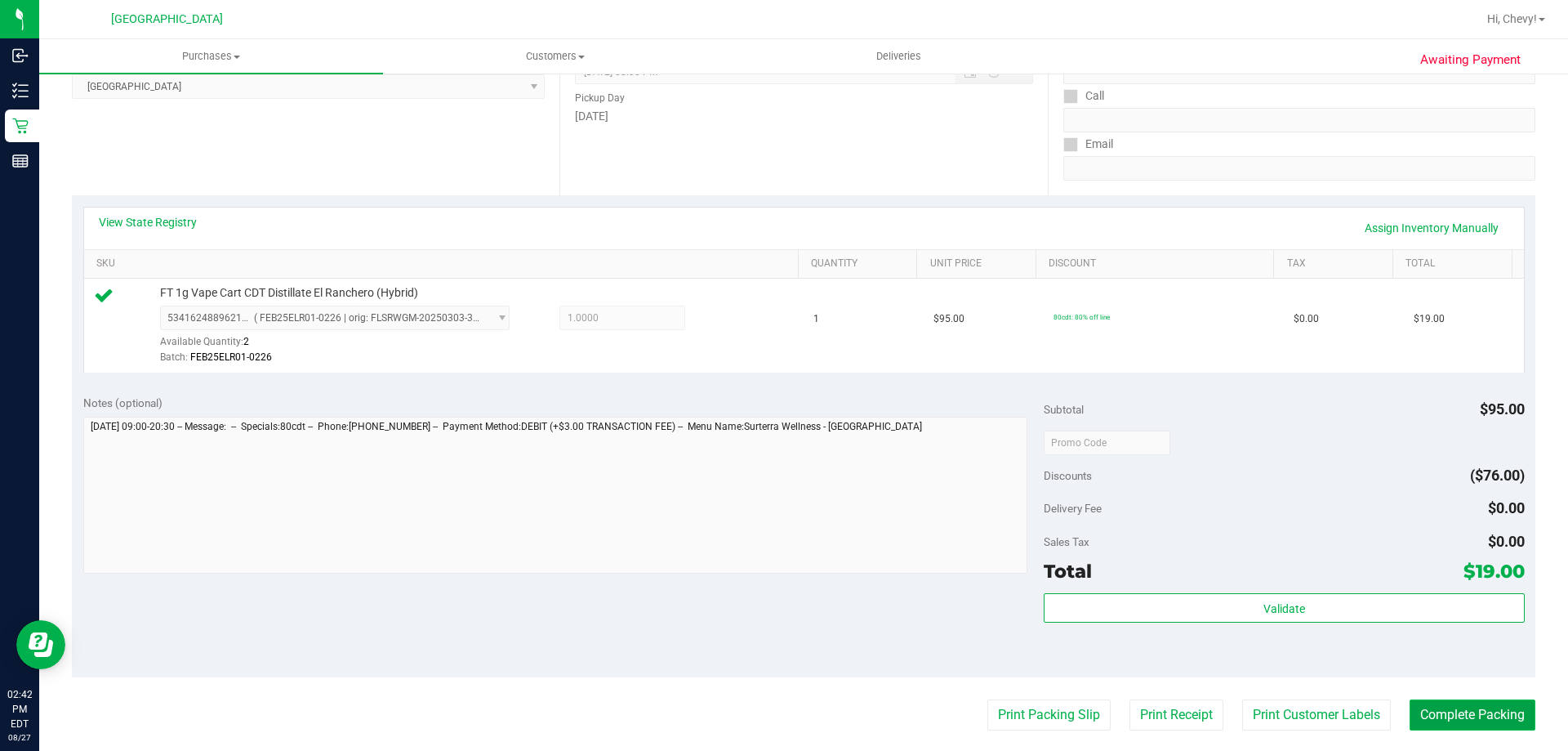
click at [1467, 711] on button "Complete Packing" at bounding box center [1473, 715] width 126 height 31
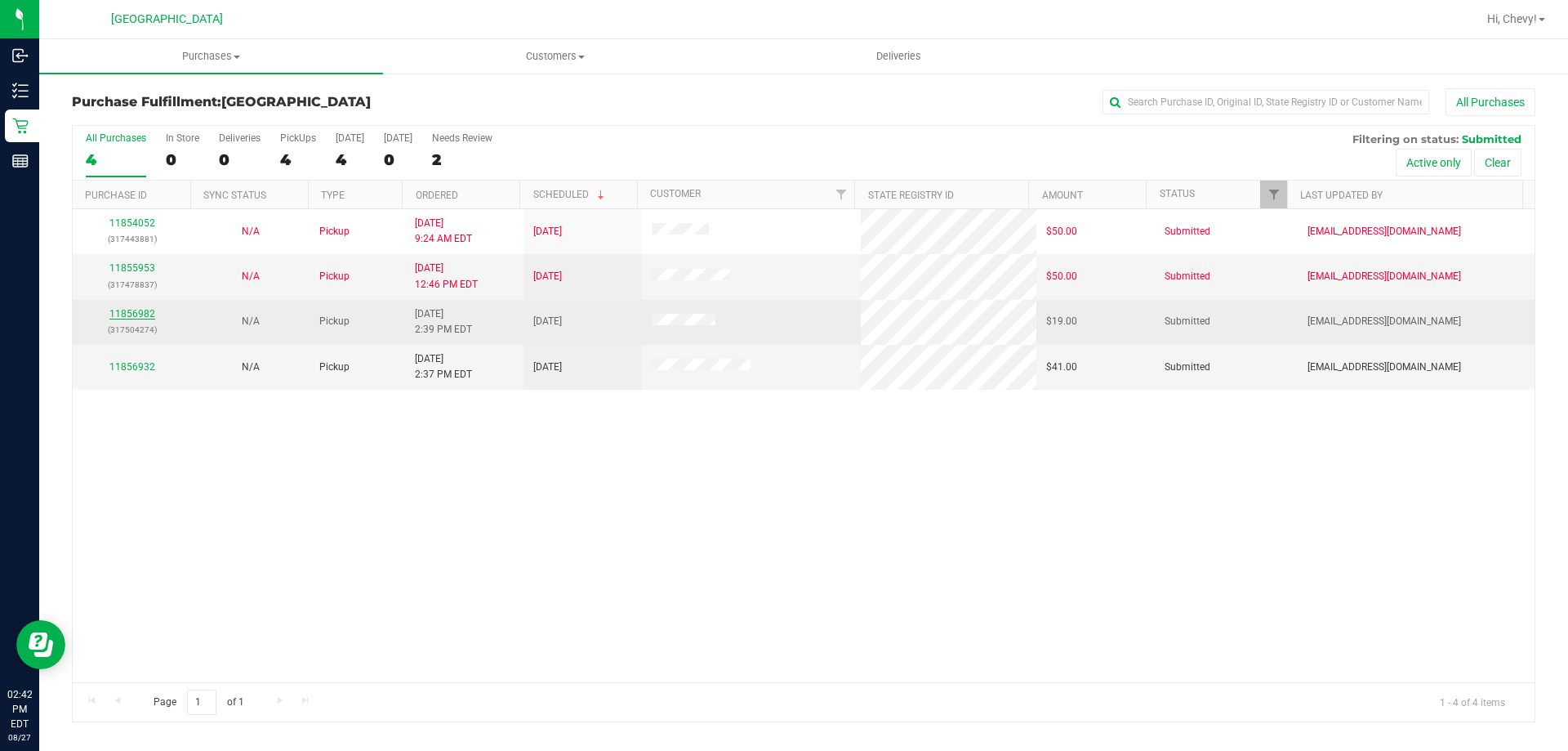
click at [147, 314] on link "11856982" at bounding box center [132, 313] width 46 height 11
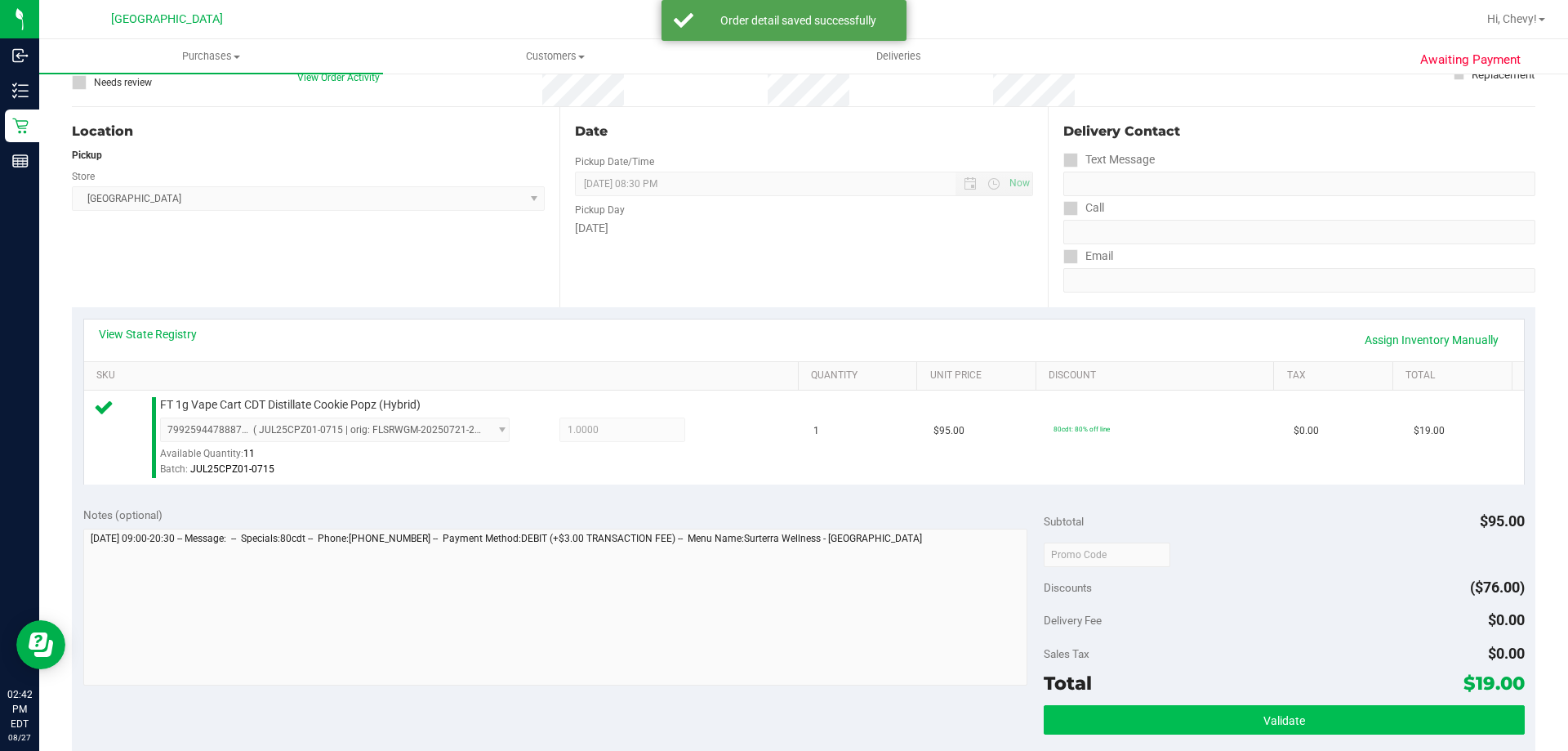
scroll to position [245, 0]
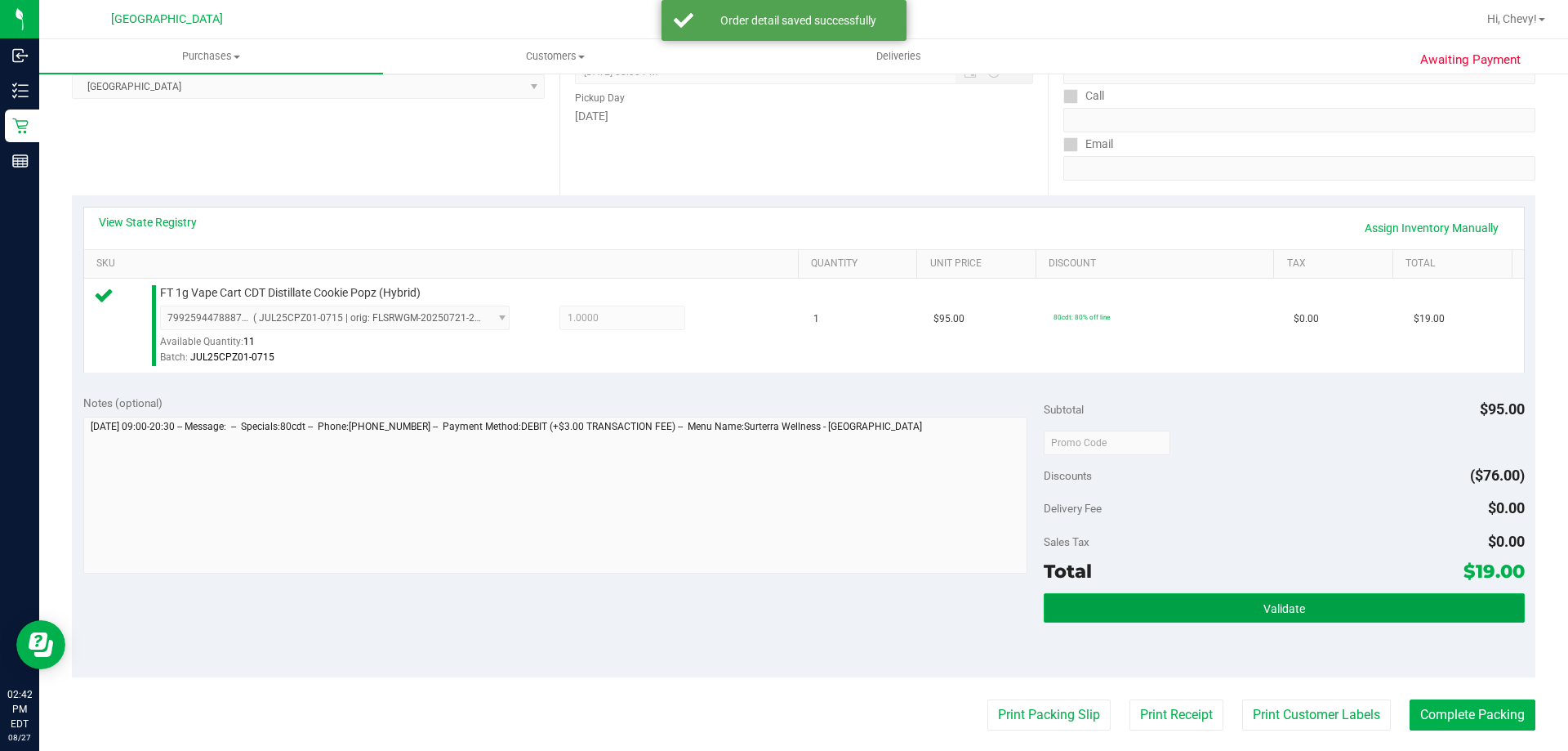
click at [1233, 600] on button "Validate" at bounding box center [1284, 607] width 480 height 29
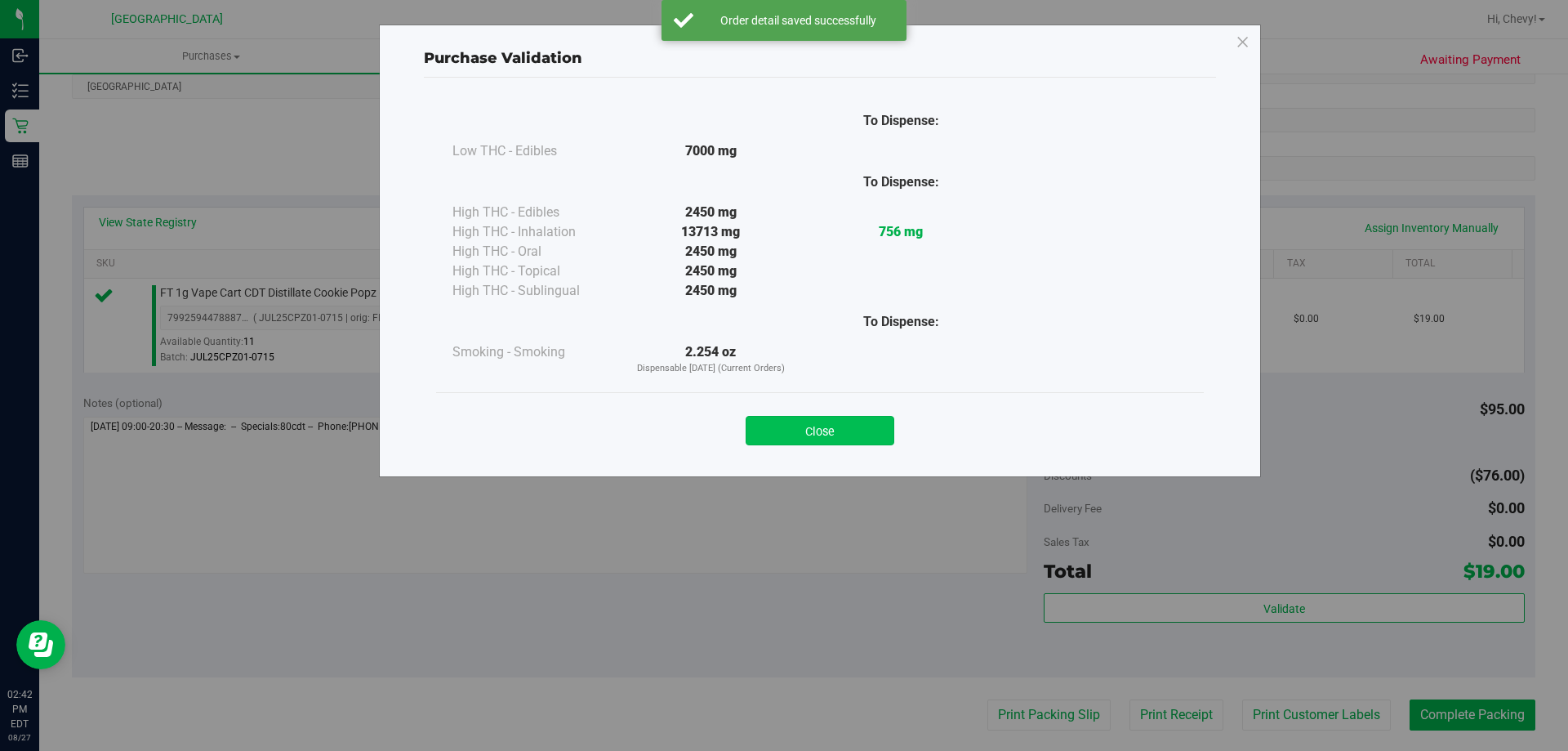
click at [864, 419] on button "Close" at bounding box center [820, 430] width 149 height 29
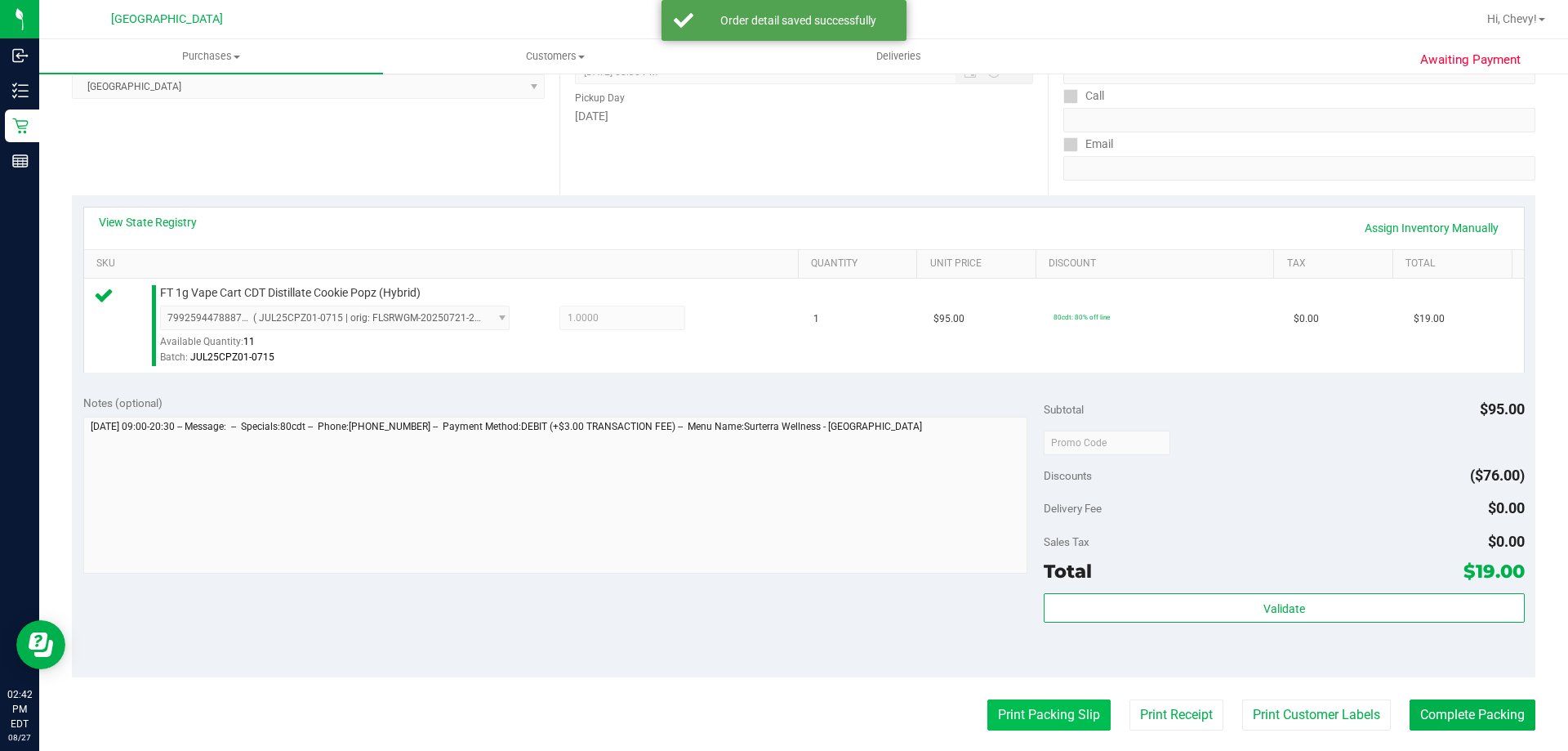
click at [1044, 718] on button "Print Packing Slip" at bounding box center [1048, 715] width 123 height 31
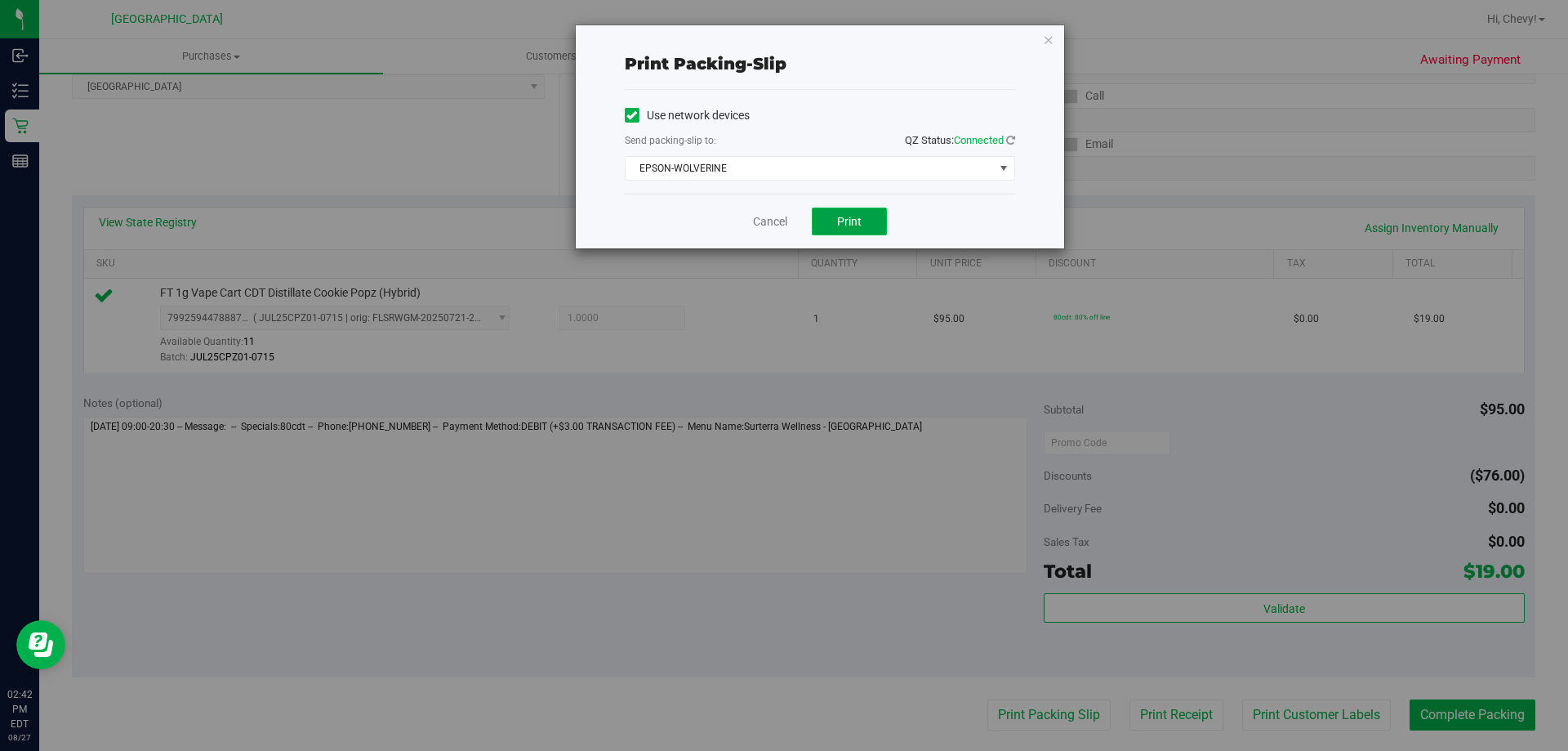
click at [846, 222] on span "Print" at bounding box center [849, 221] width 24 height 13
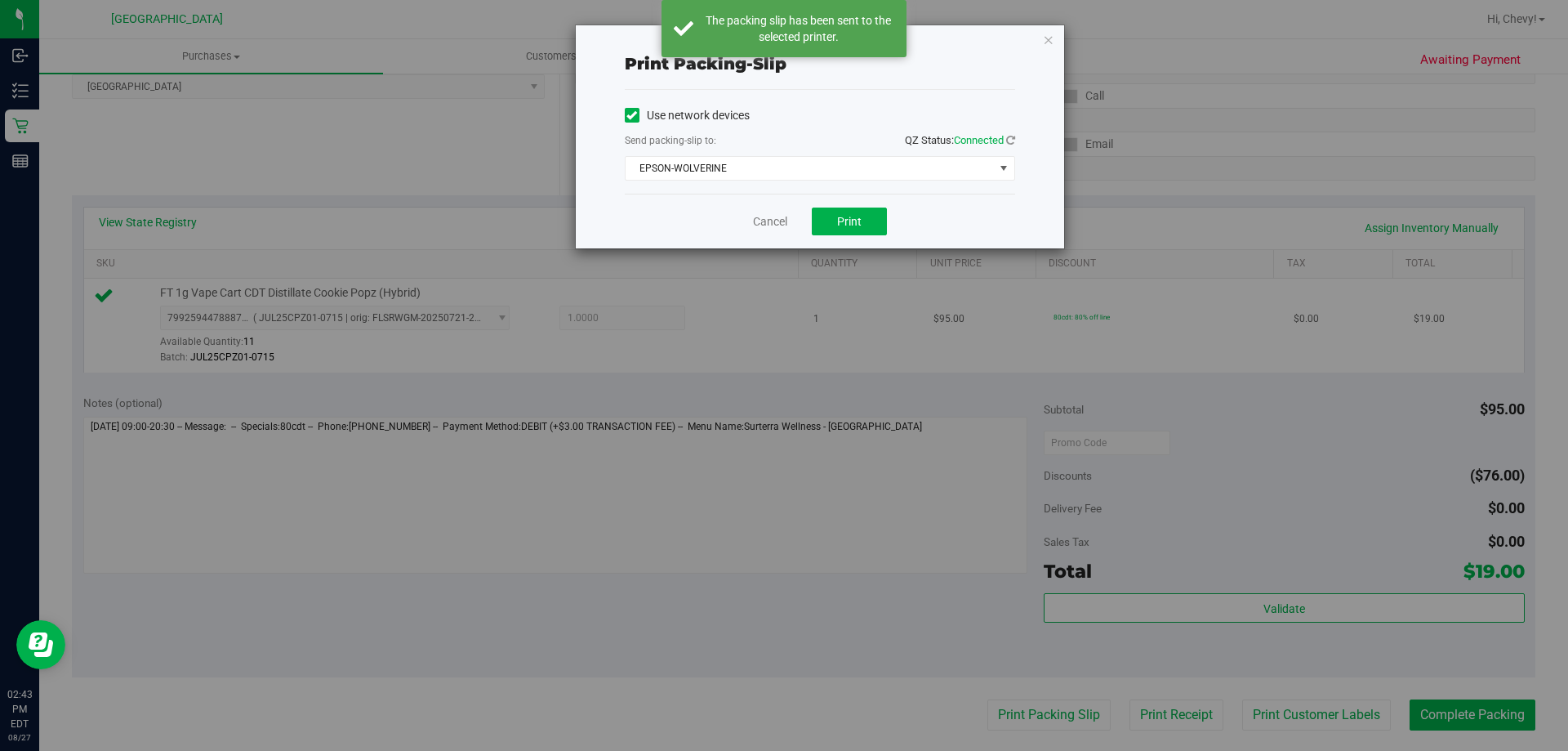
drag, startPoint x: 1050, startPoint y: 40, endPoint x: 1163, endPoint y: 307, distance: 289.9
click at [1048, 42] on icon "button" at bounding box center [1048, 39] width 11 height 20
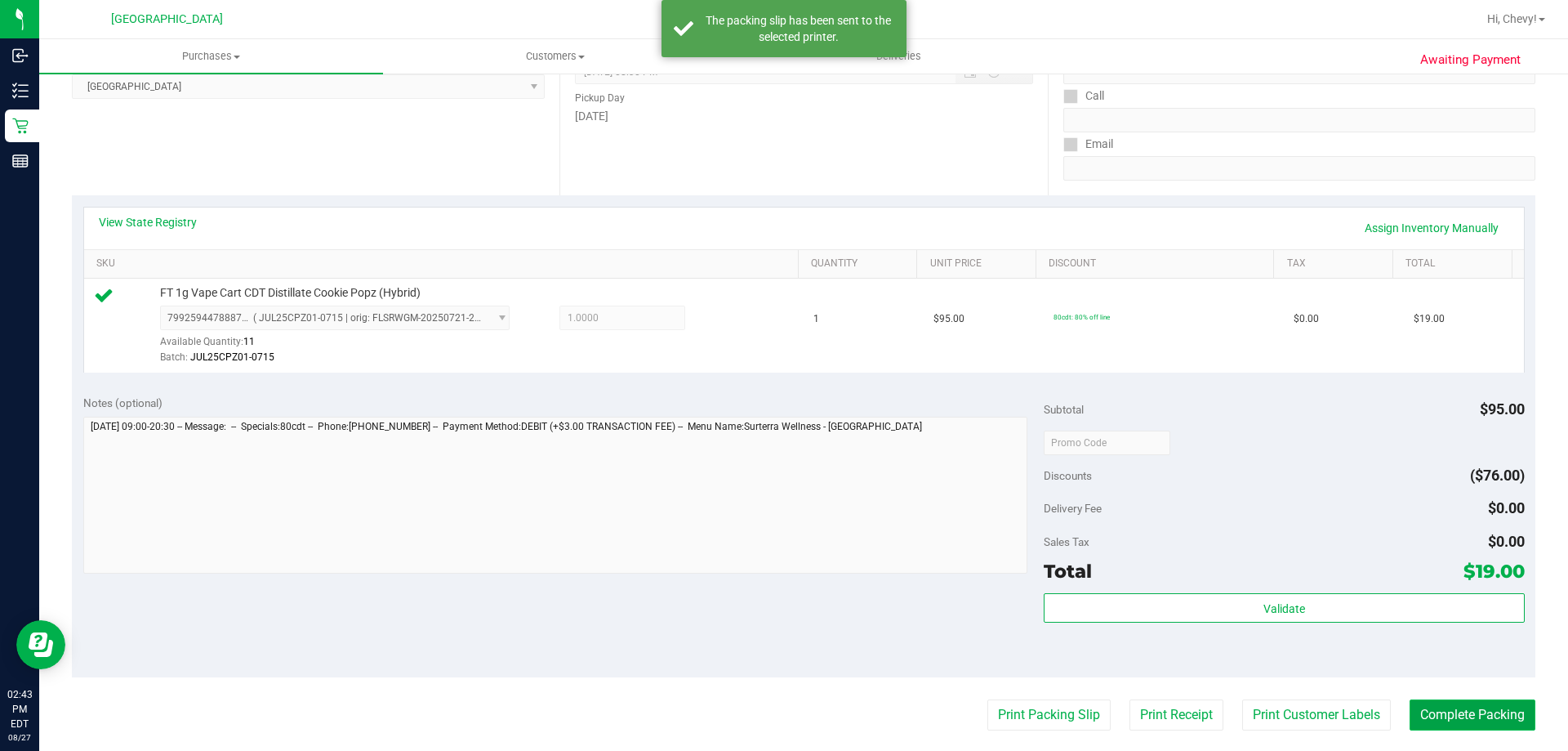
click at [1447, 701] on button "Complete Packing" at bounding box center [1473, 715] width 126 height 31
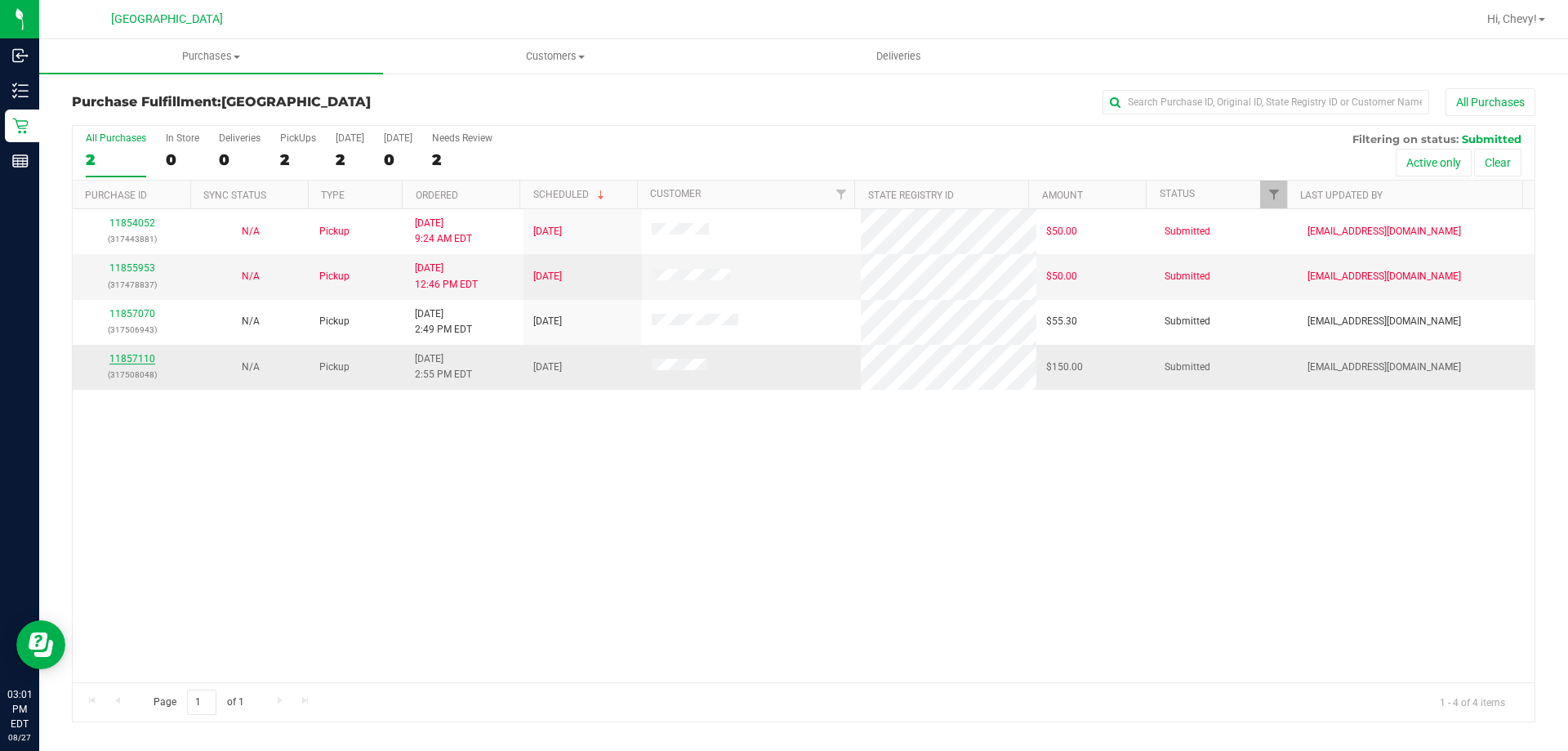
click at [144, 363] on link "11857110" at bounding box center [132, 358] width 46 height 11
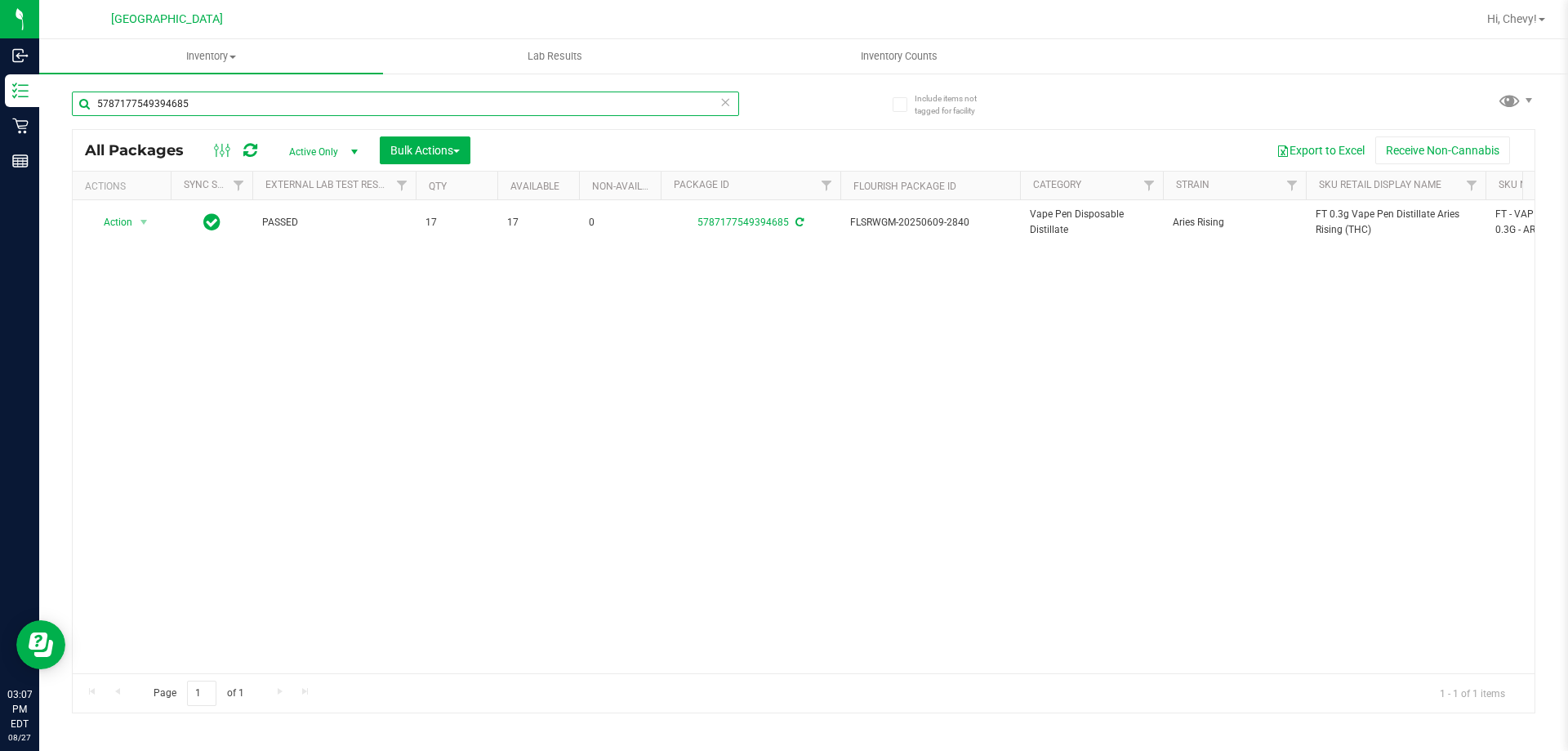
click at [262, 107] on input "5787177549394685" at bounding box center [406, 103] width 667 height 24
type input "5"
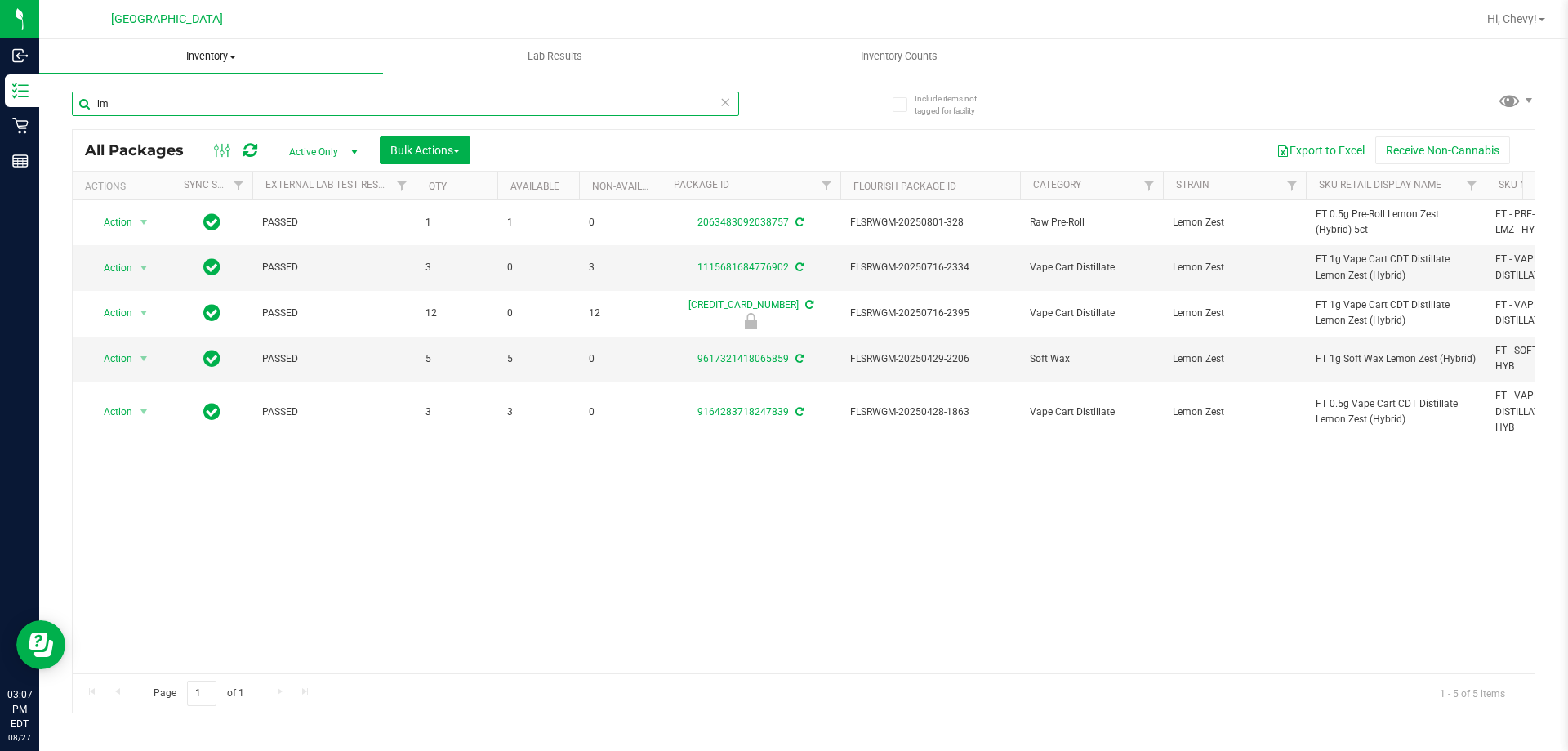
type input "l"
